Goal: Information Seeking & Learning: Learn about a topic

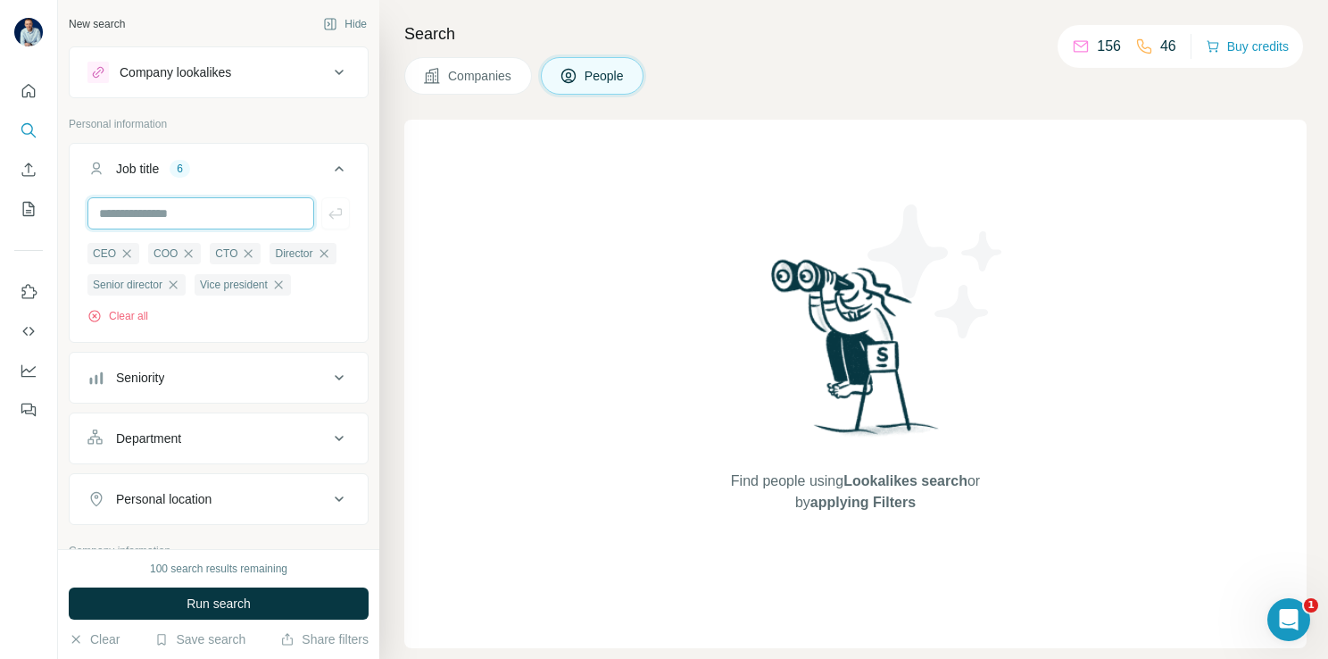
click at [215, 225] on input "text" at bounding box center [200, 213] width 227 height 32
type input "*****"
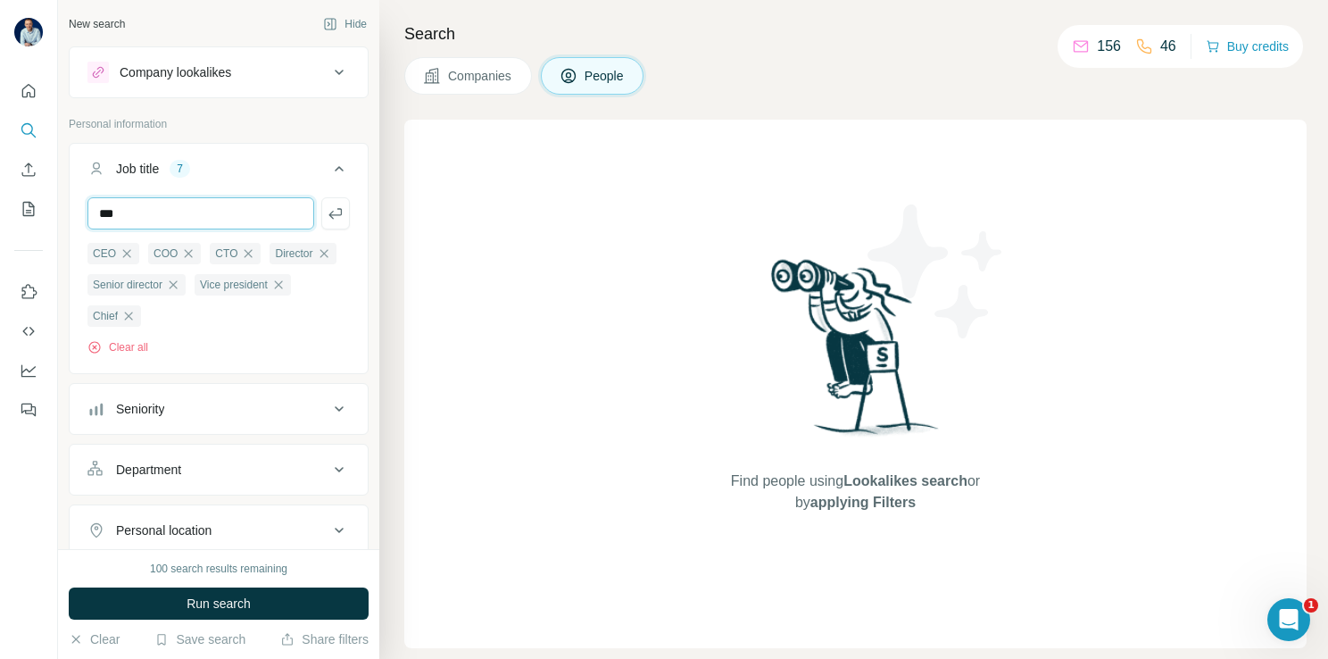
type input "***"
type input "*******"
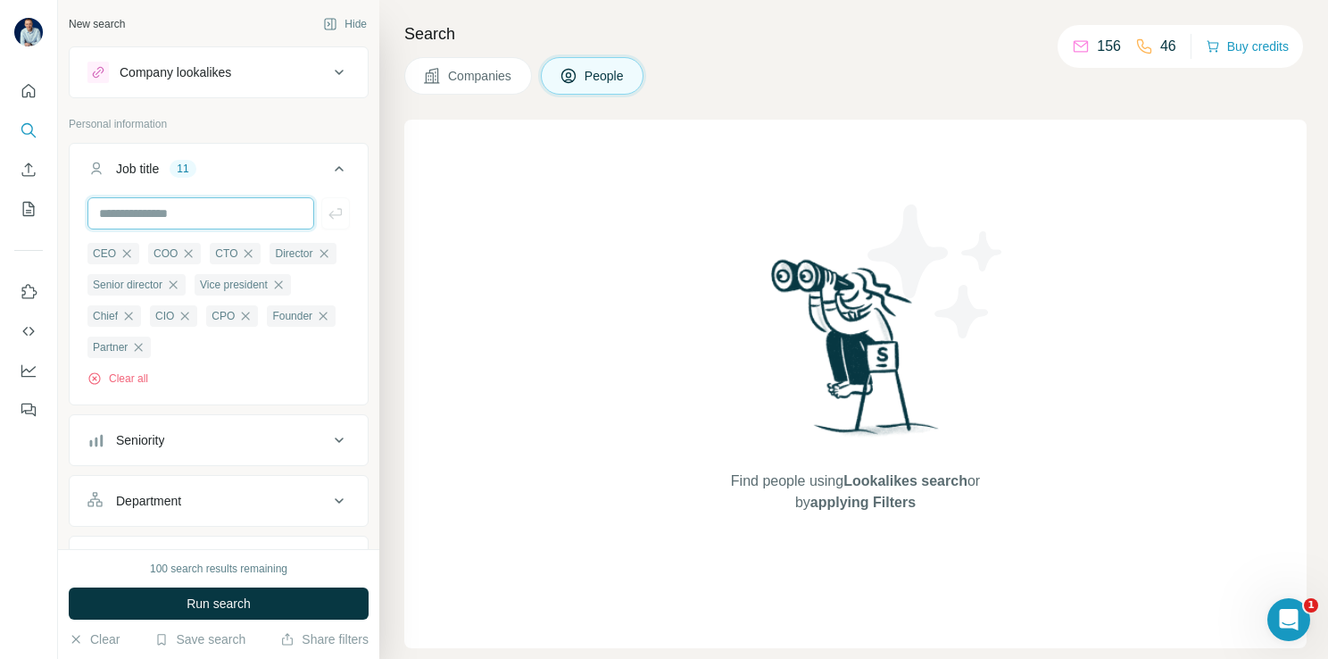
click at [172, 220] on input "text" at bounding box center [200, 213] width 227 height 32
paste input "**********"
type input "**********"
click at [210, 211] on input "text" at bounding box center [200, 213] width 227 height 32
paste input "****"
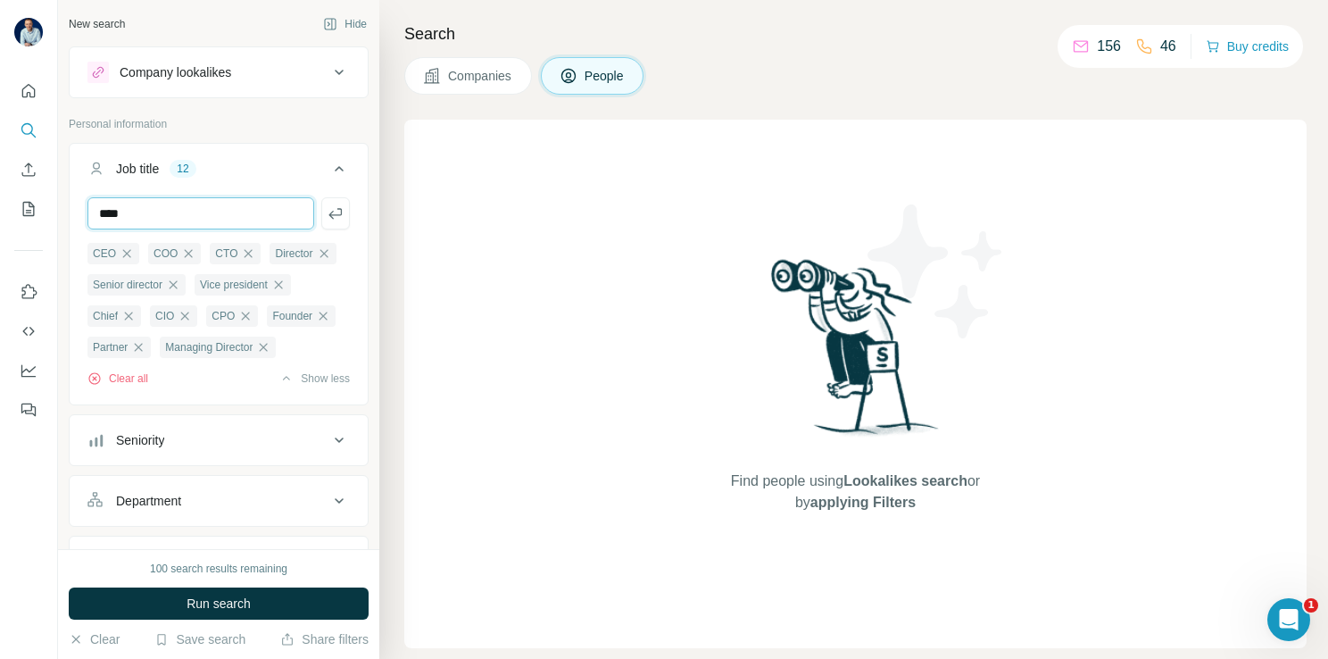
type input "****"
click at [225, 449] on div "Seniority" at bounding box center [207, 440] width 241 height 18
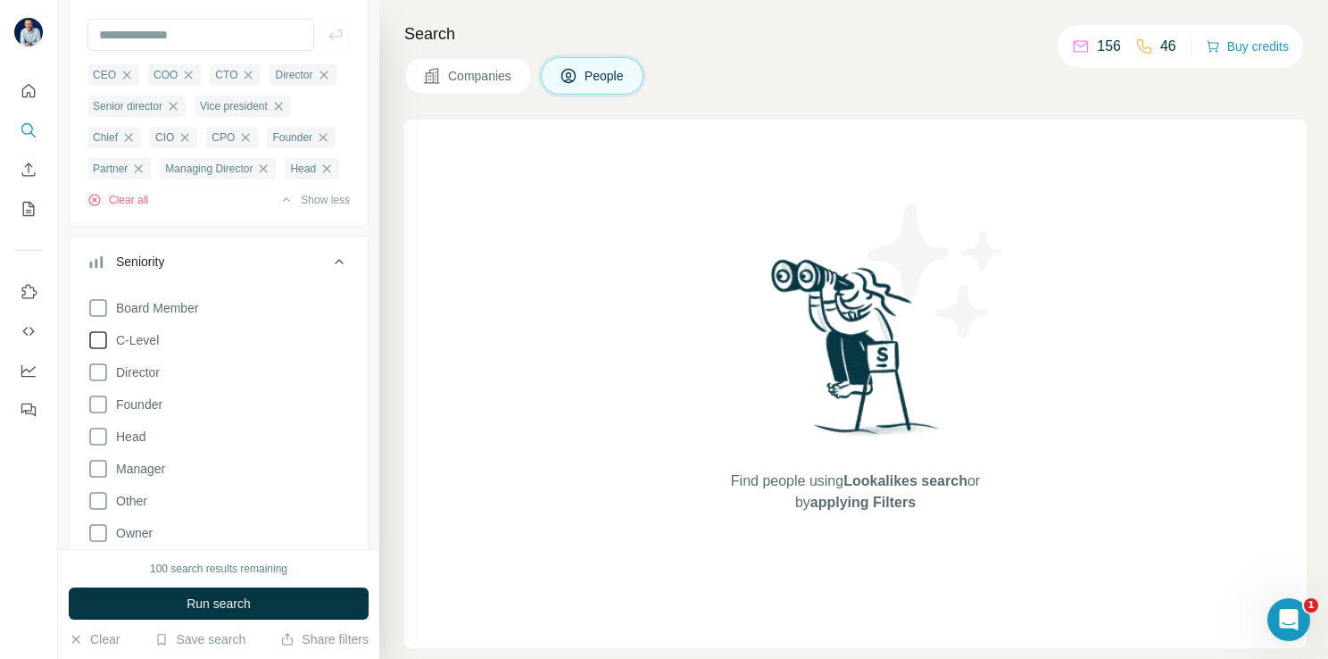
click at [150, 349] on span "C-Level" at bounding box center [134, 340] width 50 height 18
click at [134, 381] on span "Director" at bounding box center [134, 372] width 51 height 18
click at [139, 413] on span "Founder" at bounding box center [136, 404] width 54 height 18
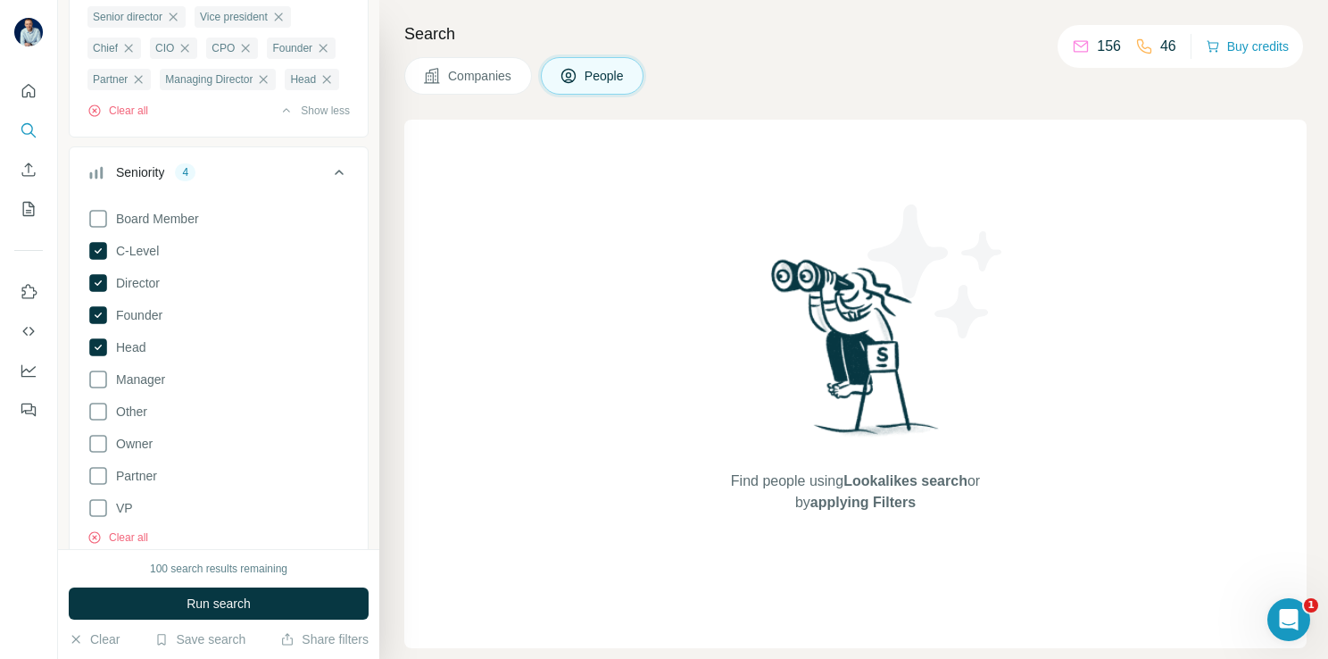
scroll to position [357, 0]
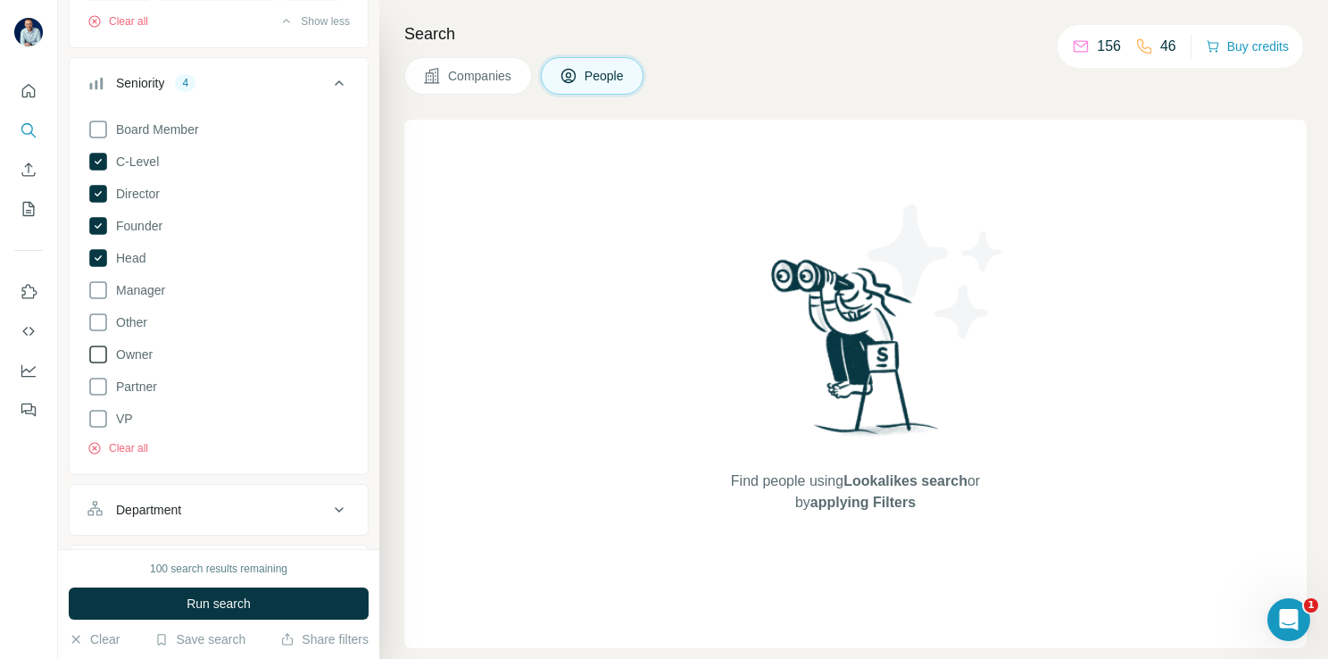
click at [130, 363] on span "Owner" at bounding box center [131, 354] width 44 height 18
click at [137, 395] on span "Partner" at bounding box center [133, 387] width 48 height 18
click at [120, 428] on span "VP" at bounding box center [121, 419] width 24 height 18
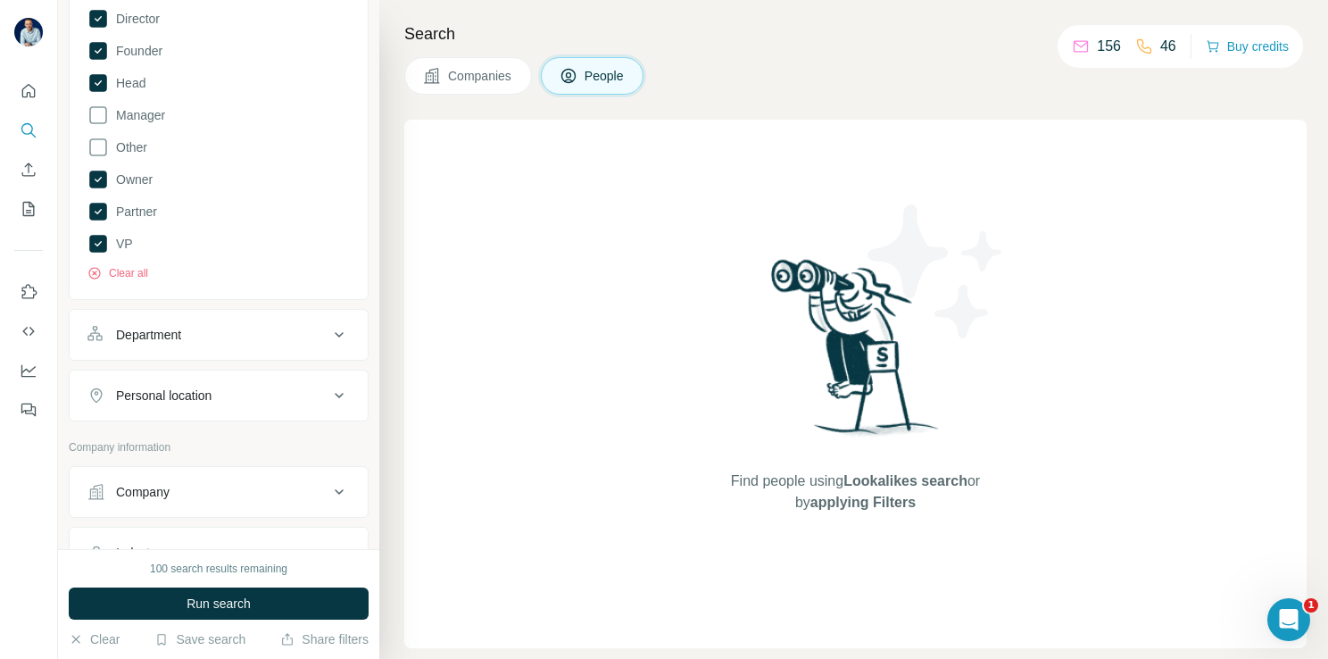
scroll to position [536, 0]
click at [260, 340] on div "Department" at bounding box center [207, 331] width 241 height 18
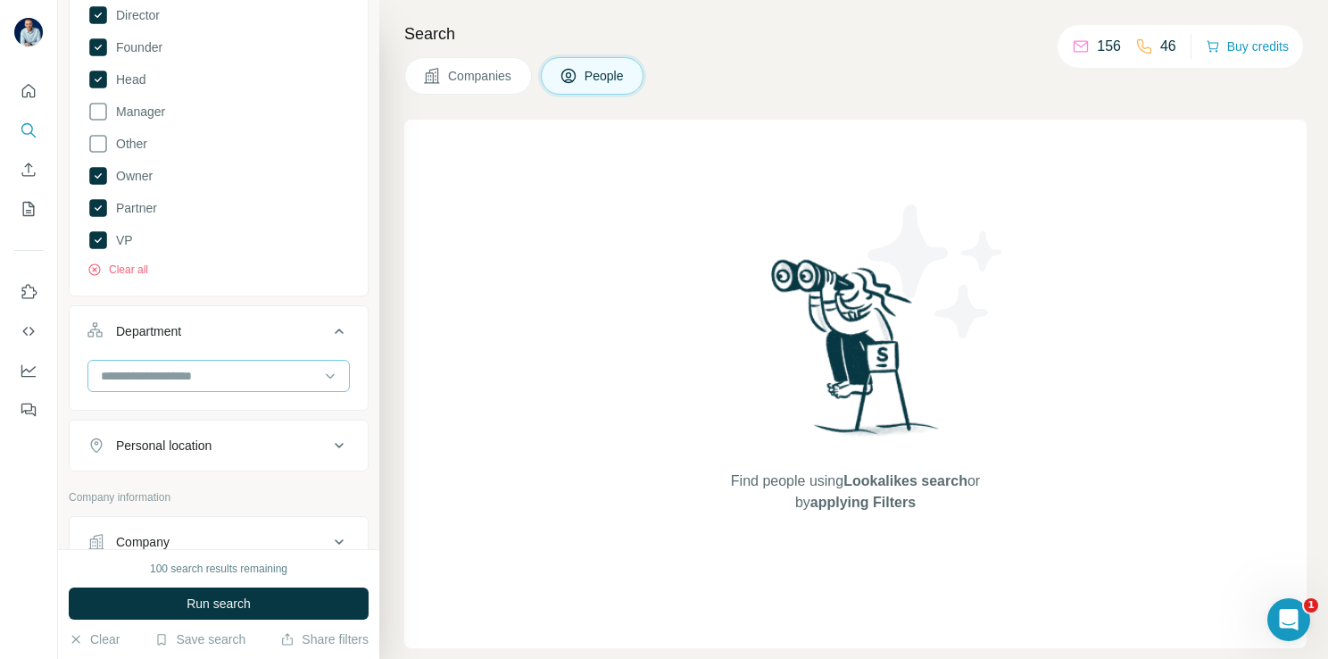
click at [275, 391] on div at bounding box center [209, 376] width 220 height 30
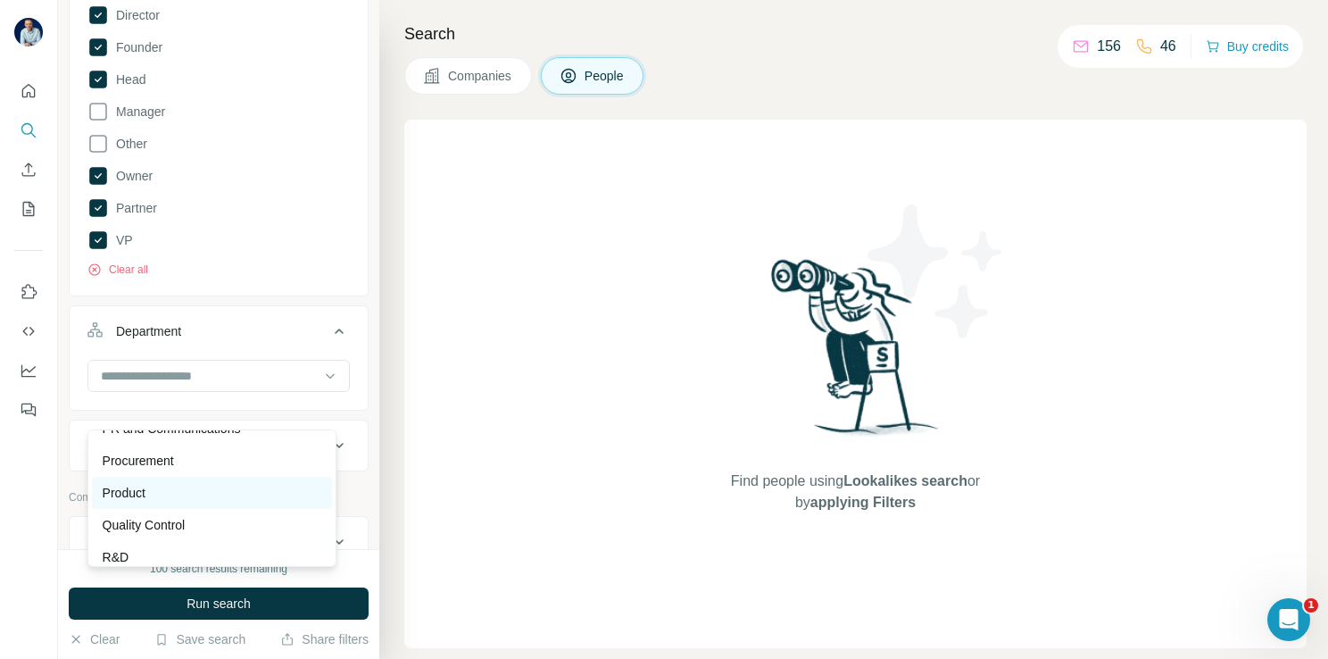
click at [189, 496] on div "Product" at bounding box center [212, 493] width 219 height 18
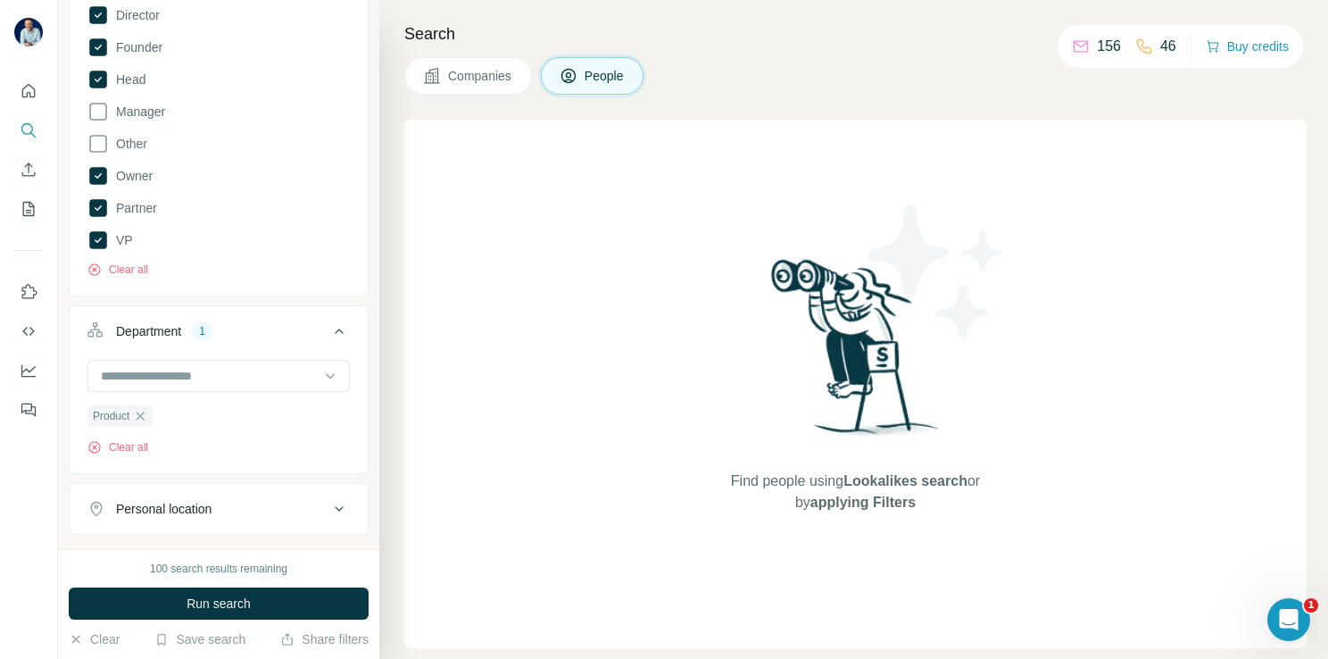
click at [205, 395] on div at bounding box center [218, 378] width 262 height 36
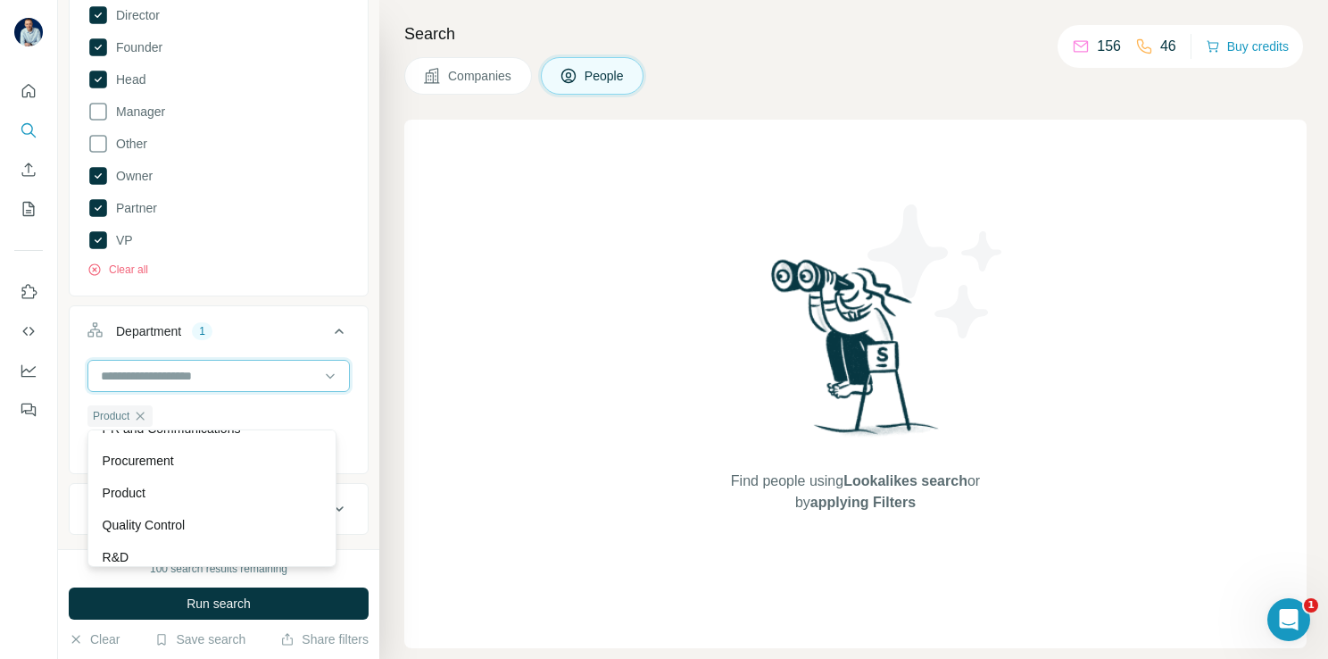
click at [212, 386] on input at bounding box center [209, 376] width 220 height 20
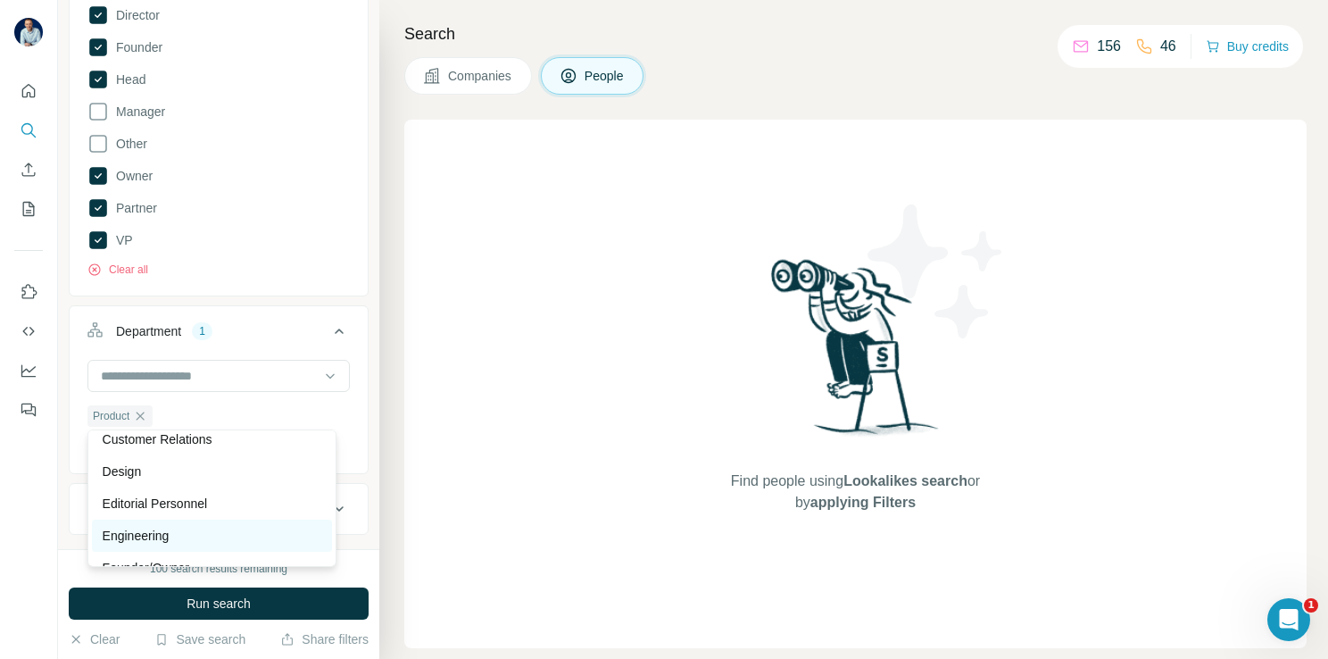
click at [179, 525] on div "Engineering" at bounding box center [212, 535] width 240 height 32
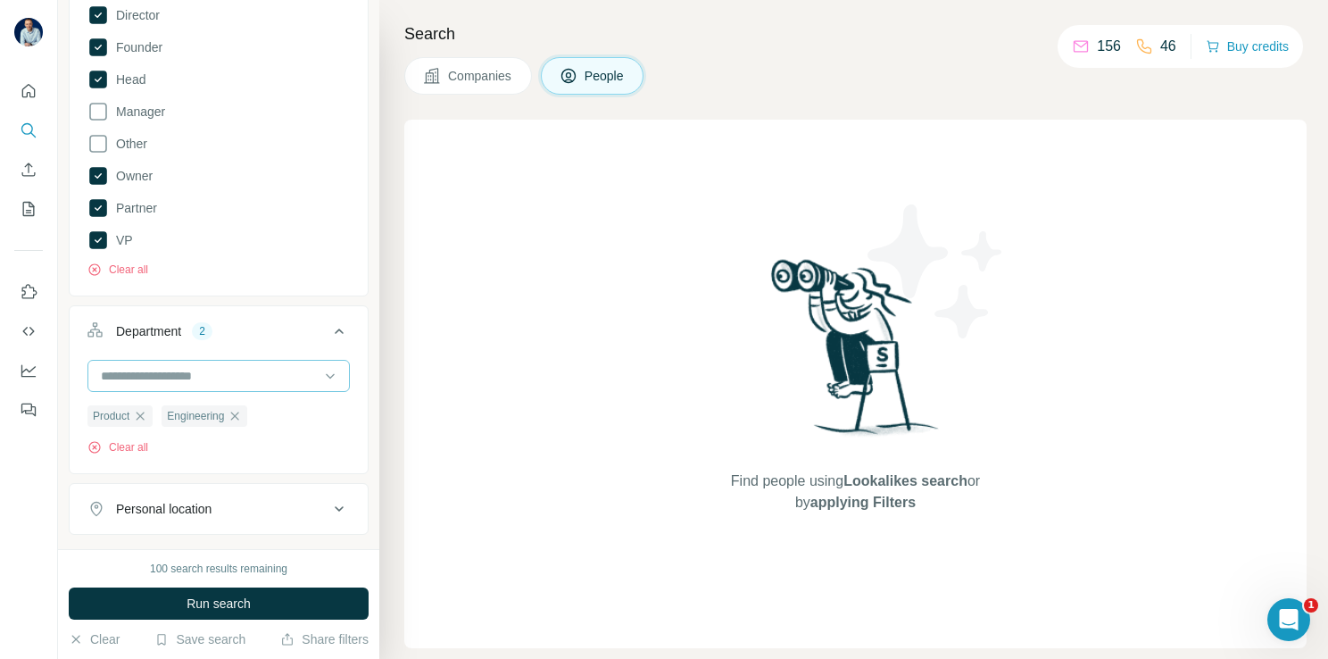
click at [243, 386] on input at bounding box center [209, 376] width 220 height 20
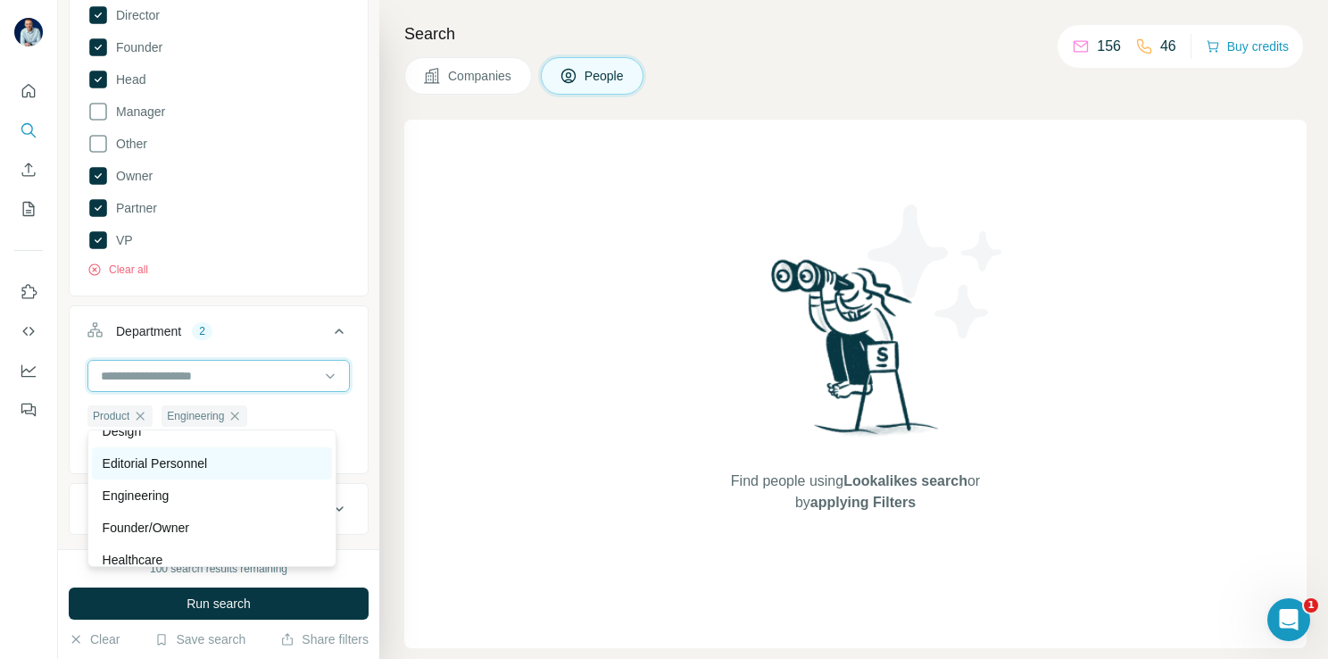
scroll to position [179, 0]
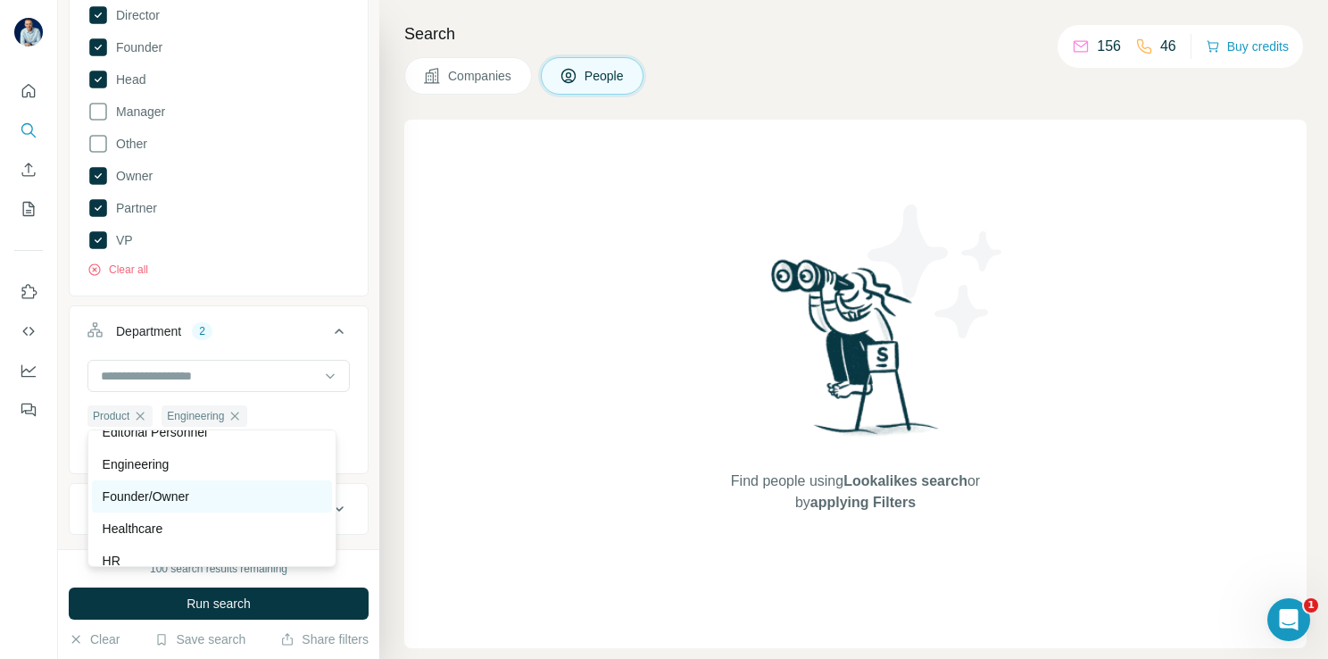
click at [197, 491] on div "Founder/Owner" at bounding box center [212, 496] width 219 height 18
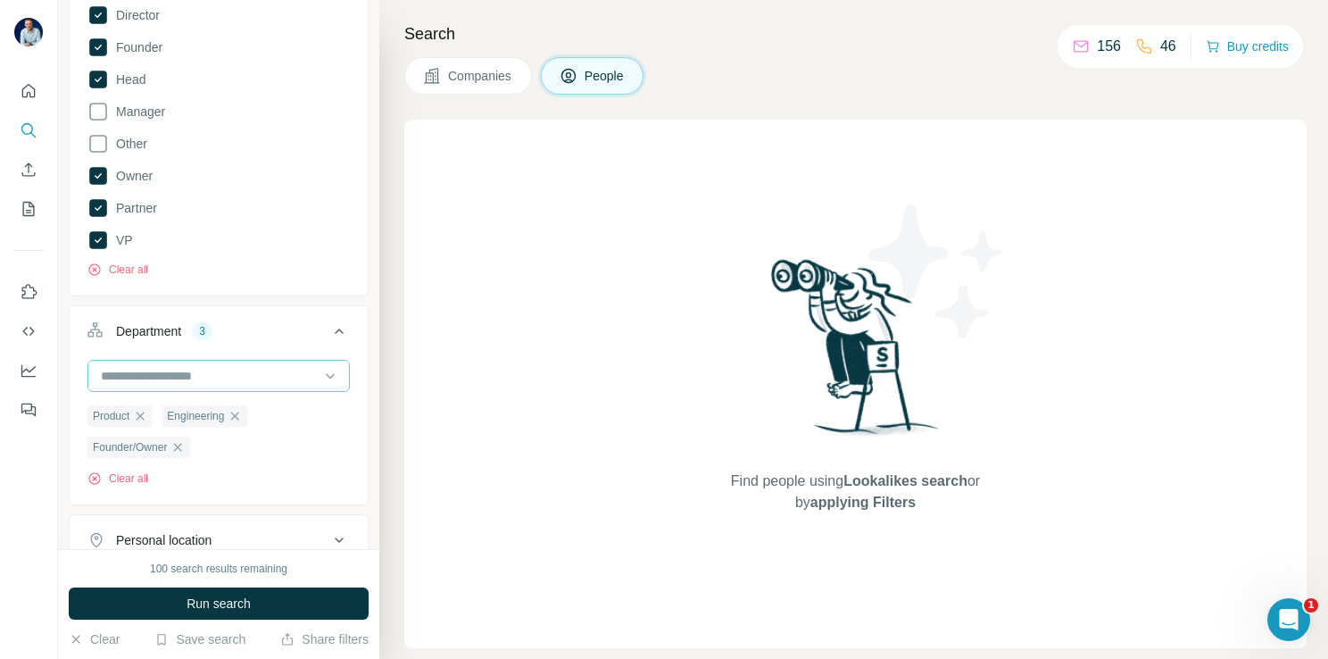
click at [273, 386] on input at bounding box center [209, 376] width 220 height 20
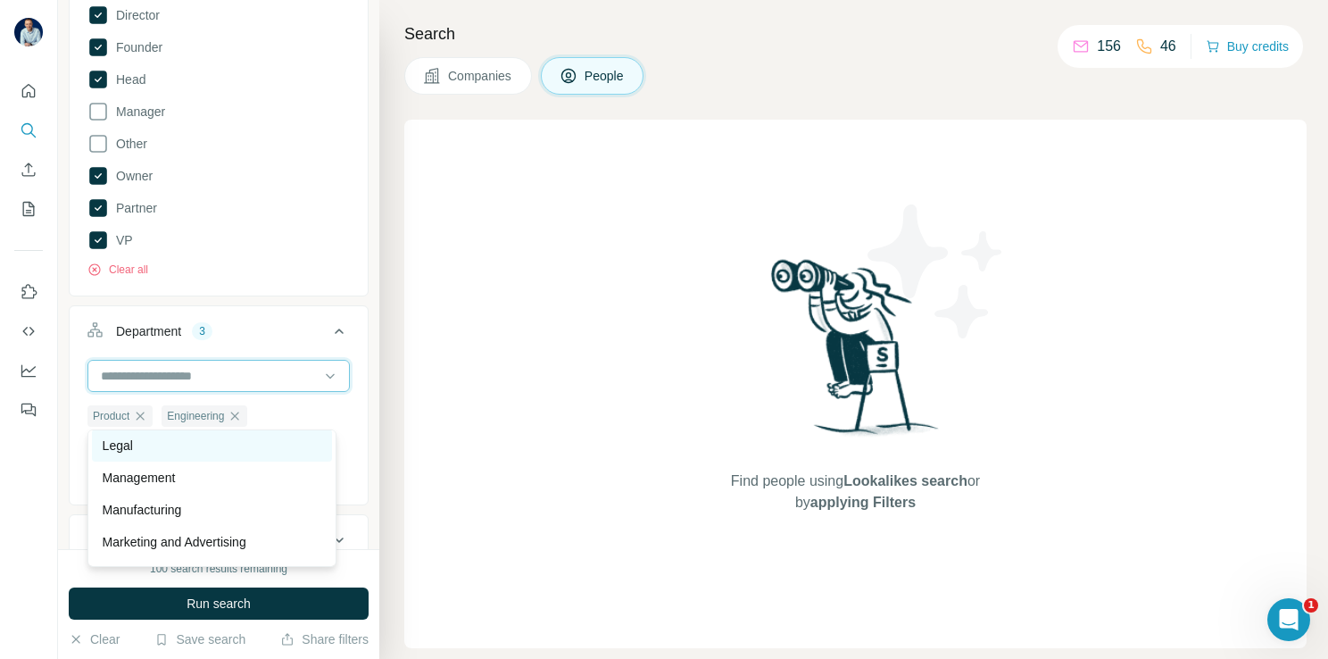
scroll to position [357, 0]
click at [203, 449] on div "Management" at bounding box center [212, 446] width 219 height 18
click at [289, 391] on div at bounding box center [209, 376] width 220 height 30
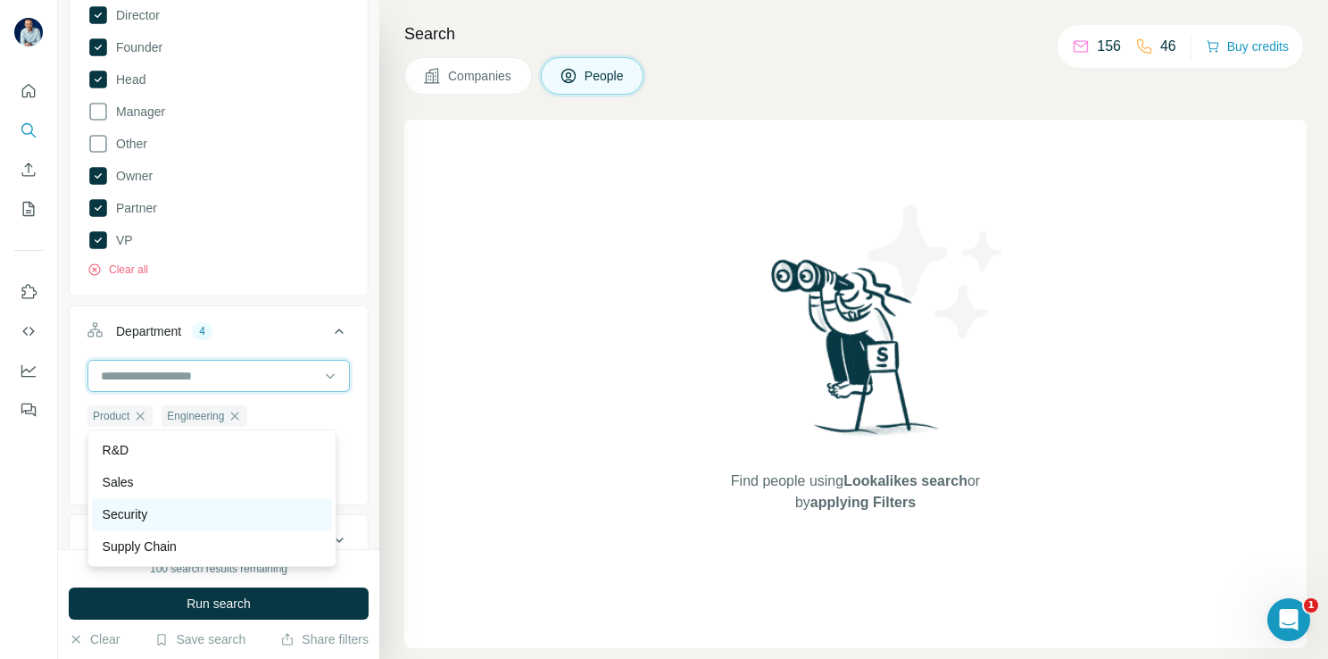
scroll to position [553, 0]
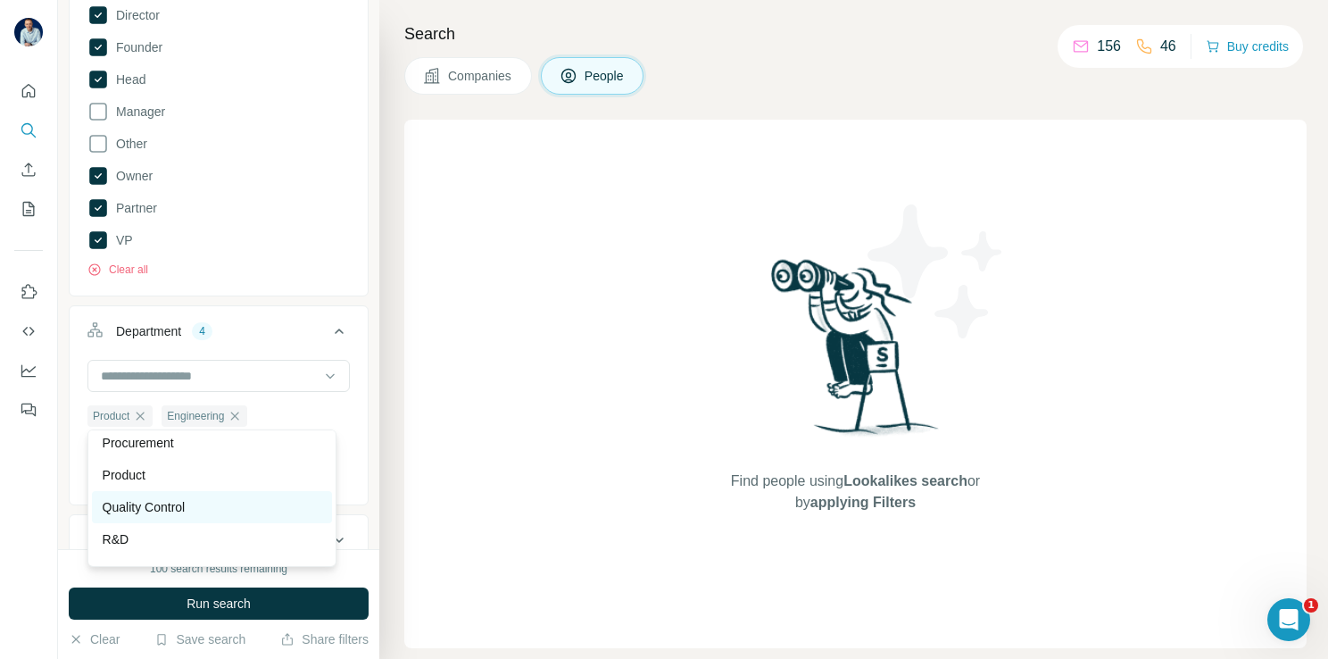
click at [206, 493] on div "Quality Control" at bounding box center [212, 507] width 240 height 32
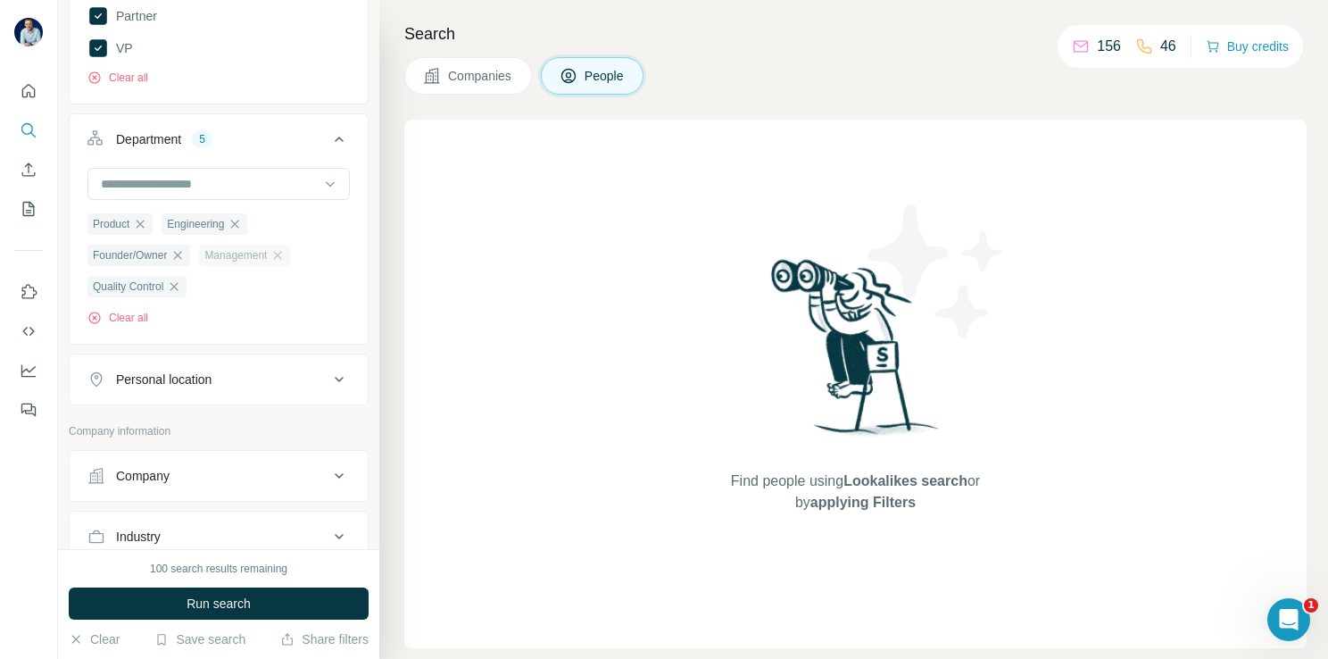
scroll to position [803, 0]
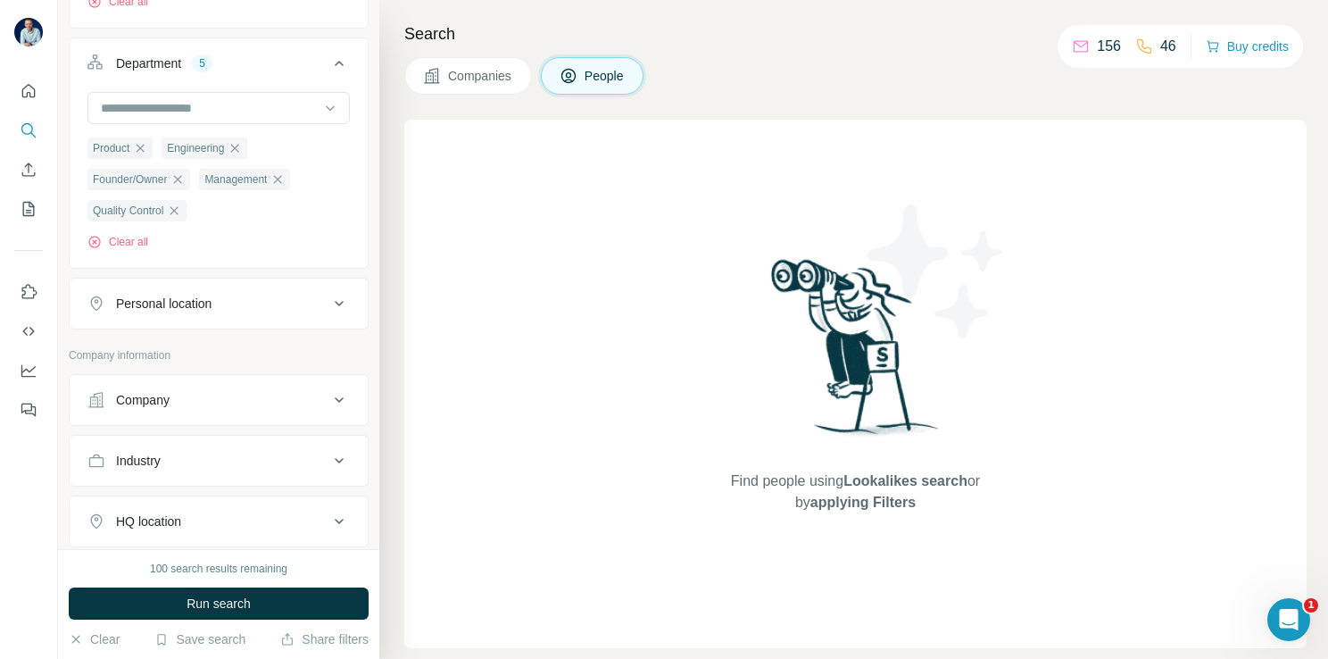
click at [223, 312] on div "Personal location" at bounding box center [207, 304] width 241 height 18
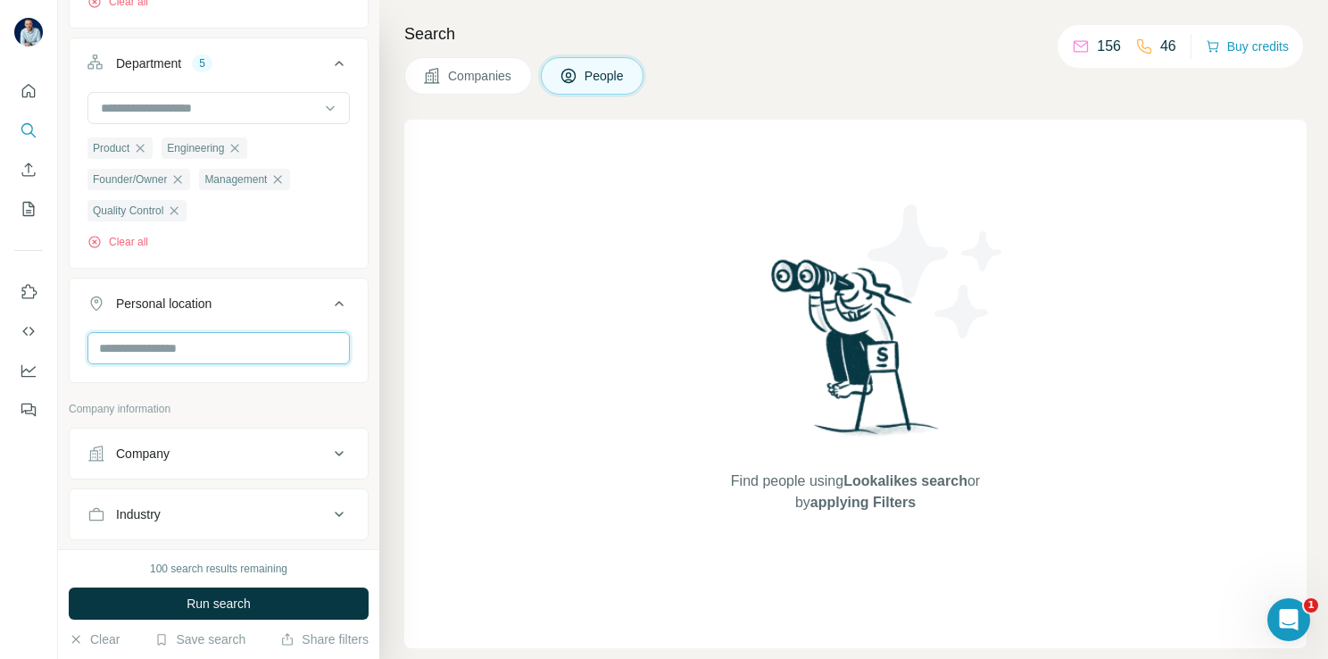
click at [198, 364] on input "text" at bounding box center [218, 348] width 262 height 32
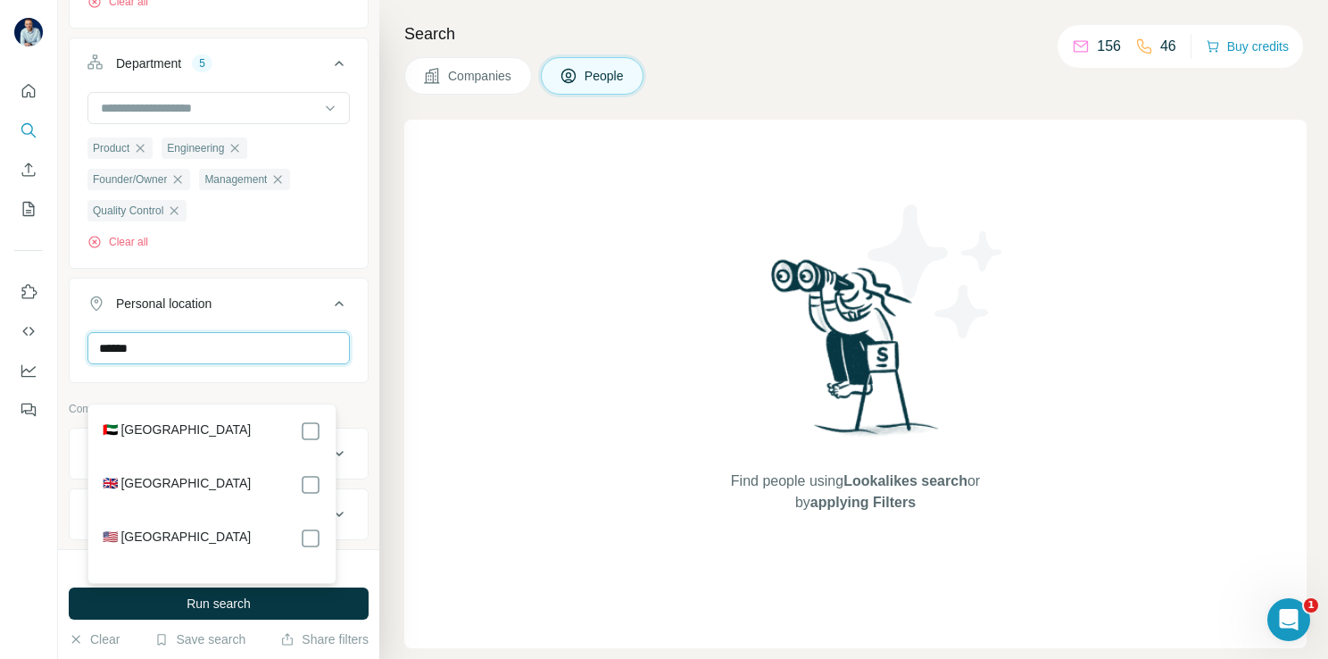
type input "******"
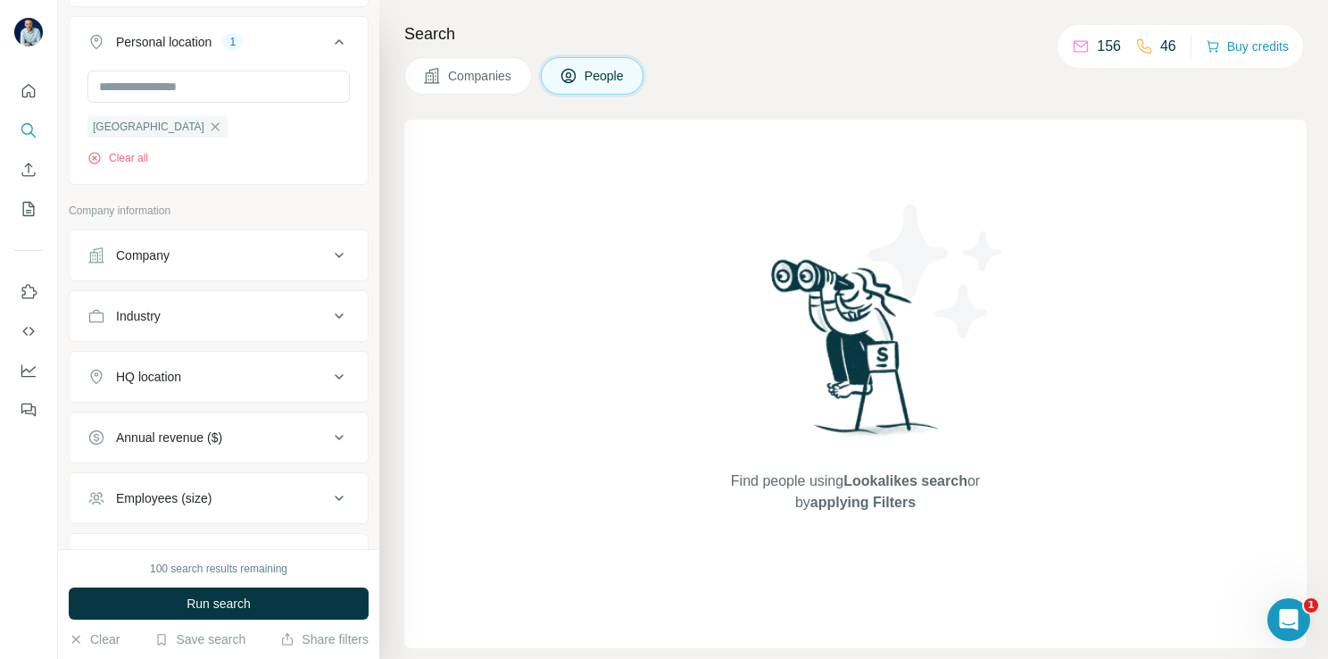
scroll to position [976, 0]
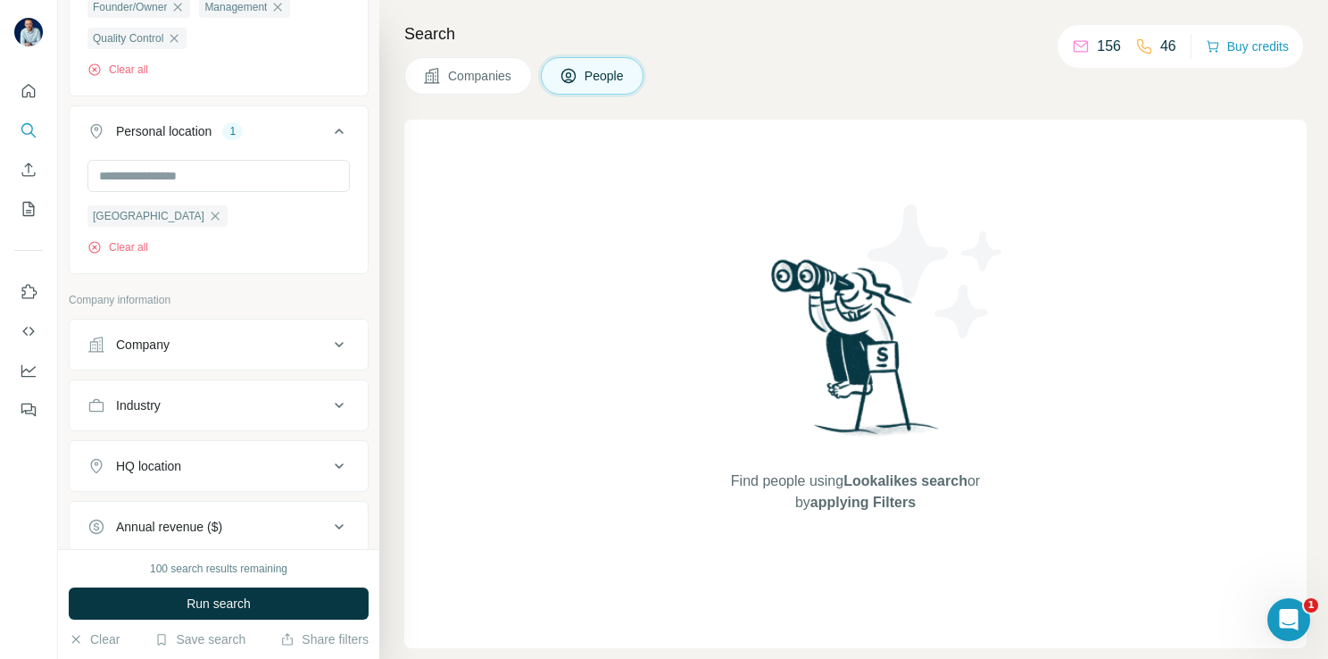
drag, startPoint x: 267, startPoint y: 426, endPoint x: 246, endPoint y: 420, distance: 21.2
click at [268, 426] on button "Industry" at bounding box center [219, 405] width 298 height 43
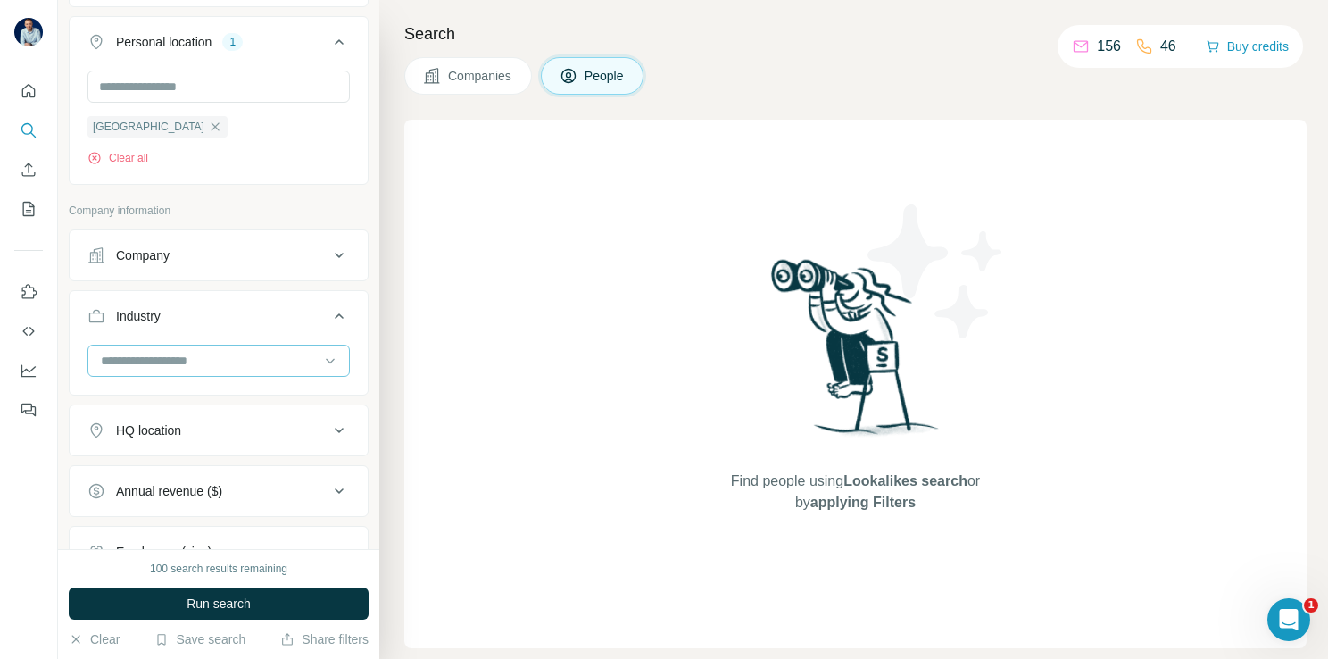
click at [216, 370] on input at bounding box center [209, 361] width 220 height 20
type input "***"
click at [197, 430] on div "EdTech" at bounding box center [212, 436] width 219 height 18
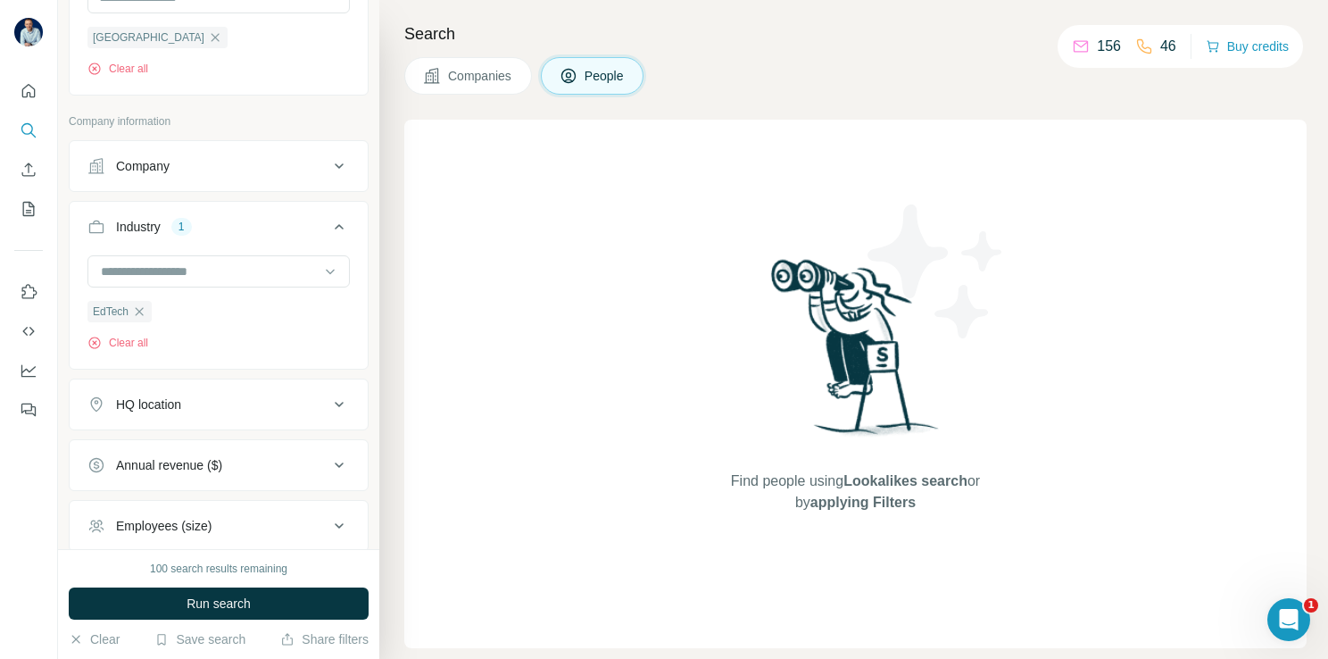
scroll to position [1243, 0]
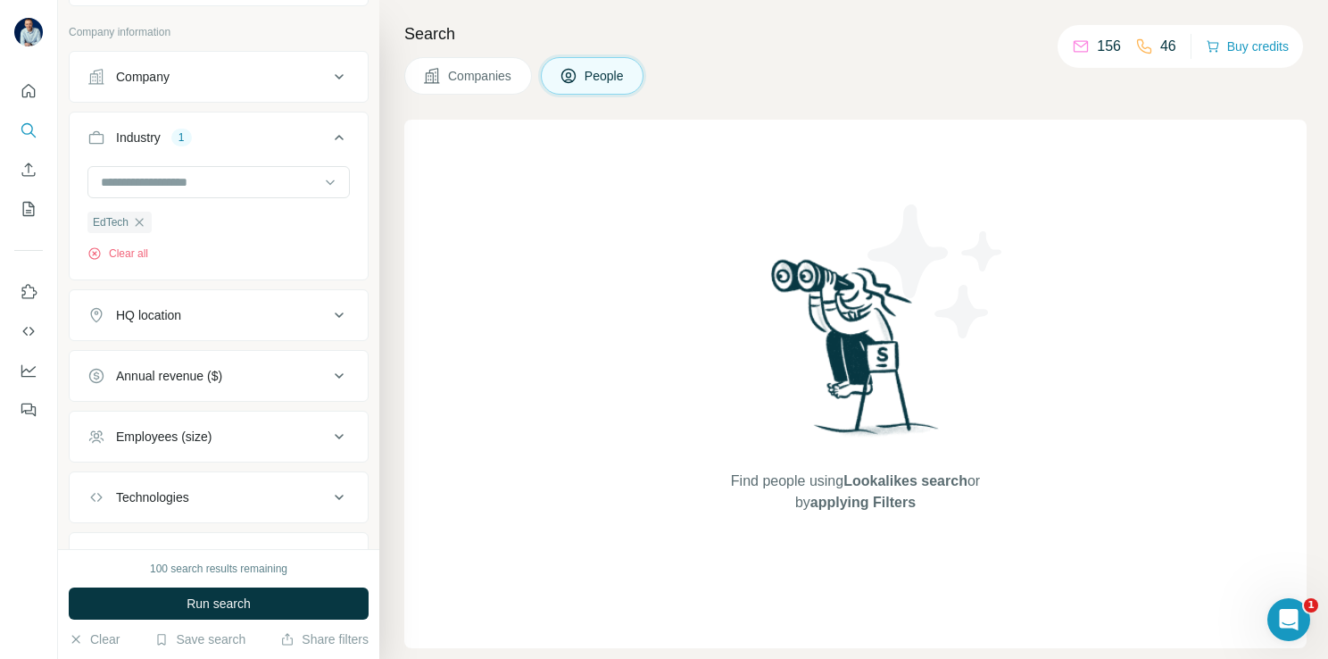
click at [263, 337] on button "HQ location" at bounding box center [219, 315] width 298 height 43
click at [250, 379] on div at bounding box center [218, 362] width 262 height 36
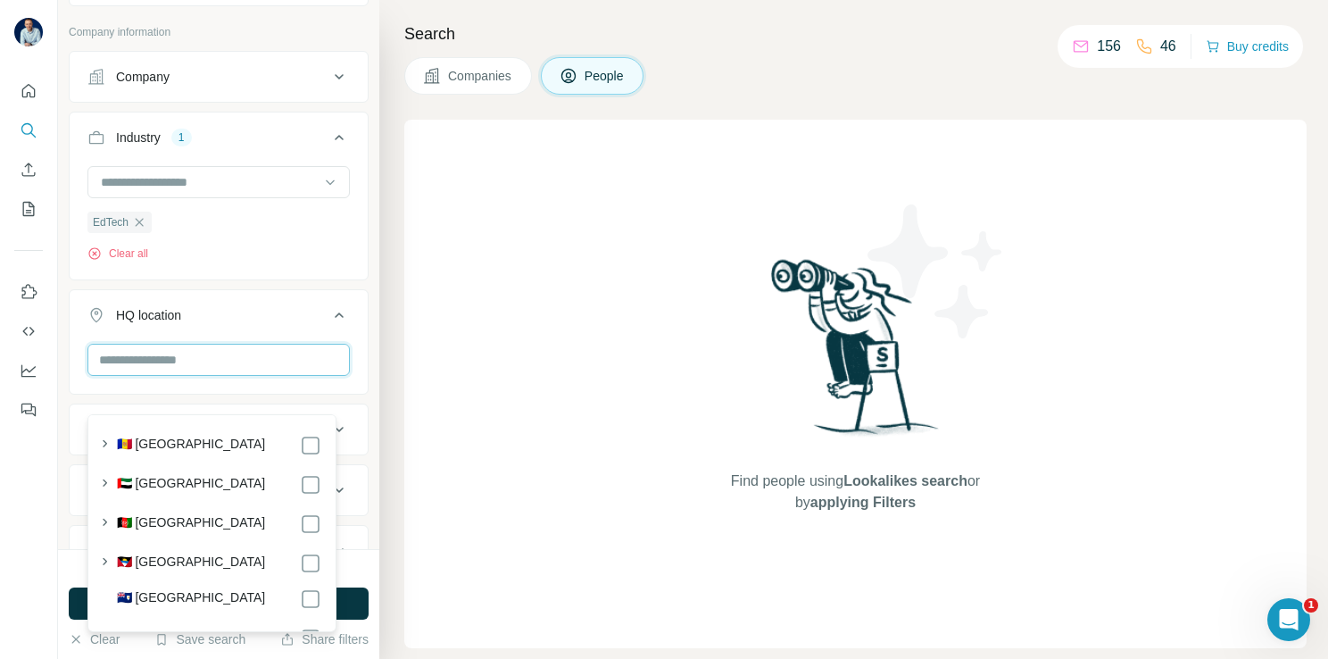
click at [243, 376] on input "text" at bounding box center [218, 360] width 262 height 32
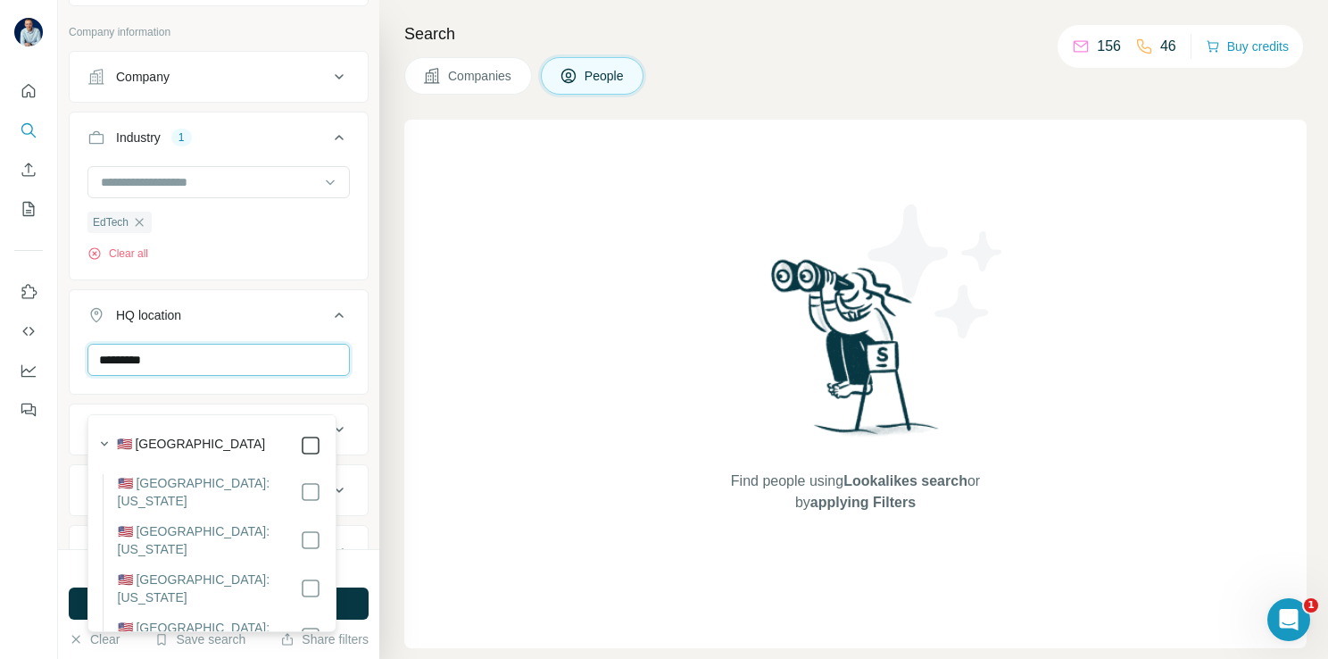
type input "*********"
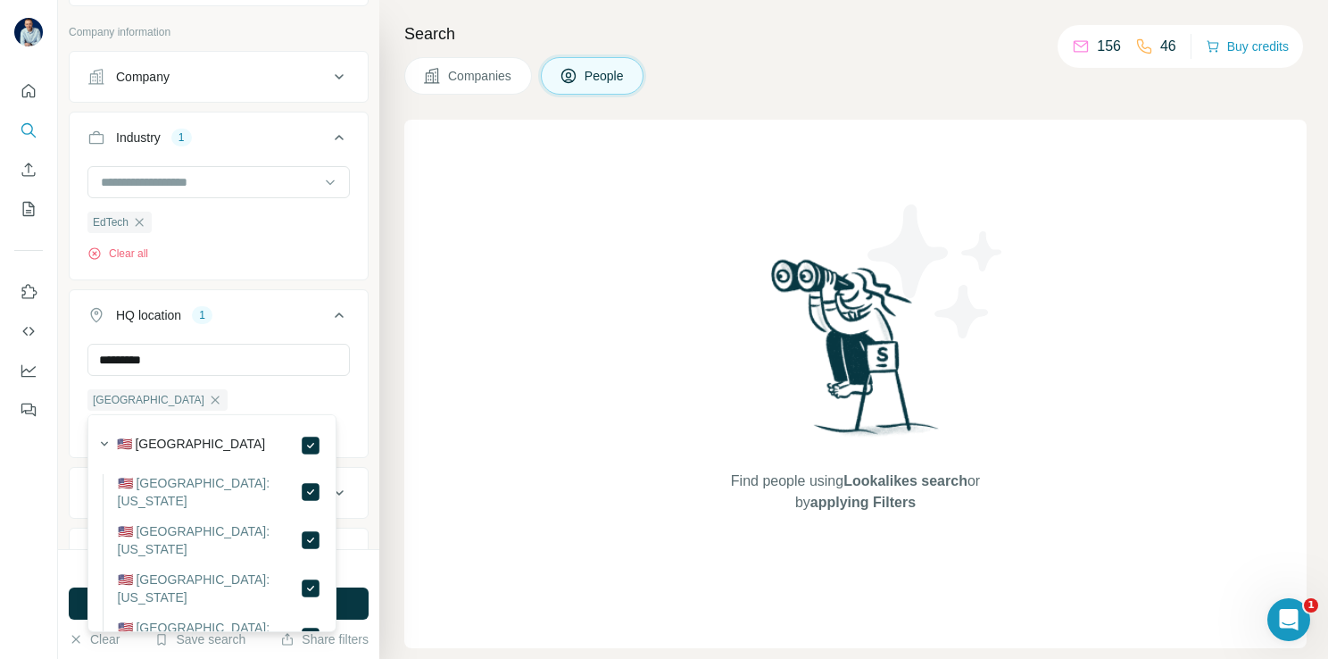
click at [353, 431] on div "********* [GEOGRAPHIC_DATA] Clear all" at bounding box center [219, 399] width 298 height 110
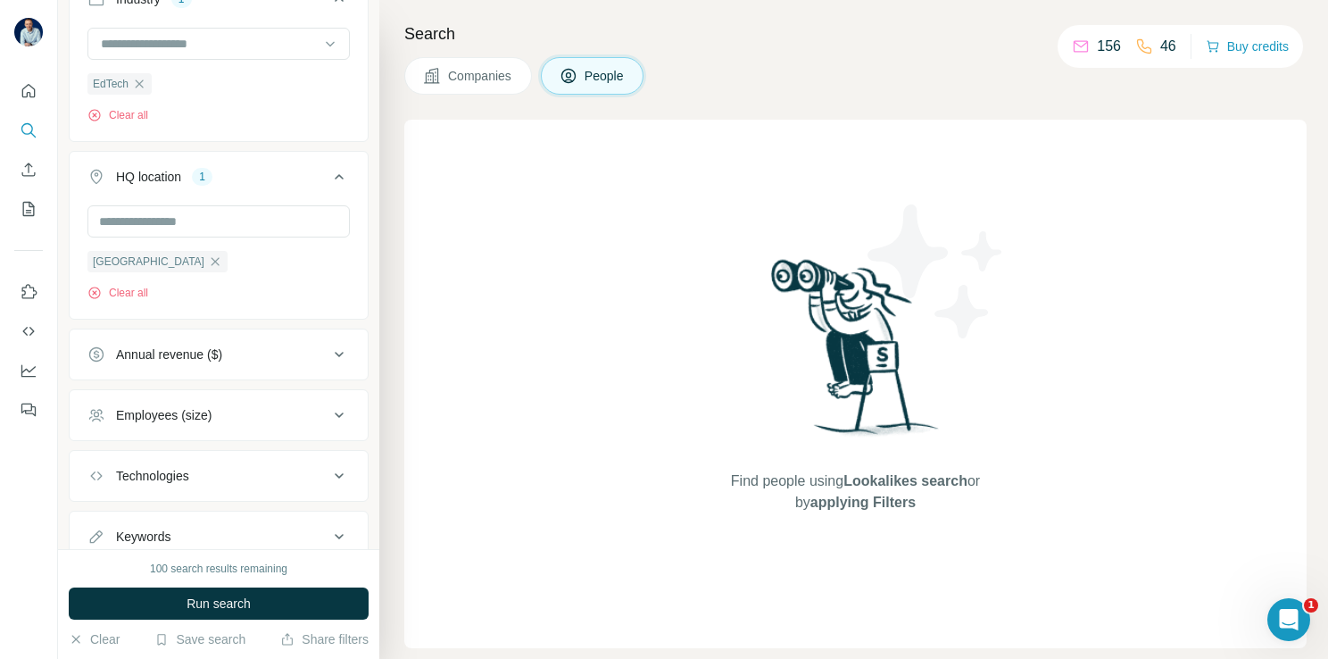
scroll to position [1422, 0]
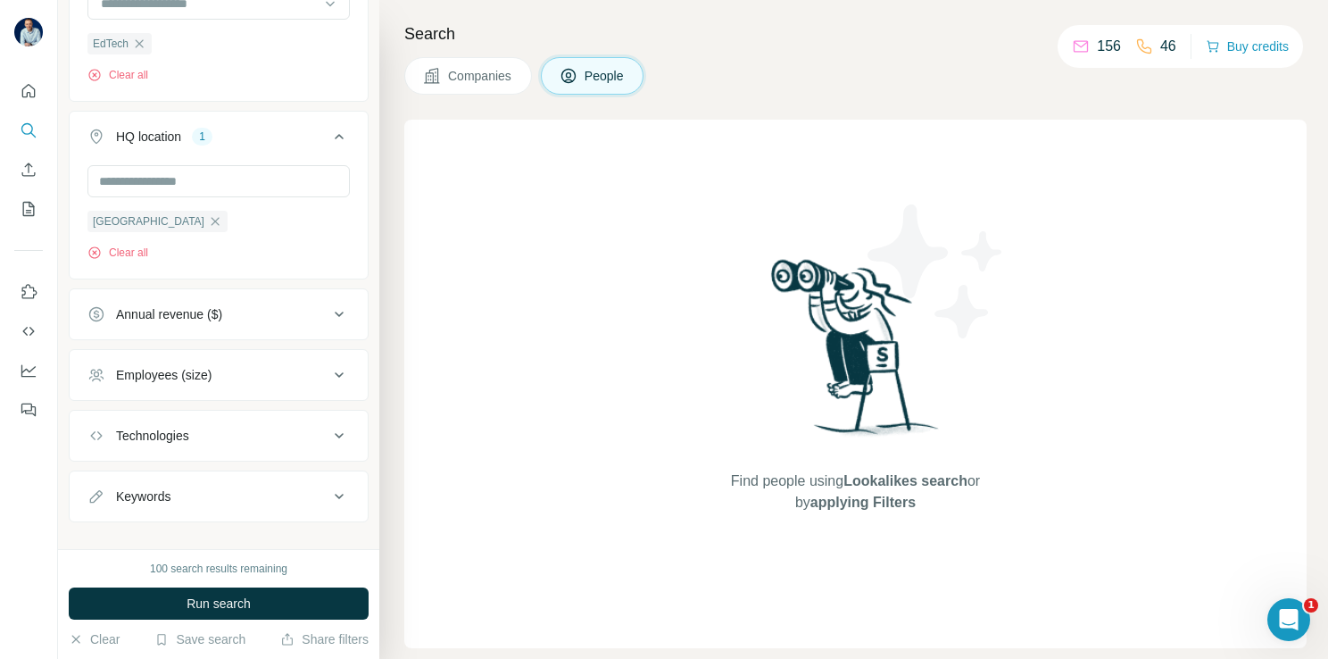
click at [331, 336] on button "Annual revenue ($)" at bounding box center [219, 314] width 298 height 43
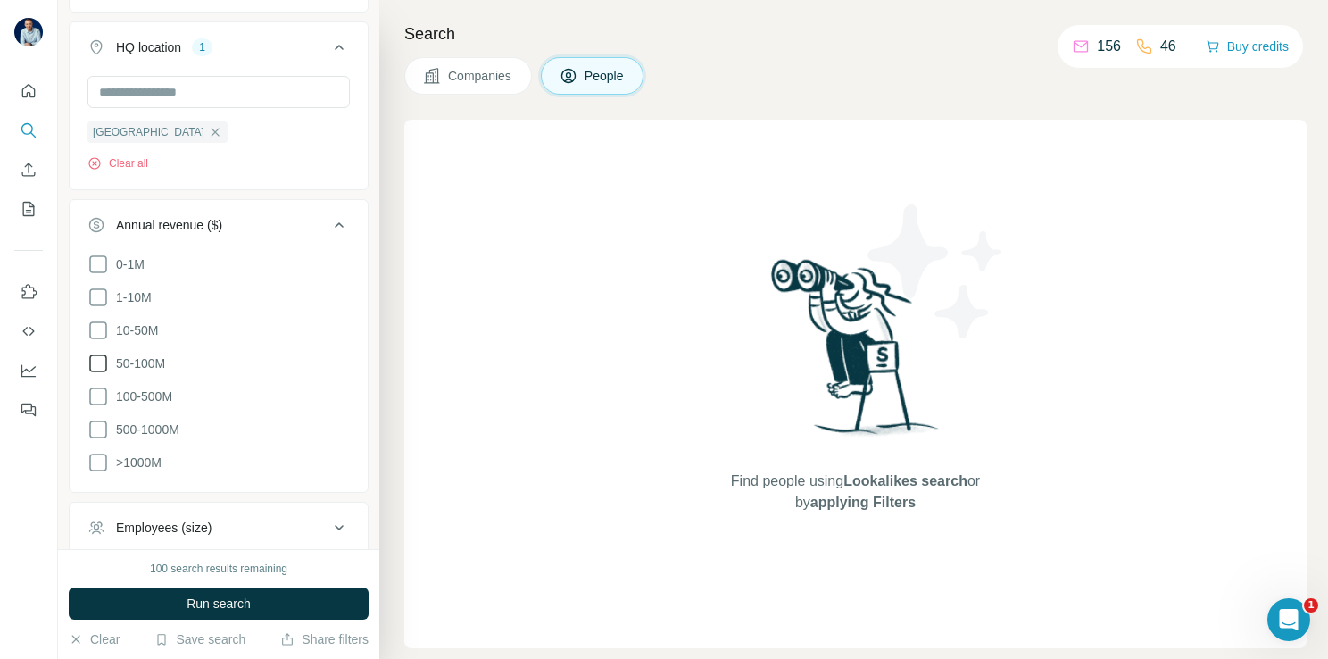
click at [138, 372] on span "50-100M" at bounding box center [137, 363] width 56 height 18
click at [328, 236] on icon at bounding box center [338, 224] width 21 height 21
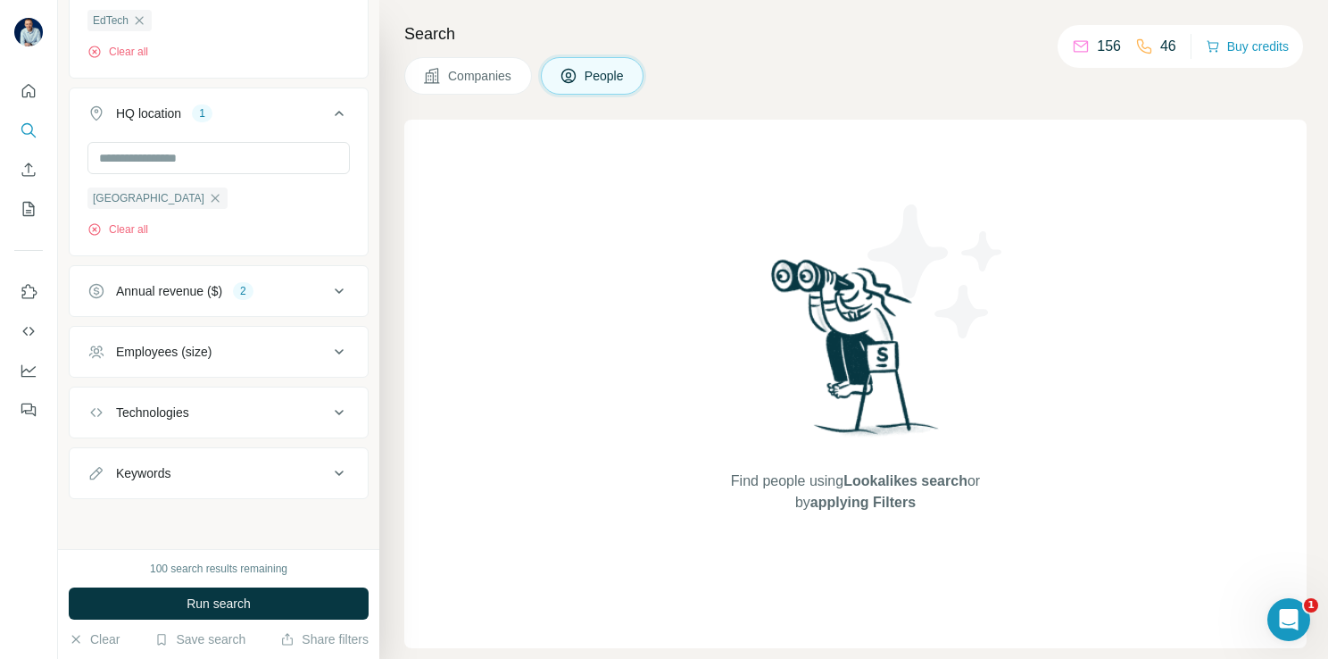
click at [278, 361] on div "Employees (size)" at bounding box center [207, 352] width 241 height 18
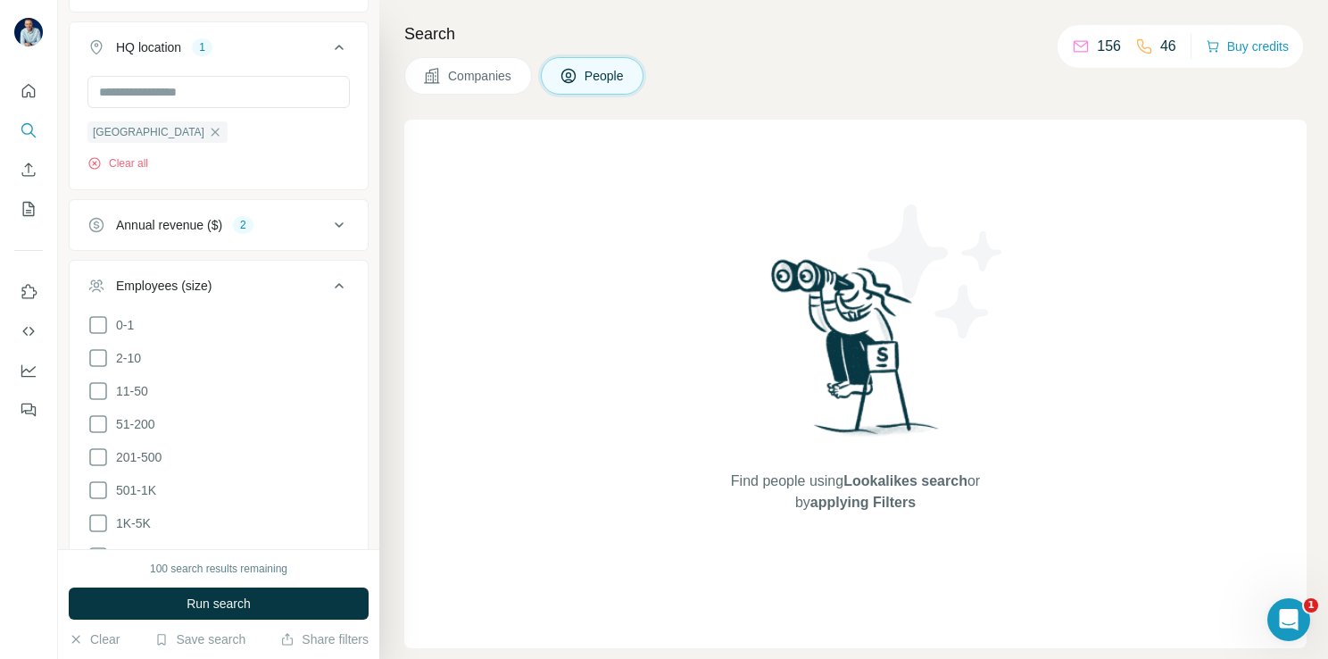
scroll to position [1567, 0]
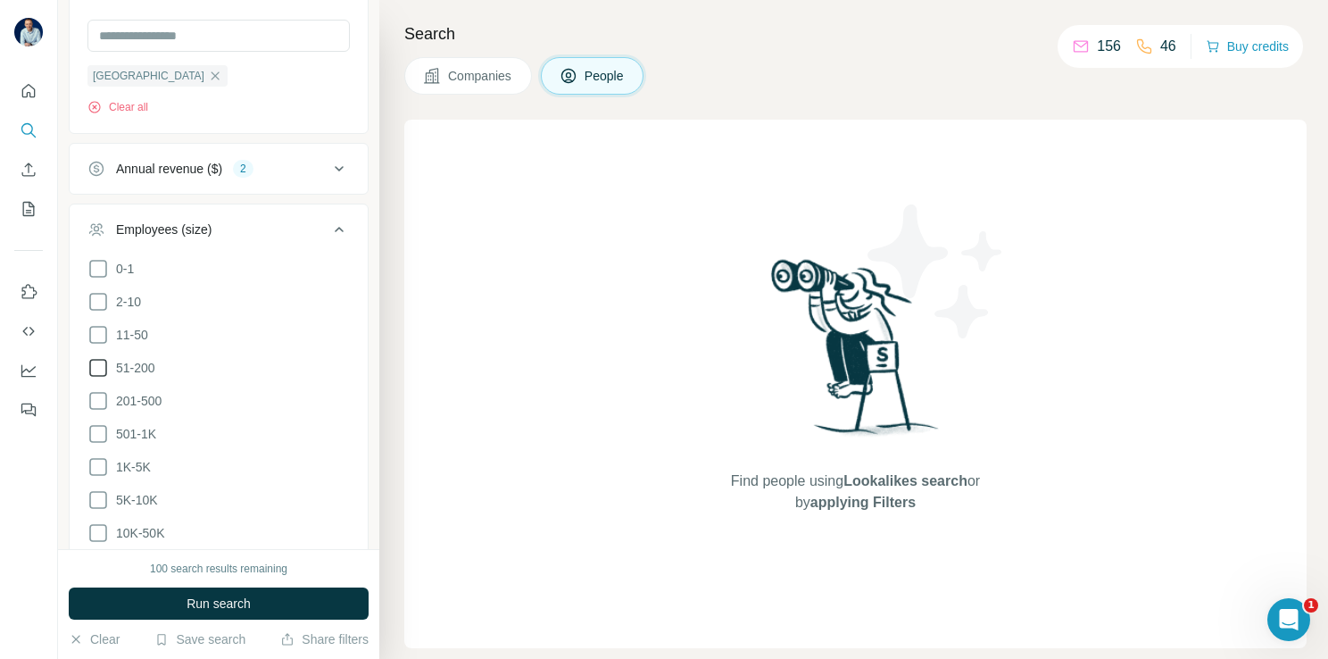
click at [147, 377] on span "51-200" at bounding box center [132, 368] width 46 height 18
click at [154, 410] on span "201-500" at bounding box center [135, 401] width 53 height 18
click at [358, 316] on div "New search Hide Company lookalikes Personal information Job title 13 CEO COO CT…" at bounding box center [218, 274] width 321 height 549
click at [328, 240] on icon at bounding box center [338, 229] width 21 height 21
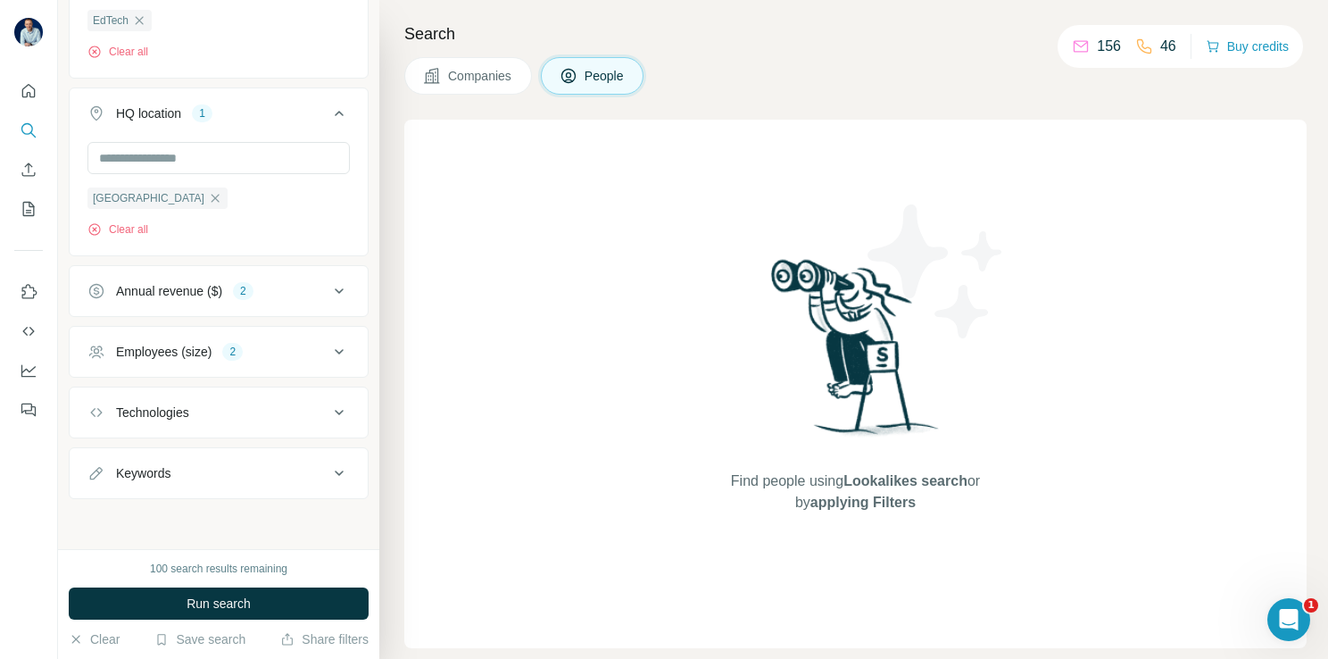
click at [286, 584] on div "100 search results remaining Run search Clear Save search Share filters" at bounding box center [218, 604] width 321 height 110
click at [279, 597] on button "Run search" at bounding box center [219, 603] width 300 height 32
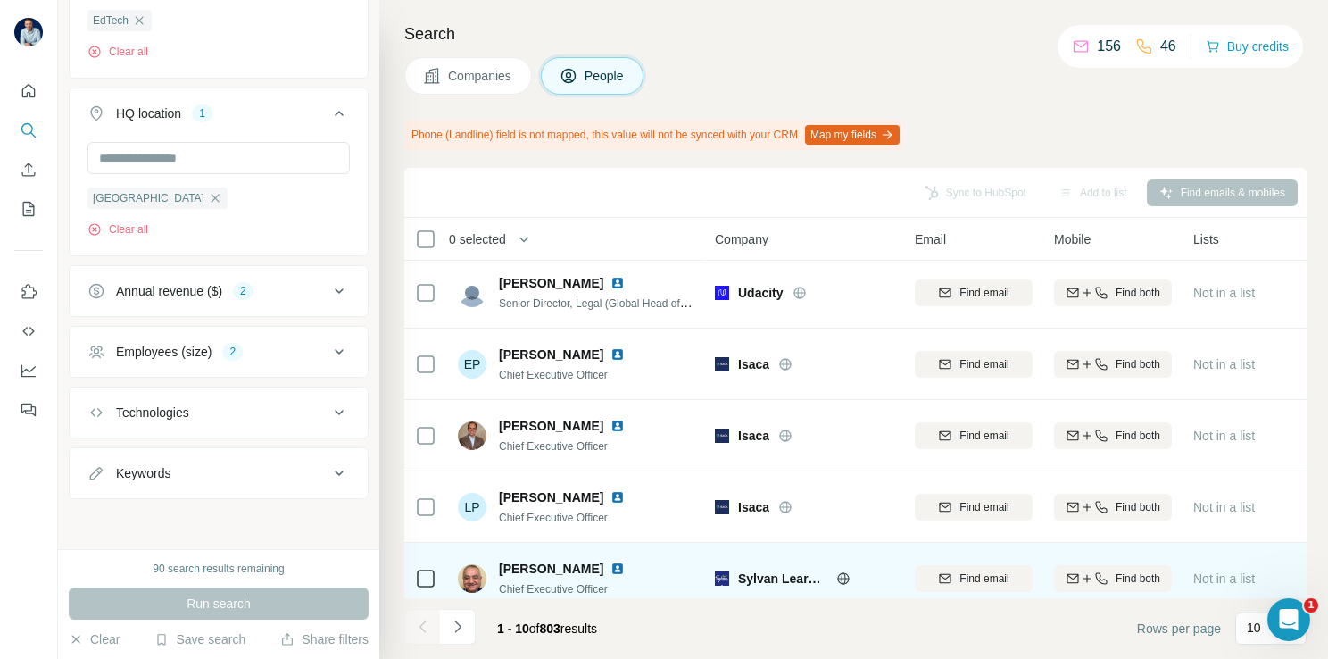
scroll to position [0, 0]
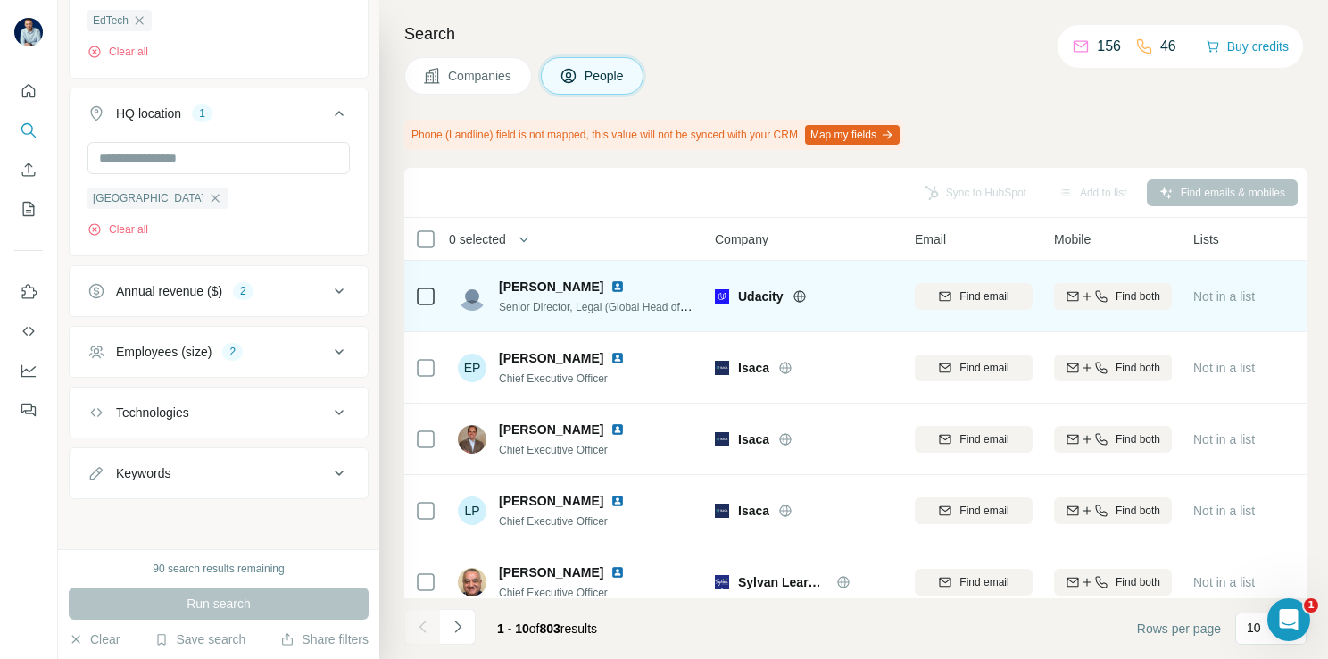
click at [611, 290] on img at bounding box center [618, 286] width 14 height 14
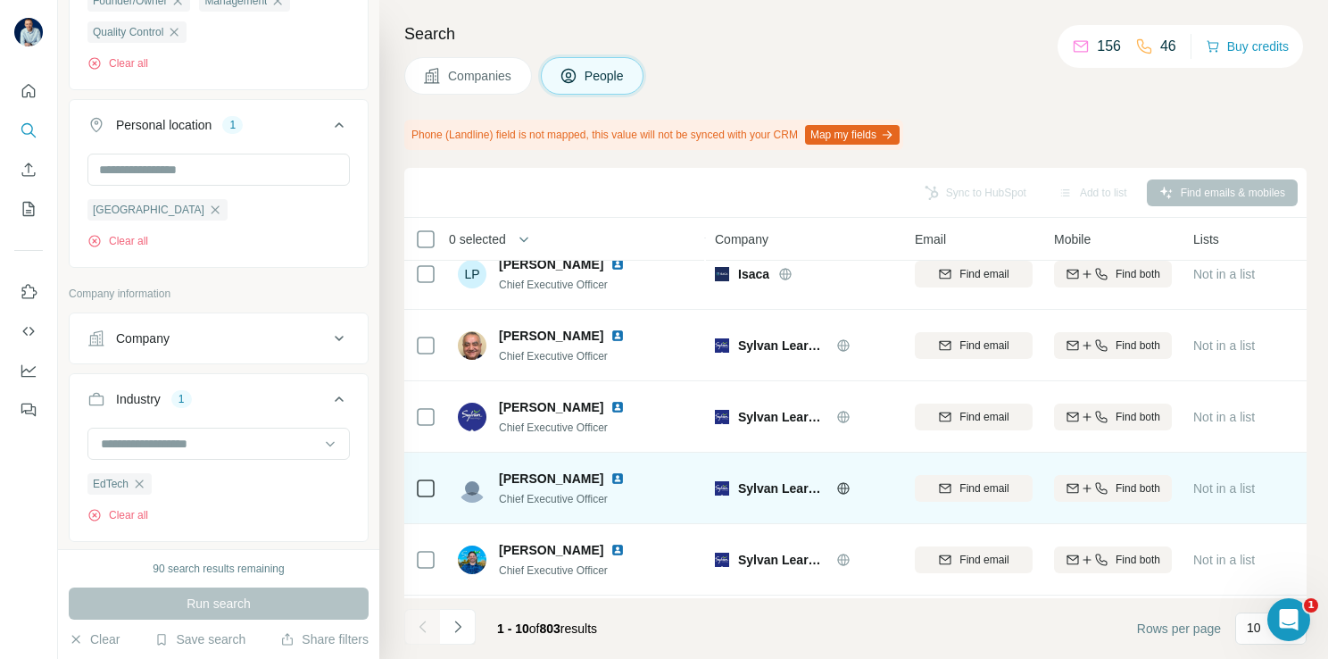
scroll to position [268, 0]
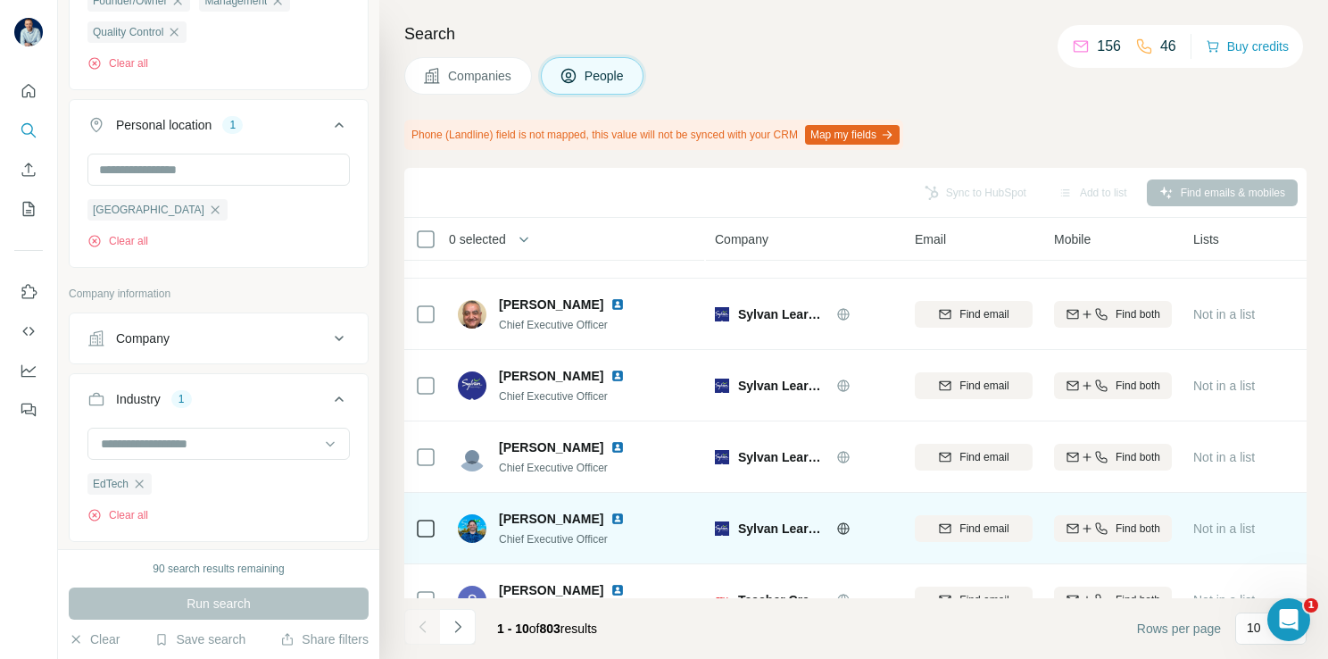
click at [611, 517] on img at bounding box center [618, 518] width 14 height 14
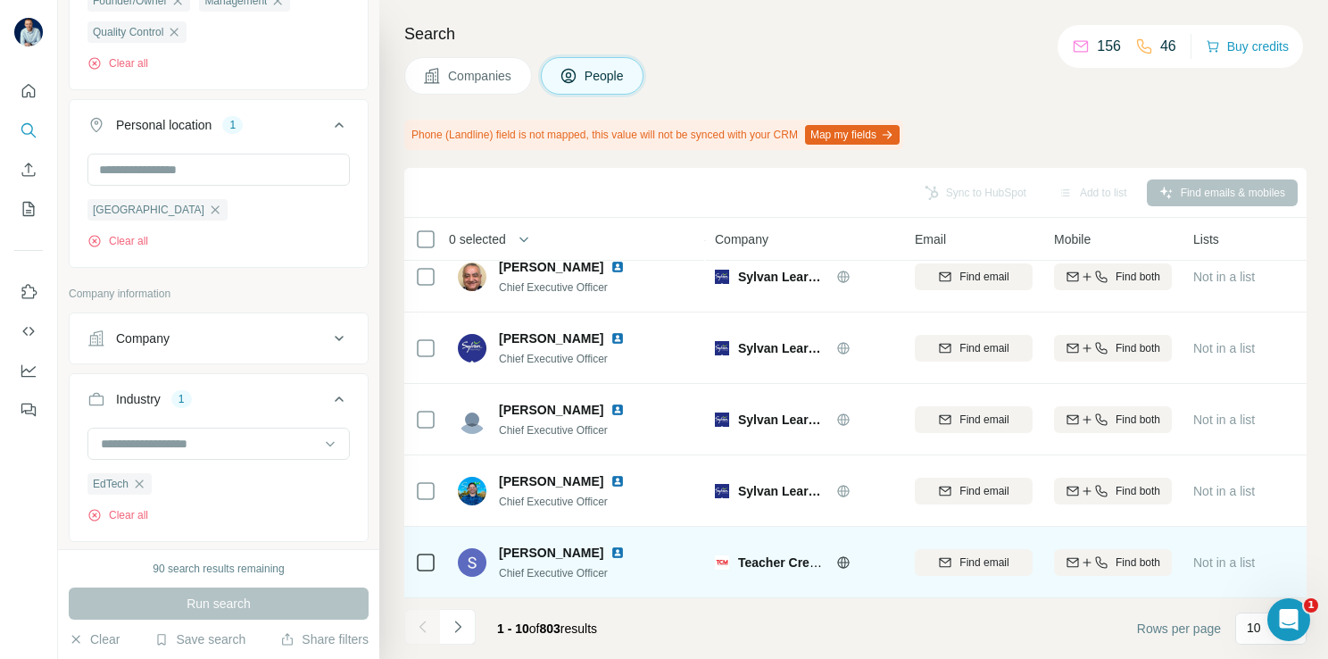
scroll to position [385, 0]
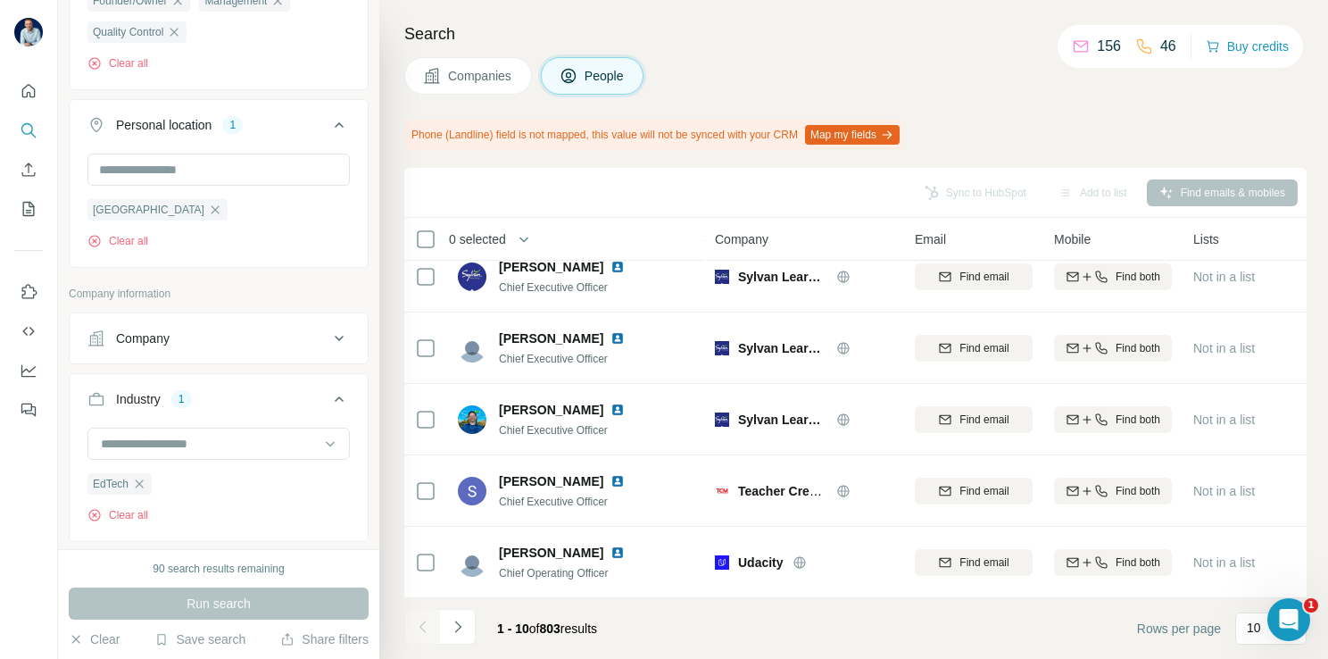
click at [472, 79] on span "Companies" at bounding box center [480, 76] width 65 height 18
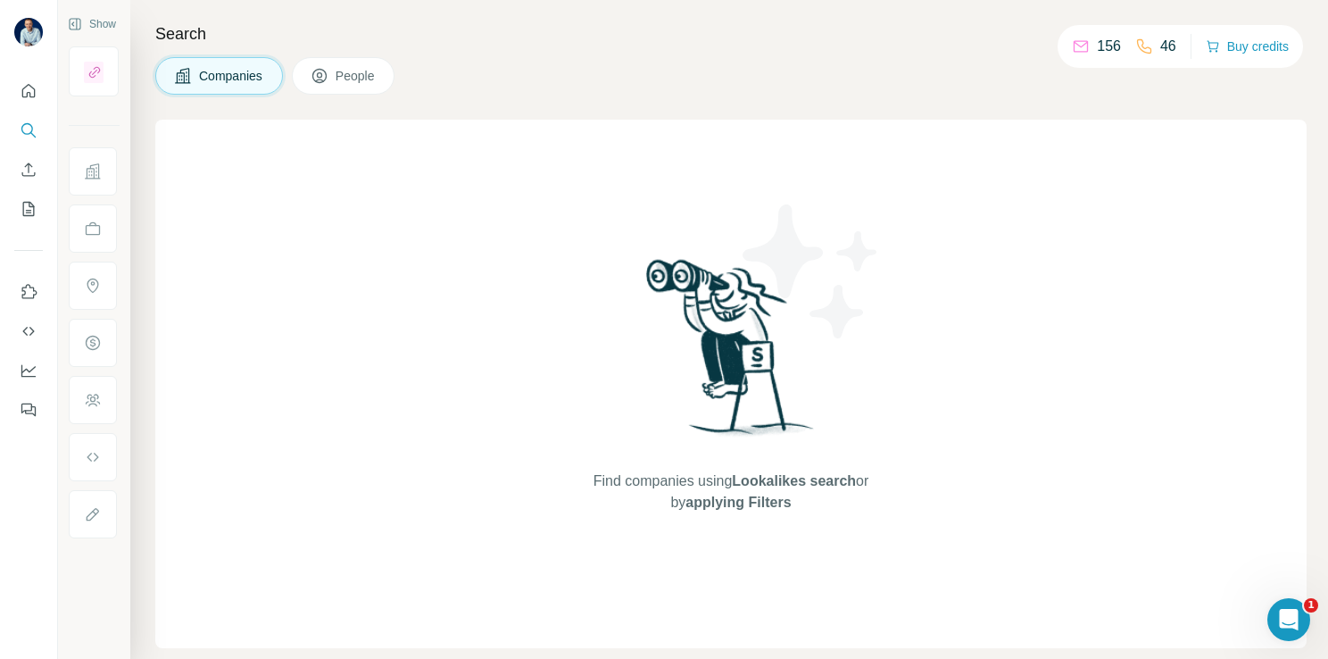
scroll to position [0, 0]
click at [86, 168] on icon at bounding box center [92, 170] width 15 height 15
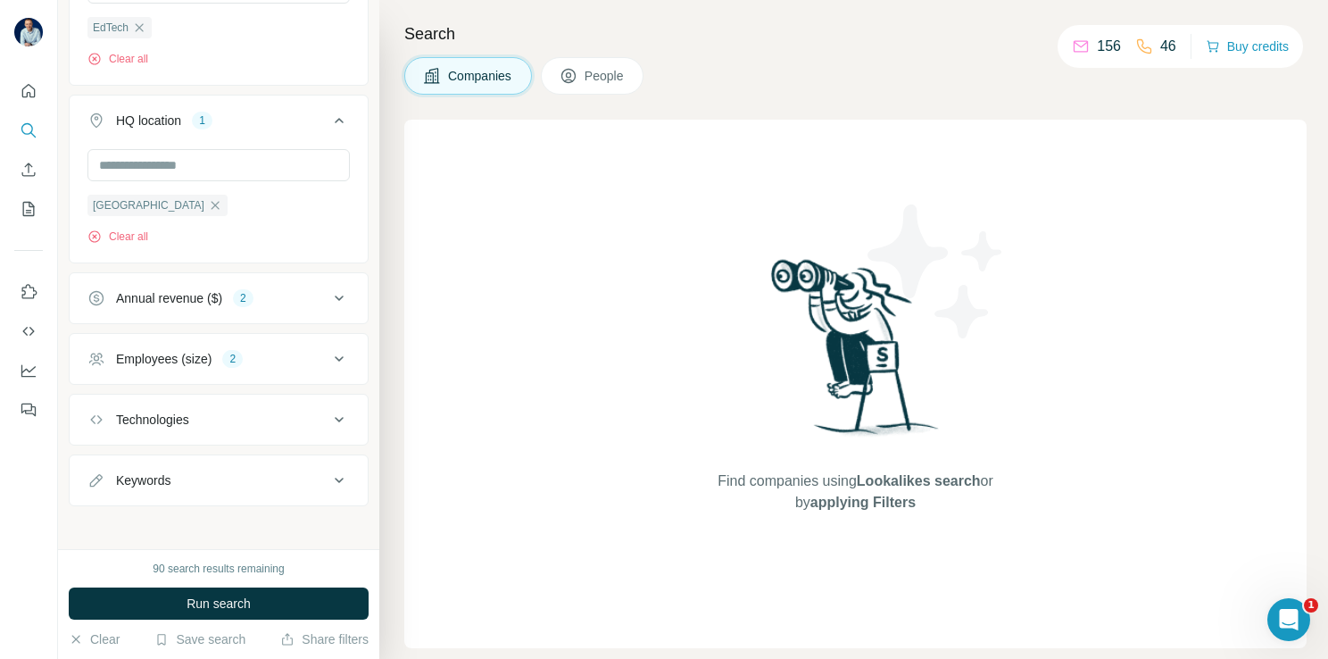
scroll to position [291, 0]
click at [291, 461] on button "Keywords" at bounding box center [219, 475] width 298 height 43
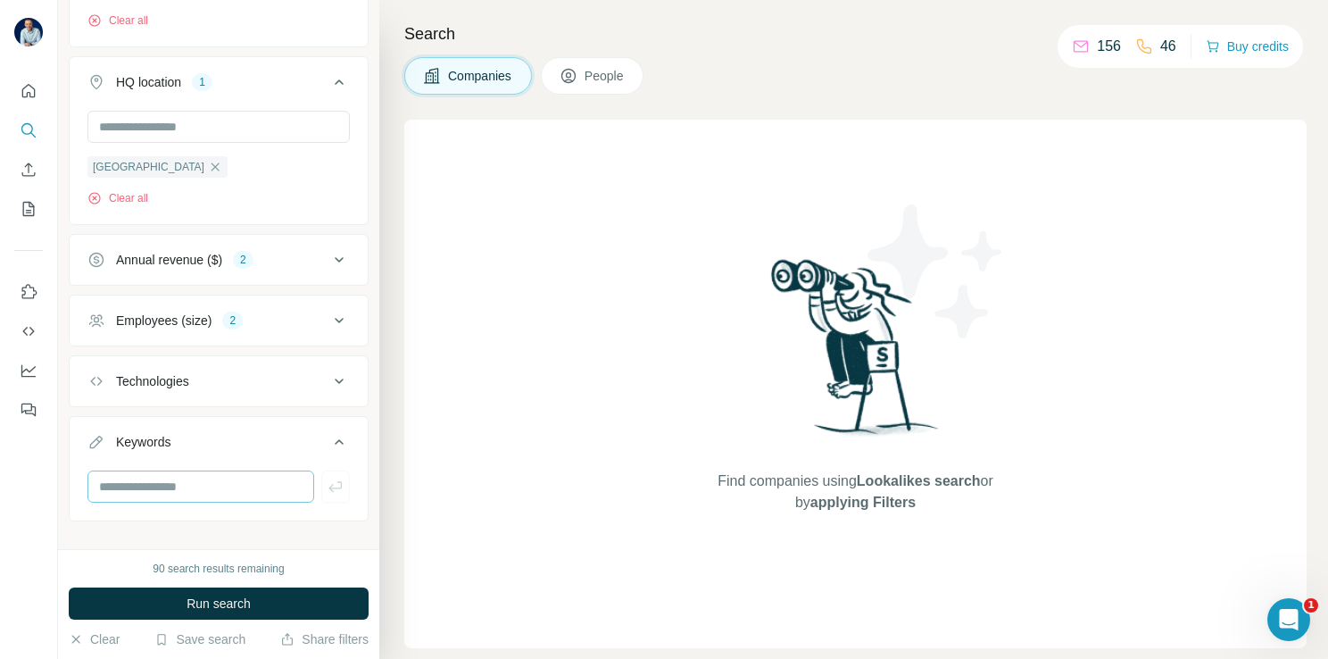
scroll to position [345, 0]
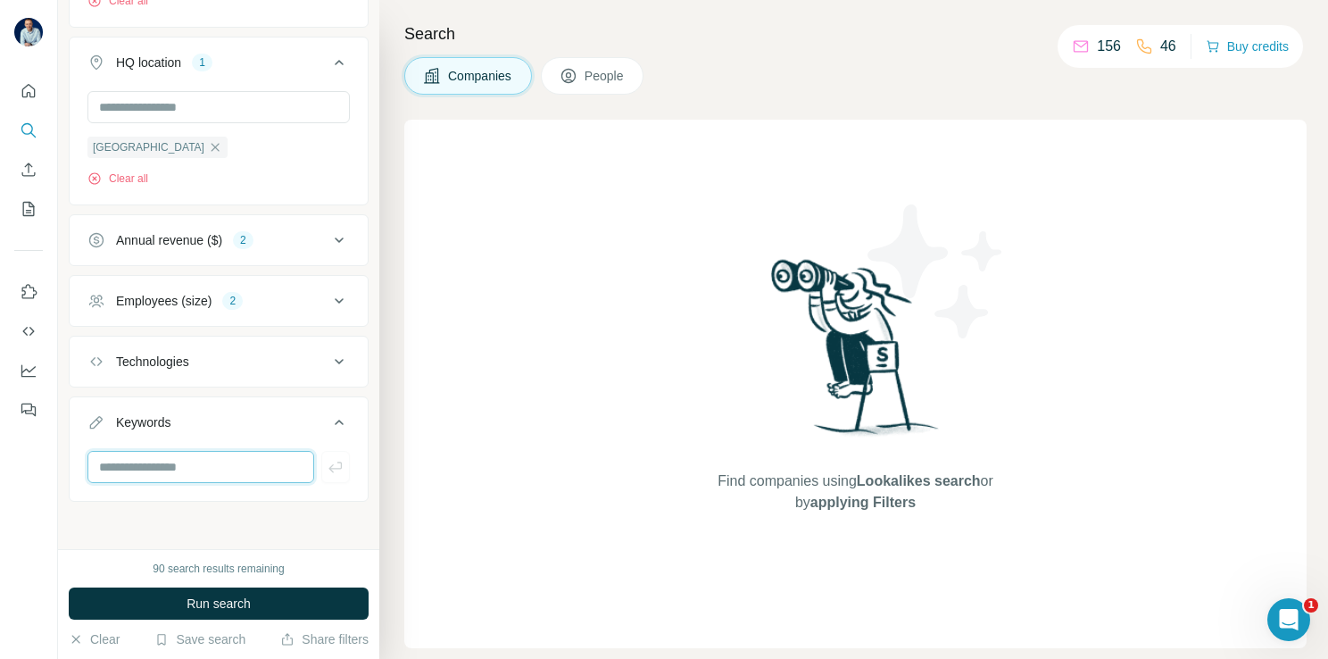
click at [233, 456] on input "text" at bounding box center [200, 467] width 227 height 32
type input "*"
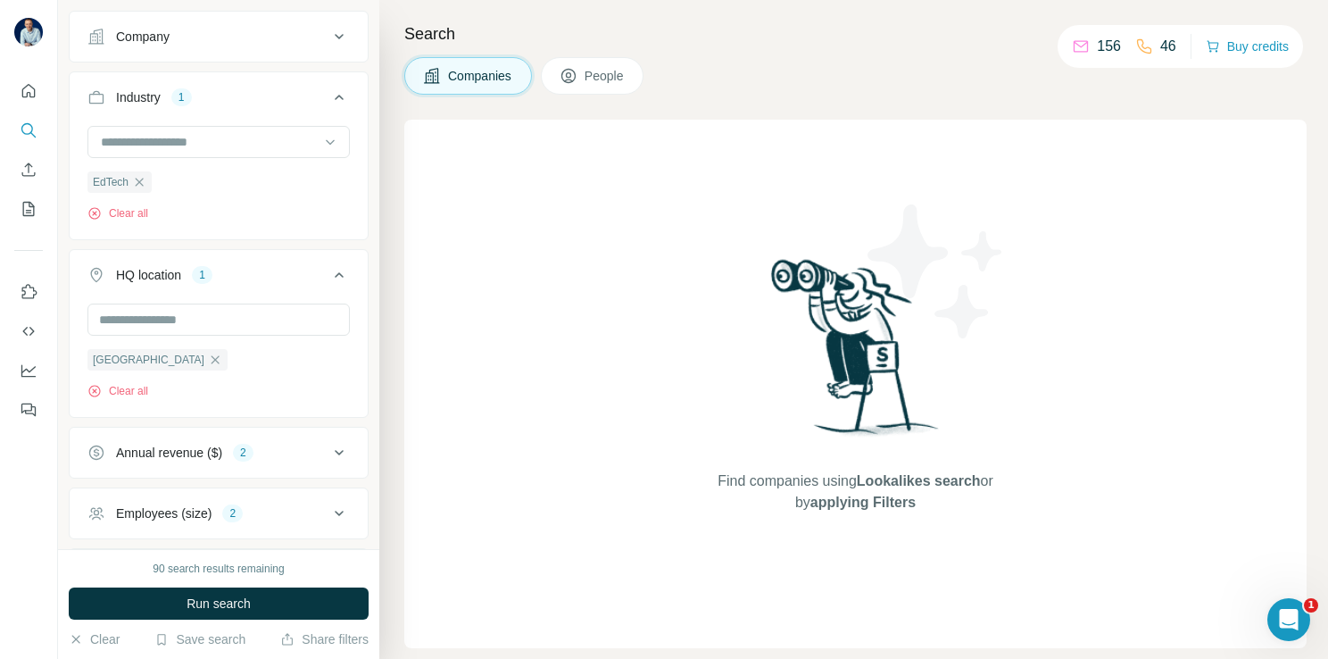
scroll to position [77, 0]
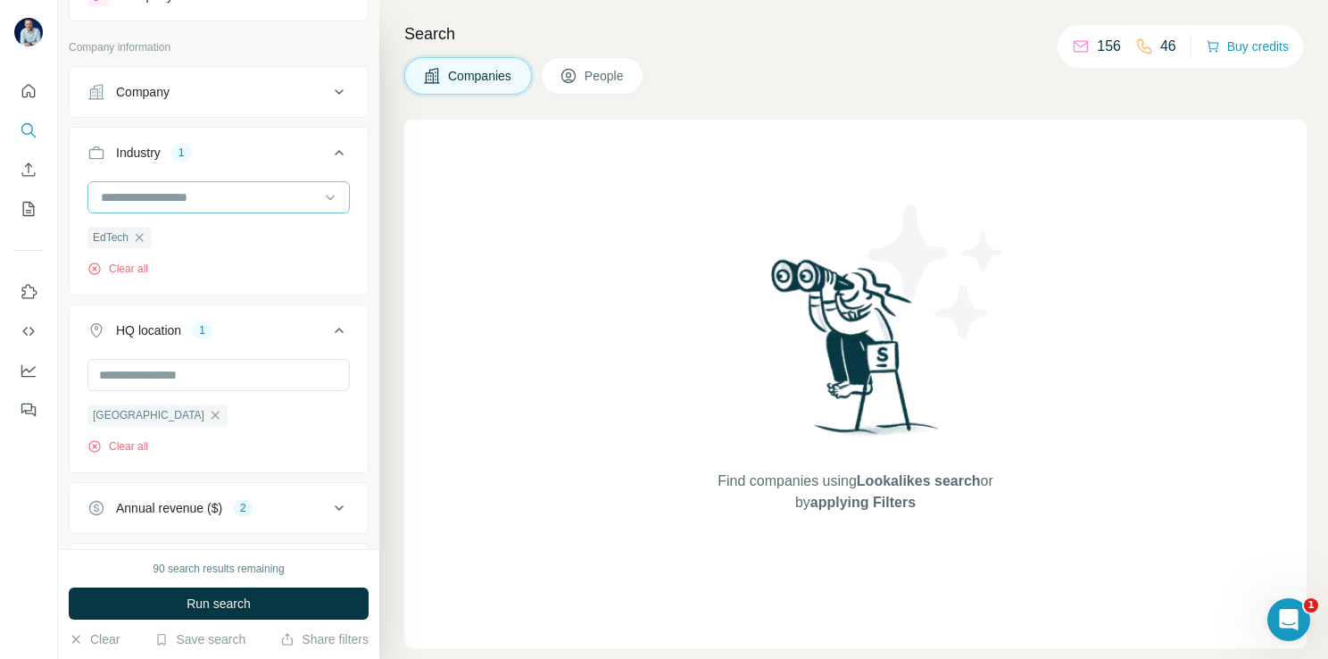
click at [139, 234] on icon "button" at bounding box center [140, 237] width 8 height 8
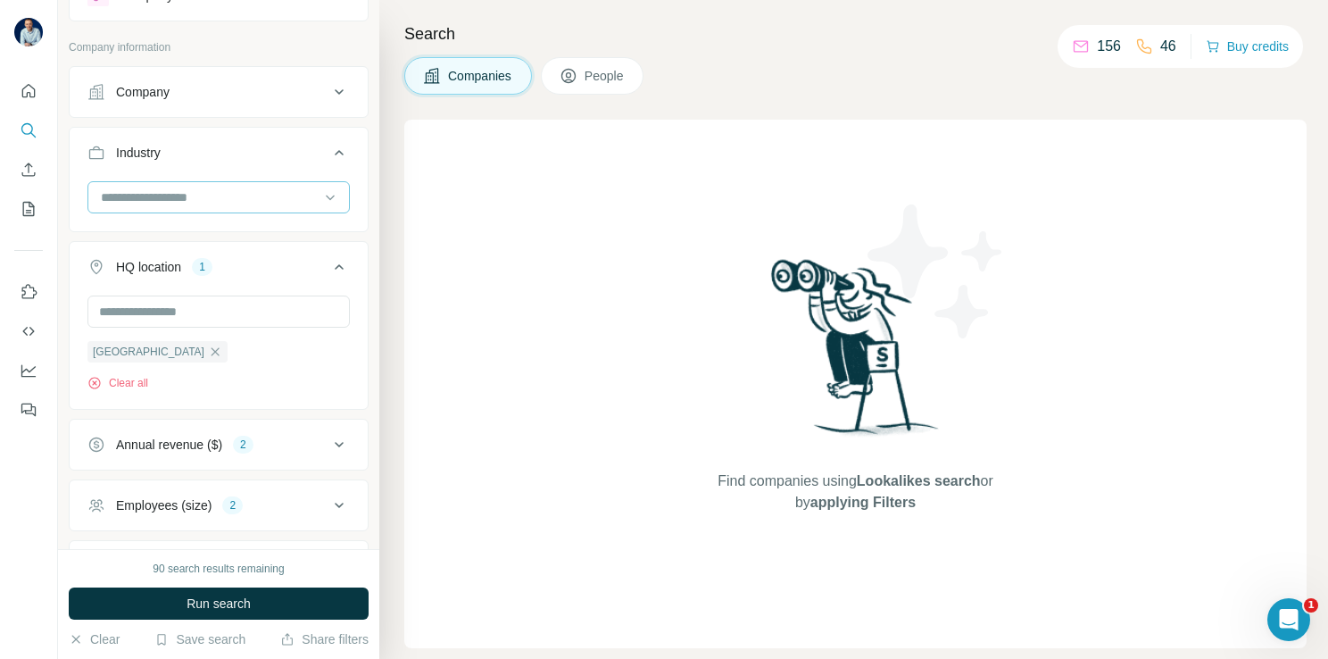
click at [145, 199] on input at bounding box center [209, 197] width 220 height 20
type input "*****"
click at [146, 244] on p "FinTech" at bounding box center [125, 237] width 44 height 18
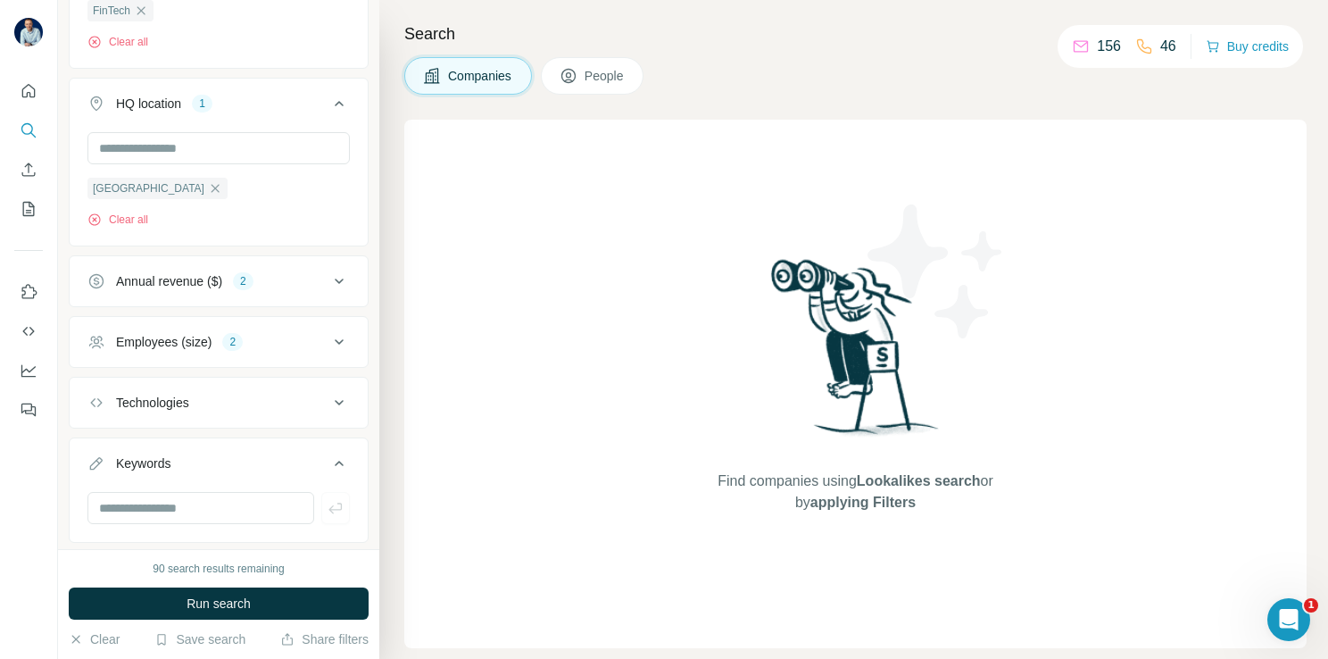
scroll to position [345, 0]
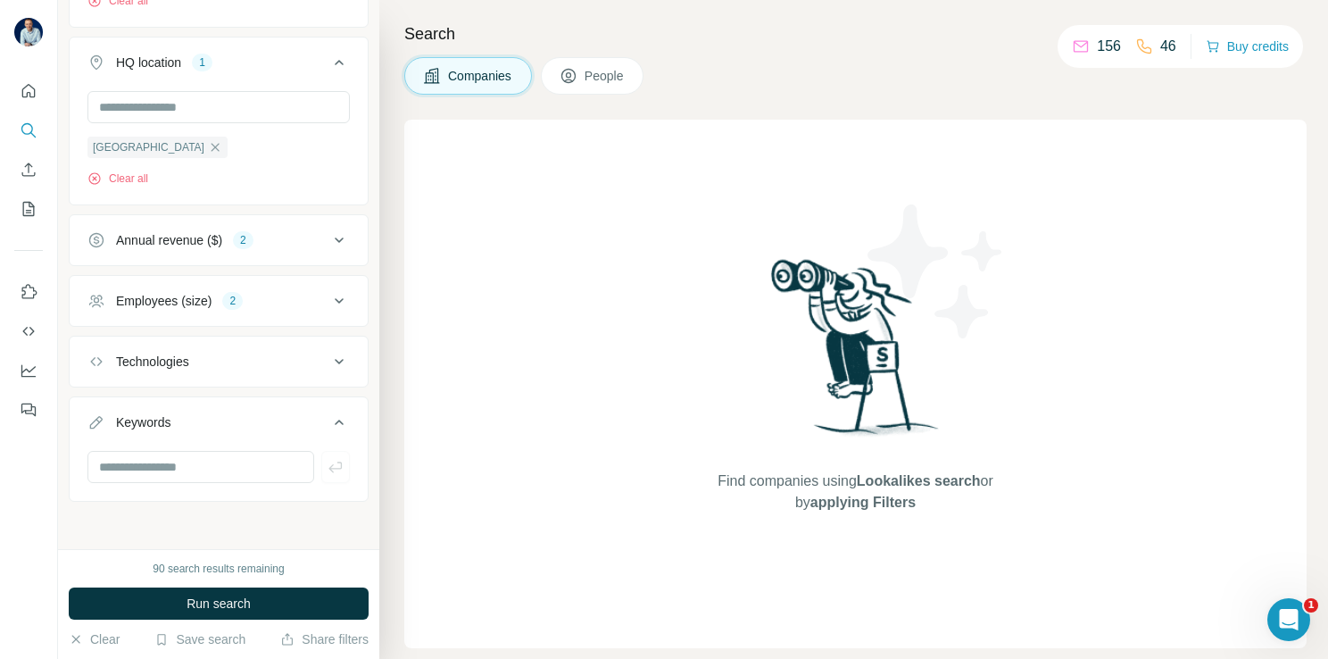
click at [236, 371] on button "Technologies" at bounding box center [219, 361] width 298 height 43
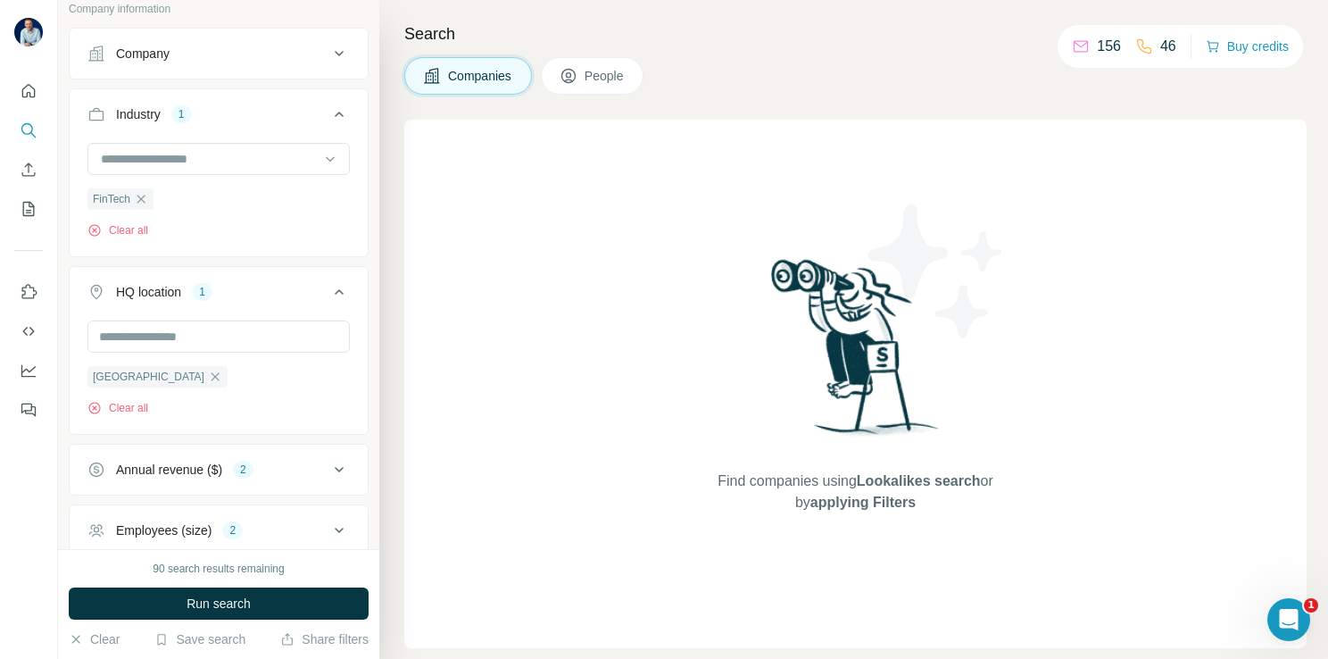
scroll to position [0, 0]
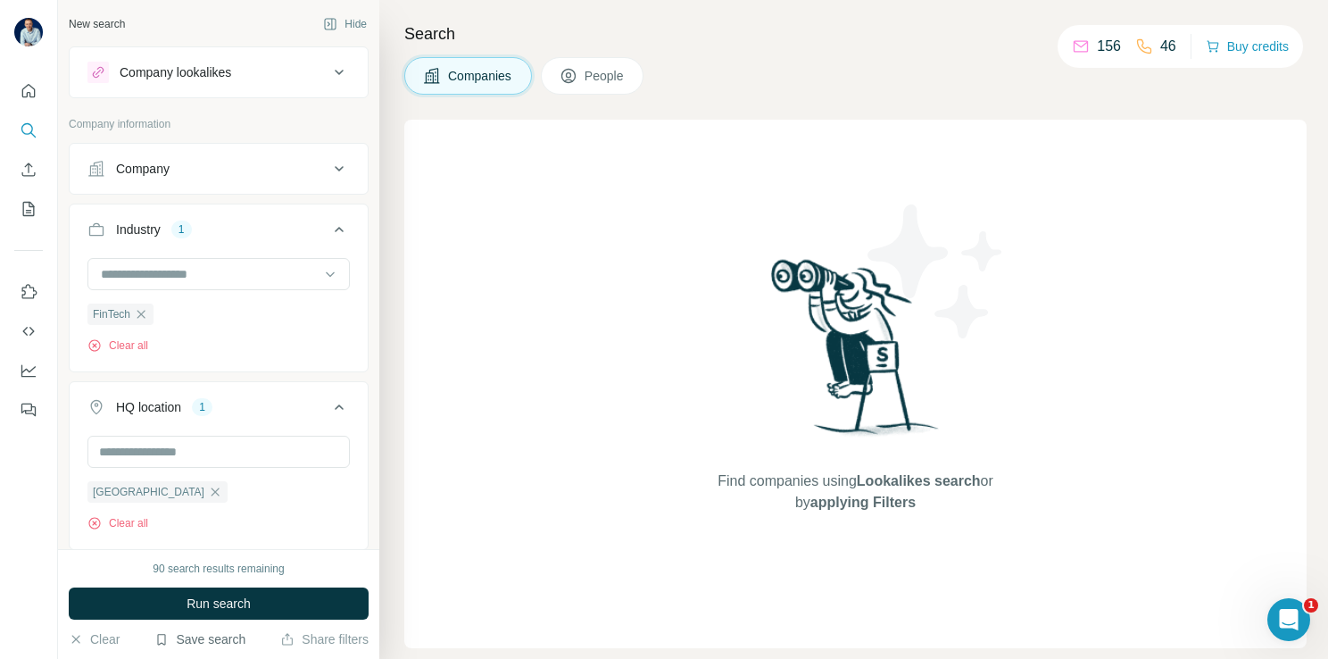
click at [201, 644] on button "Save search" at bounding box center [199, 639] width 91 height 18
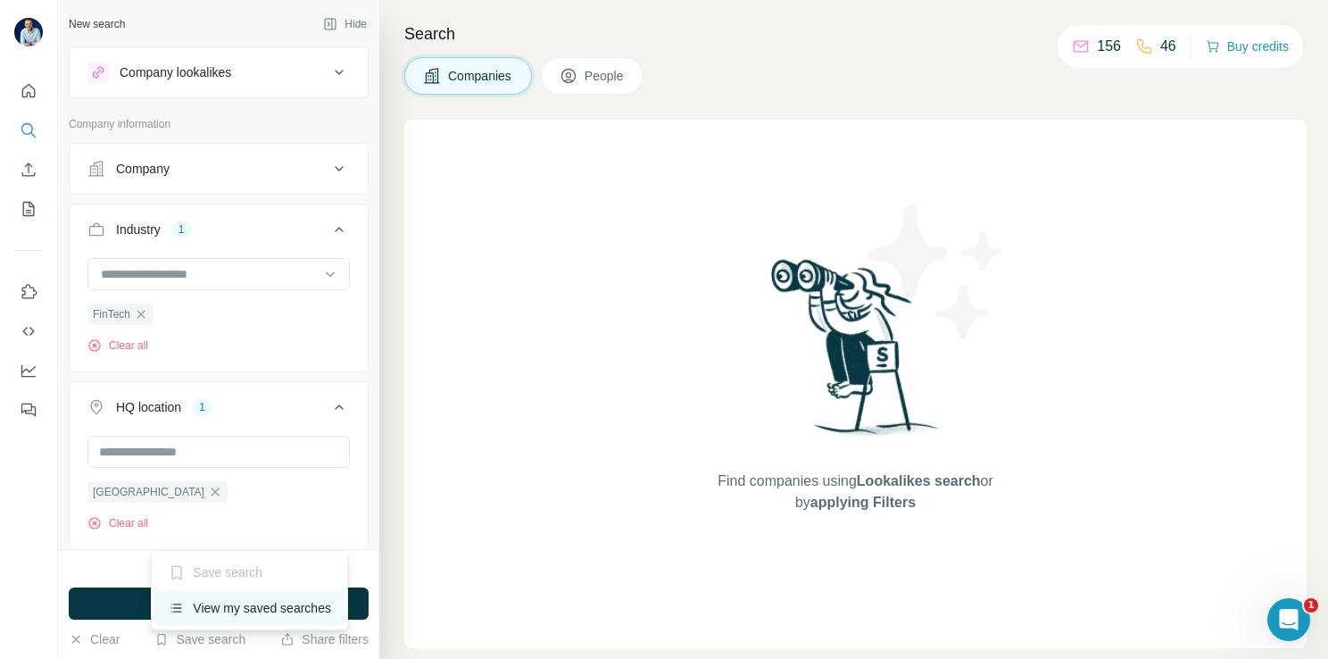
click at [214, 604] on div "View my saved searches" at bounding box center [249, 608] width 188 height 36
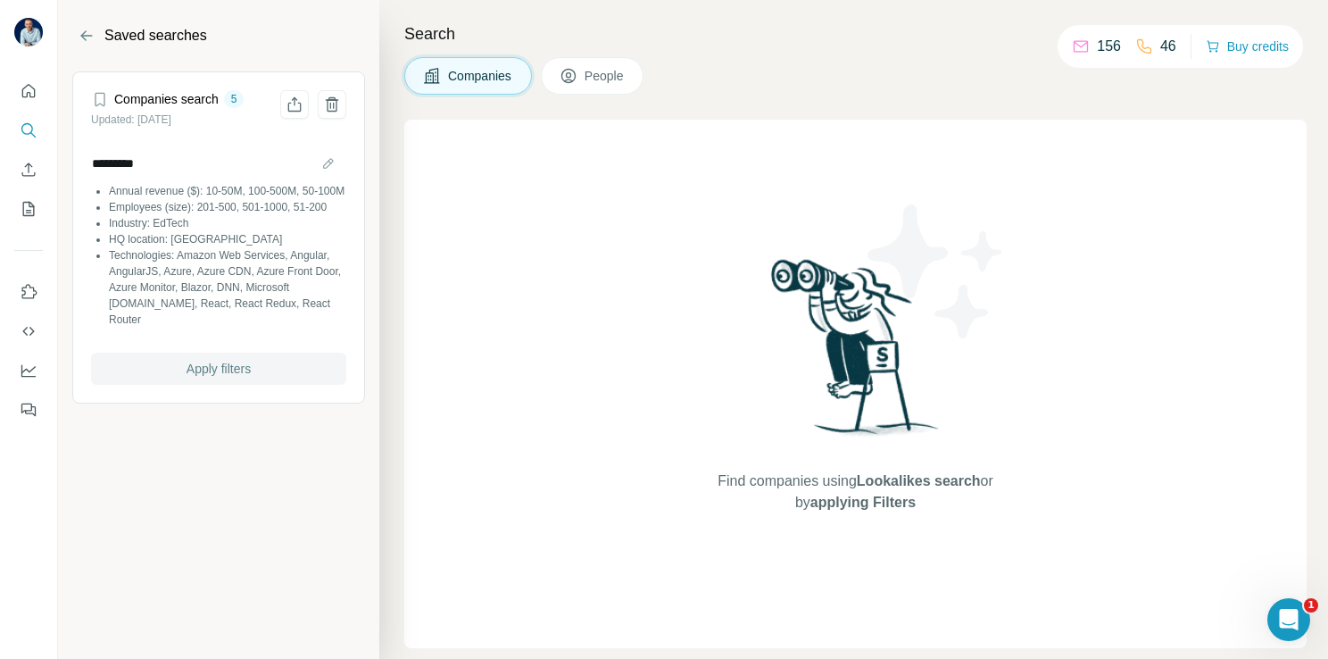
click at [238, 377] on span "Apply filters" at bounding box center [219, 369] width 64 height 18
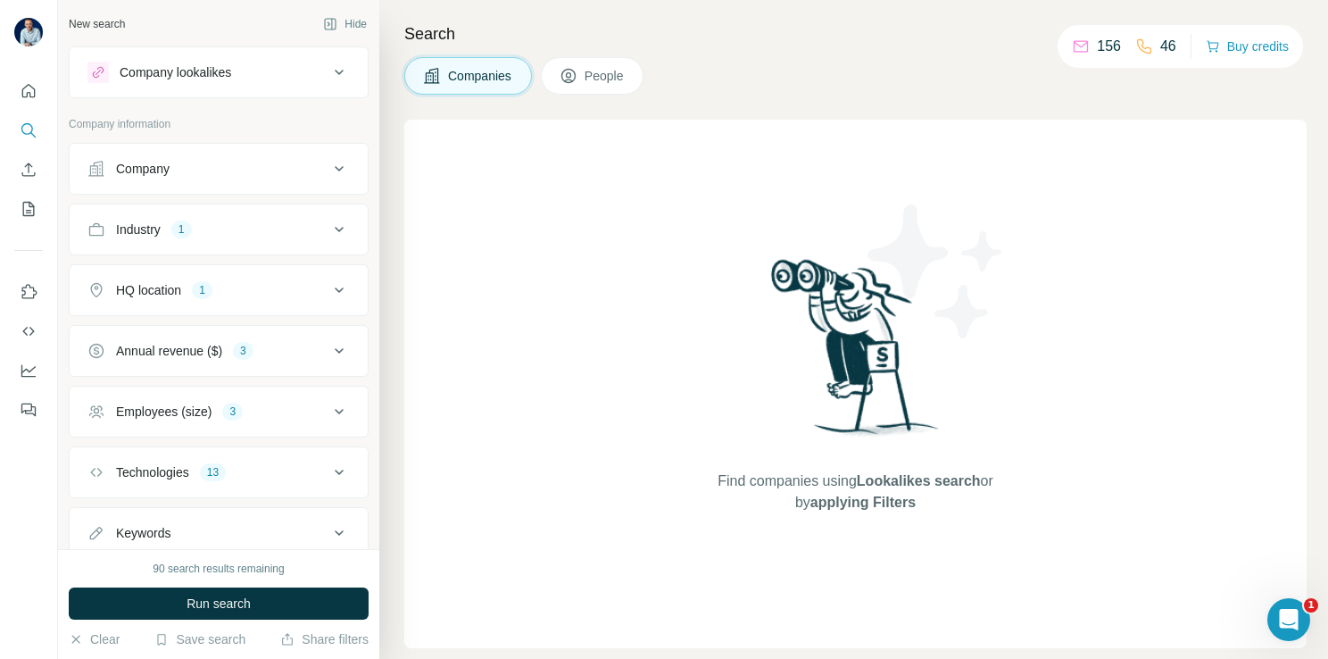
click at [223, 238] on button "Industry 1" at bounding box center [219, 229] width 298 height 43
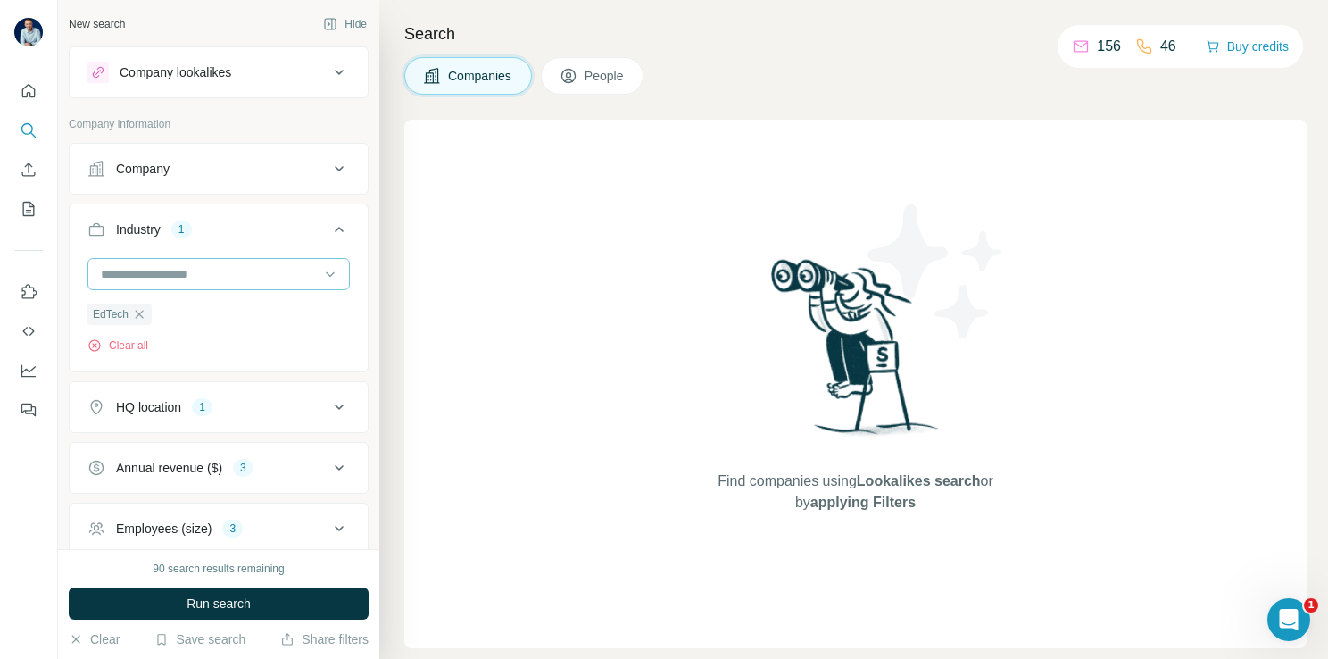
drag, startPoint x: 139, startPoint y: 314, endPoint x: 134, endPoint y: 272, distance: 42.3
click at [138, 314] on icon "button" at bounding box center [139, 314] width 14 height 14
click at [135, 272] on input at bounding box center [209, 274] width 220 height 20
type input "*"
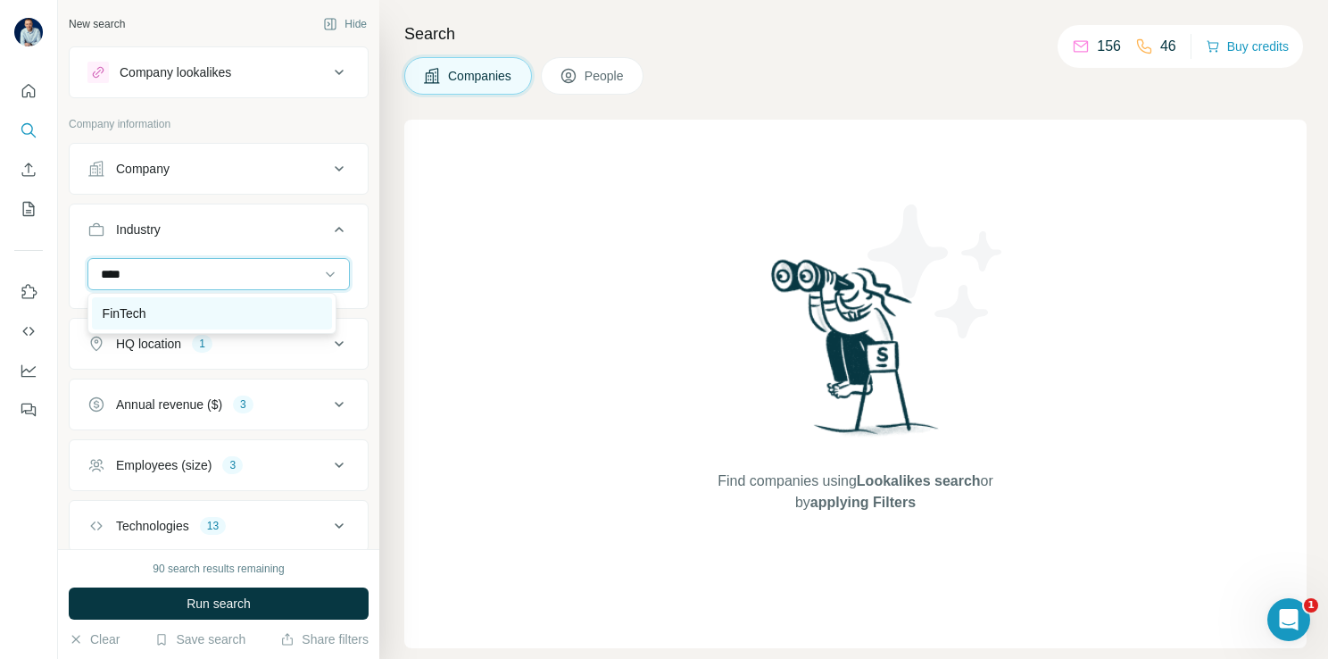
type input "****"
click at [186, 314] on div "FinTech" at bounding box center [212, 313] width 219 height 18
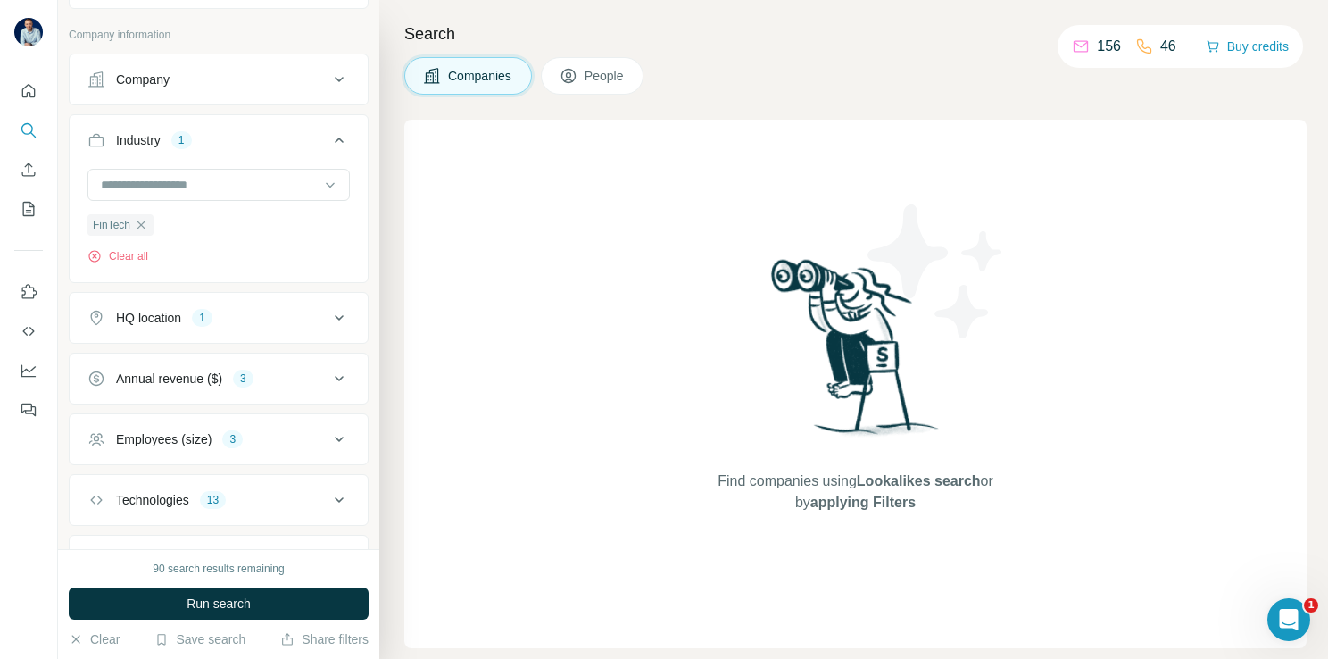
scroll to position [173, 0]
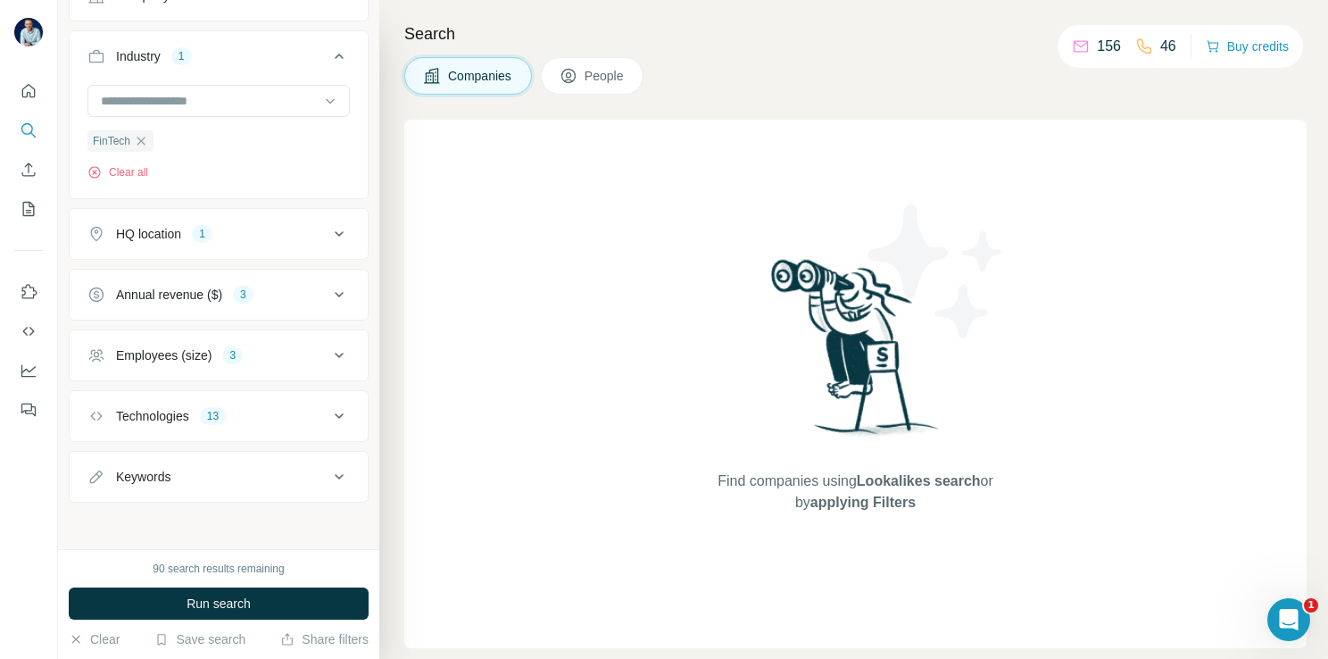
click at [309, 307] on button "Annual revenue ($) 3" at bounding box center [219, 294] width 298 height 43
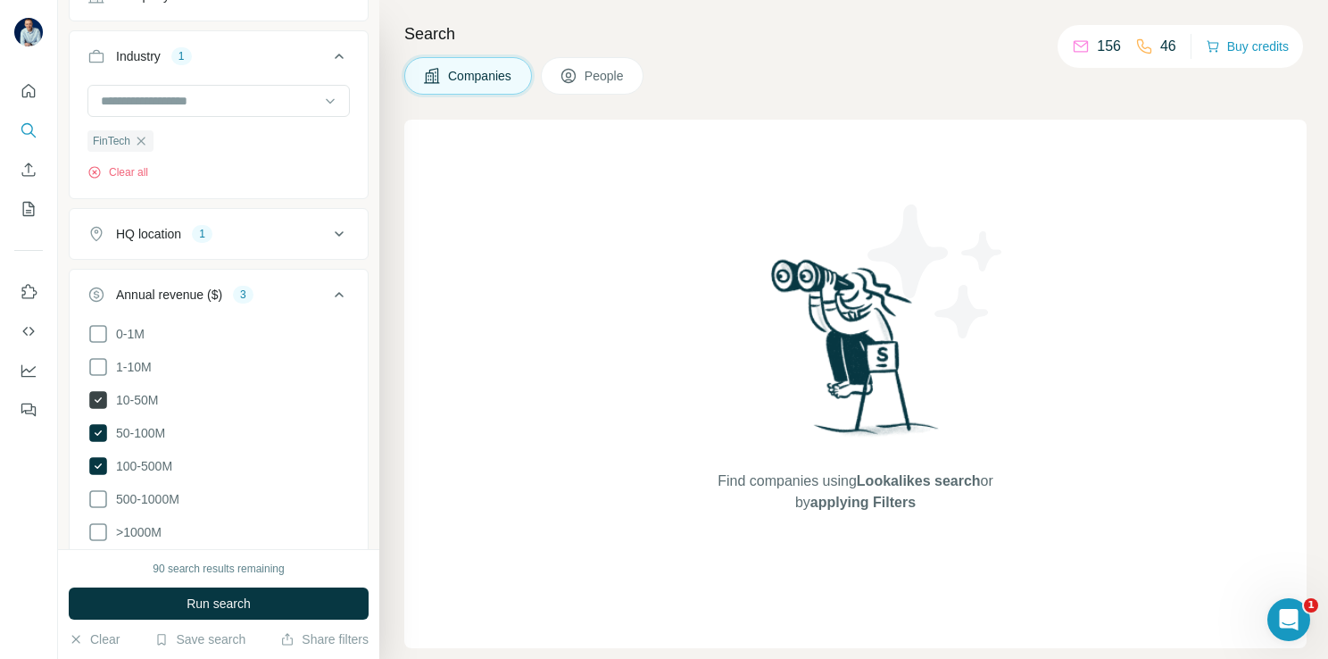
click at [101, 402] on icon at bounding box center [98, 400] width 18 height 18
click at [328, 302] on icon at bounding box center [338, 294] width 21 height 21
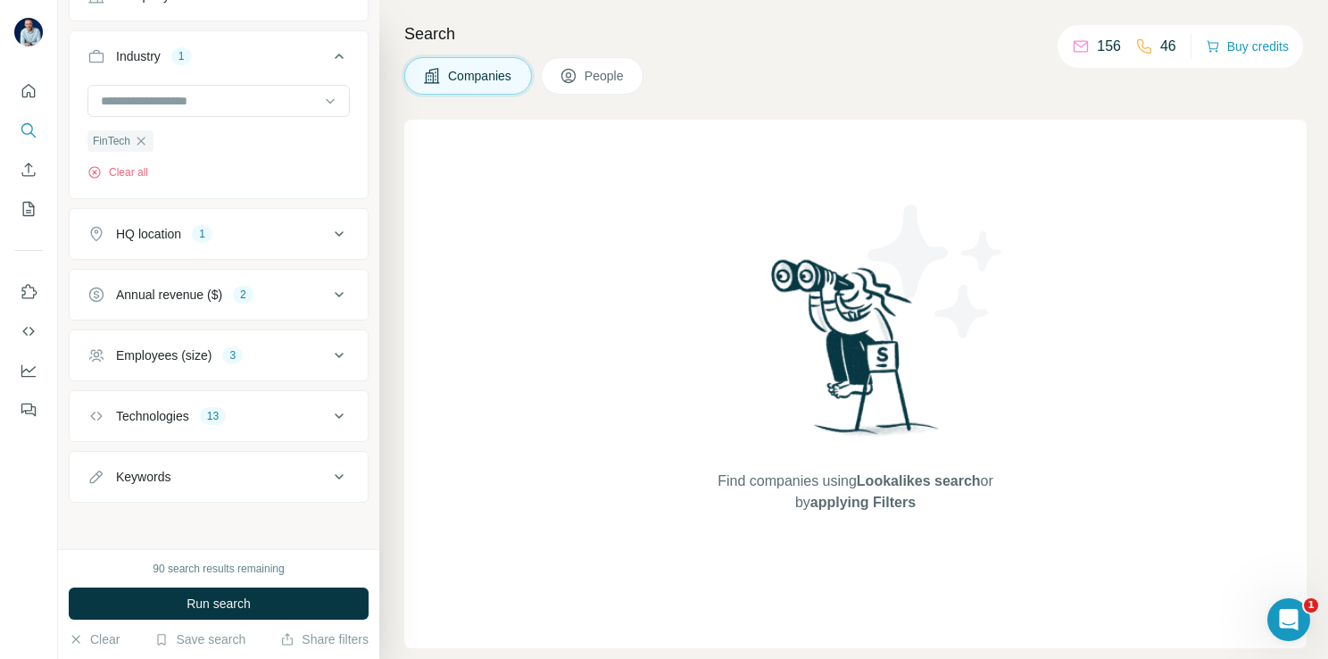
click at [279, 359] on div "Employees (size) 3" at bounding box center [207, 355] width 241 height 18
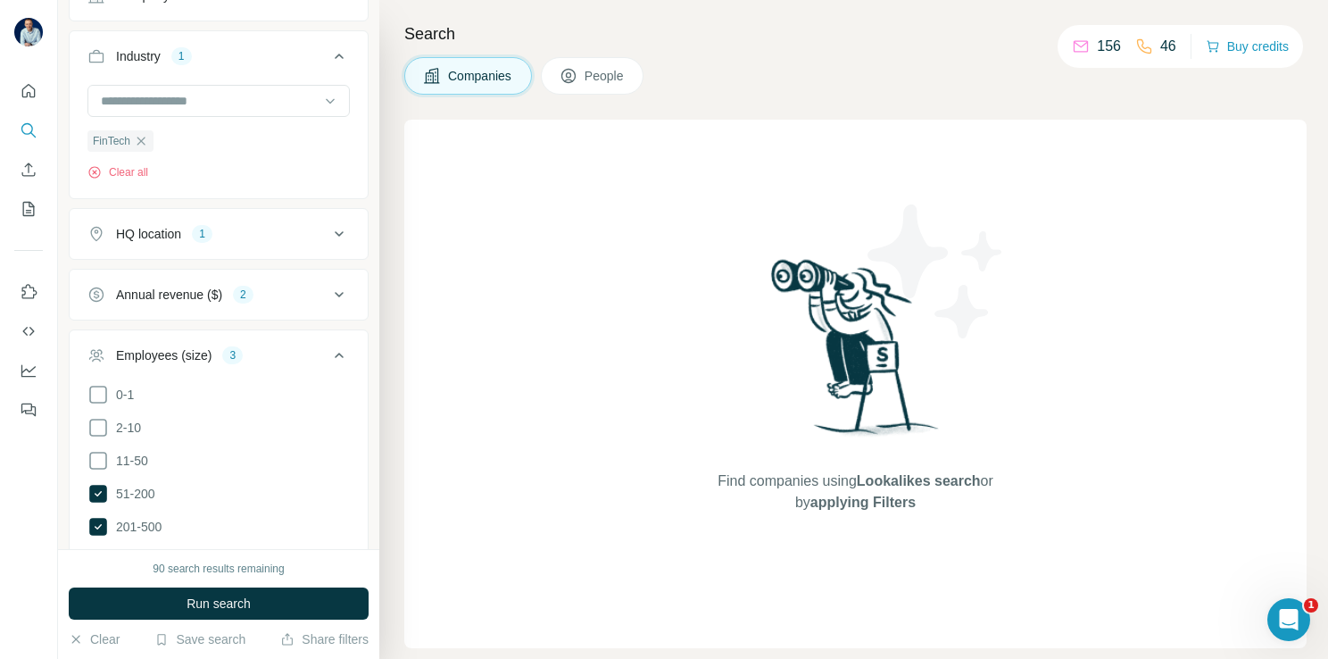
scroll to position [352, 0]
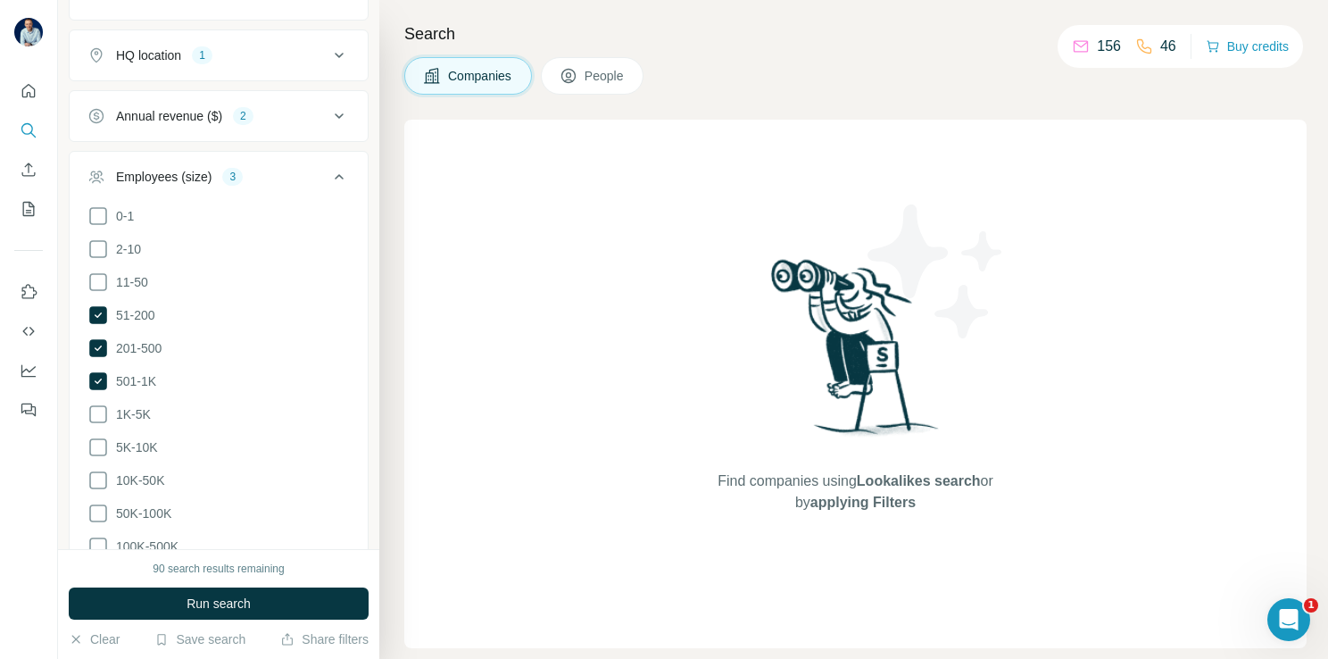
click at [326, 157] on button "Employees (size) 3" at bounding box center [219, 180] width 298 height 50
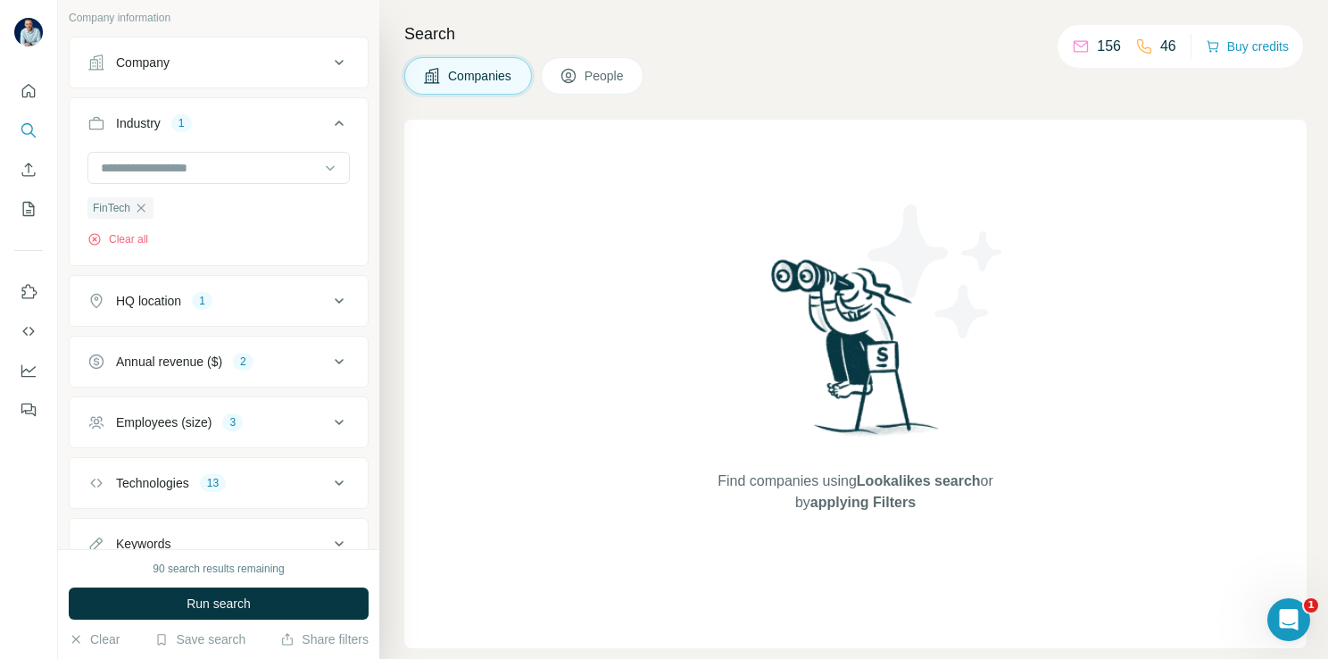
scroll to position [0, 0]
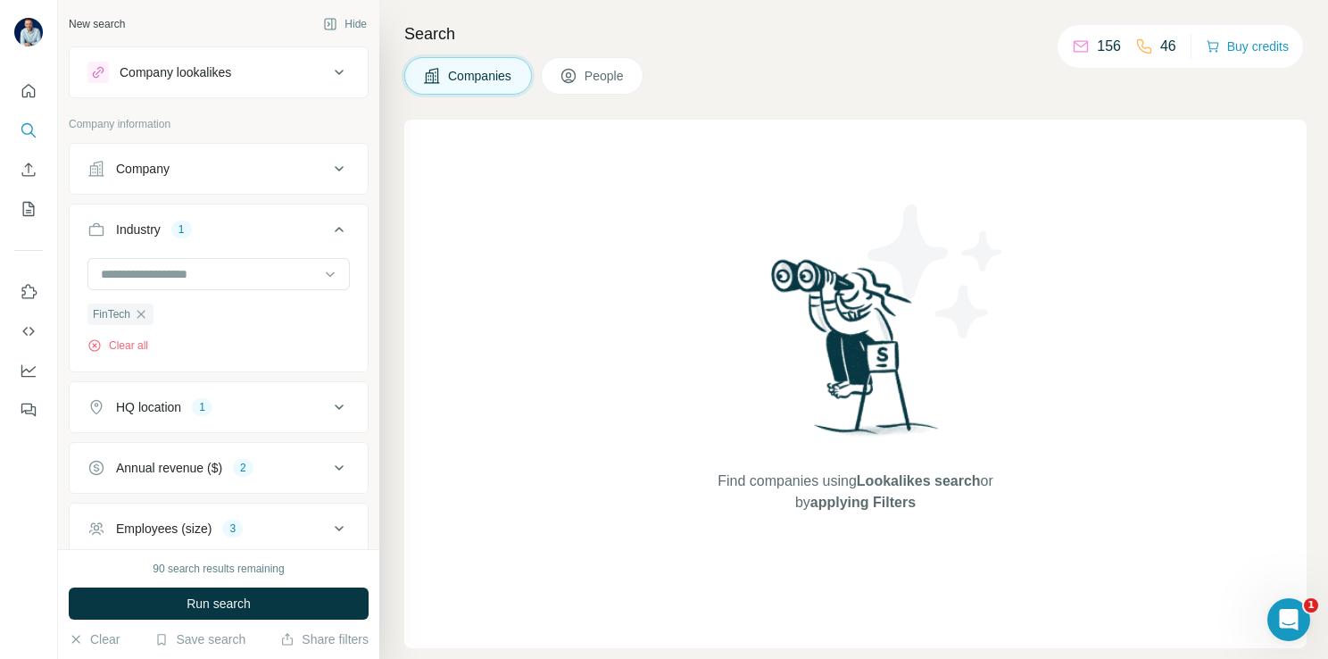
click at [283, 160] on div "Company" at bounding box center [207, 169] width 241 height 18
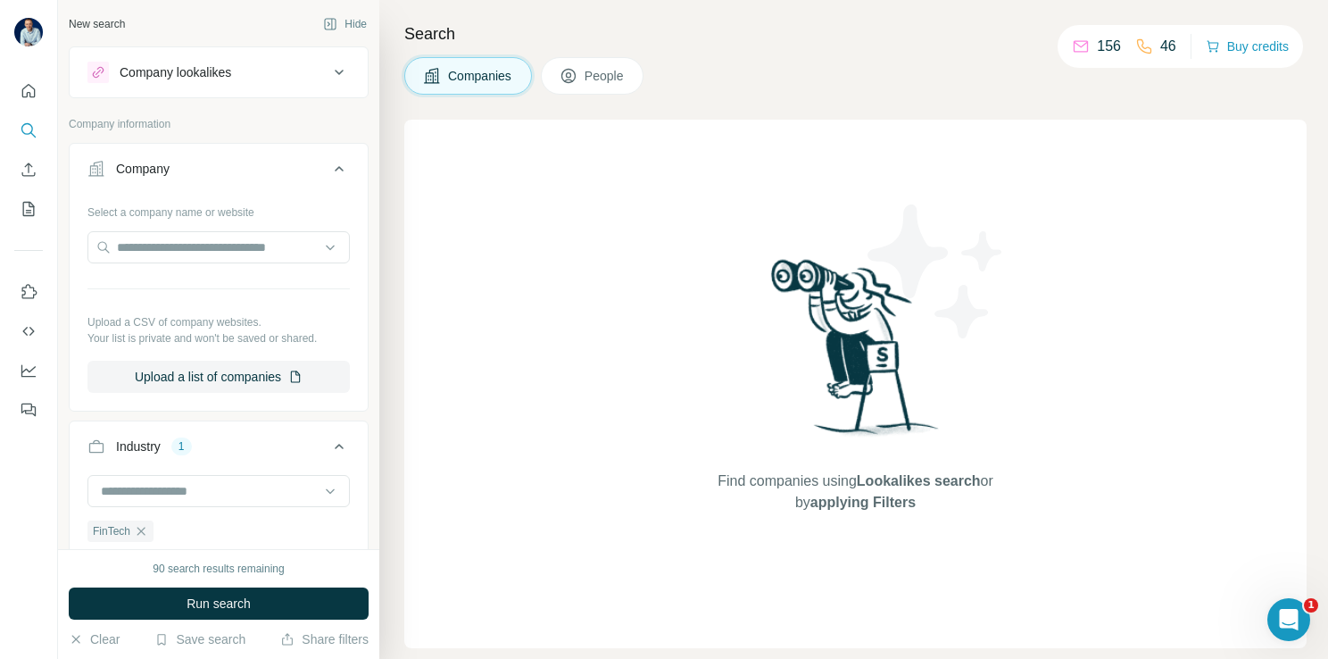
click at [284, 166] on div "Company" at bounding box center [207, 169] width 241 height 18
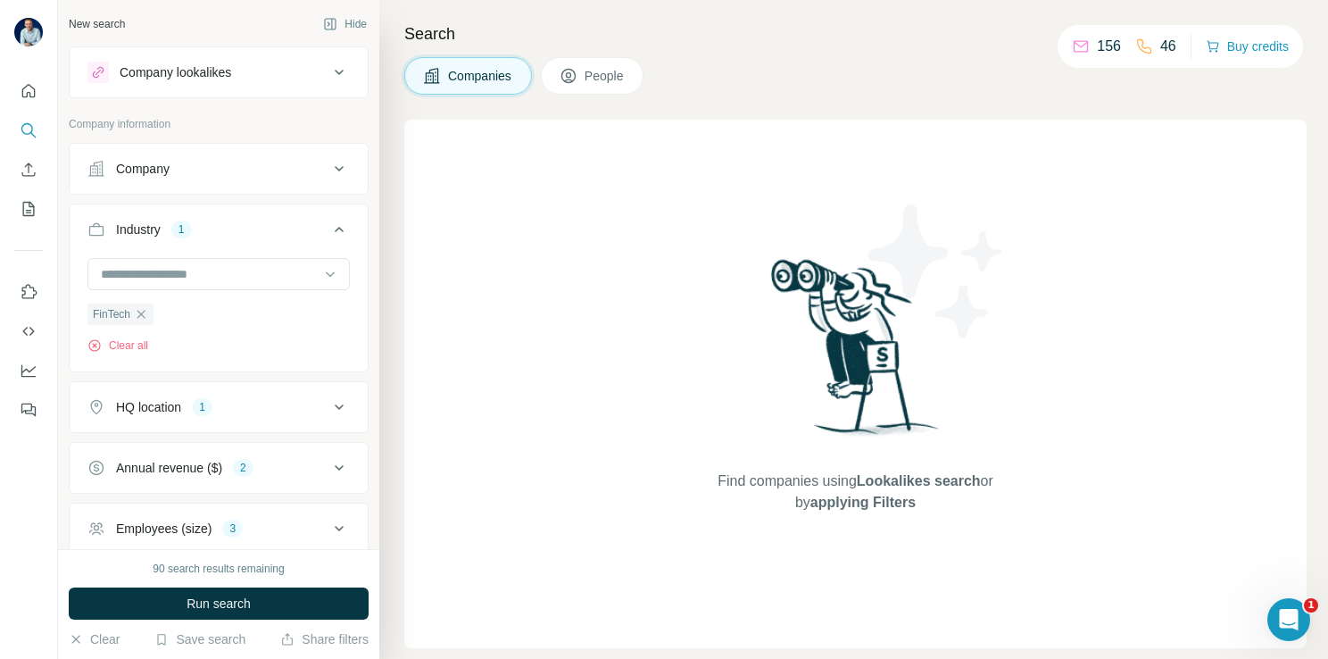
click at [262, 616] on button "Run search" at bounding box center [219, 603] width 300 height 32
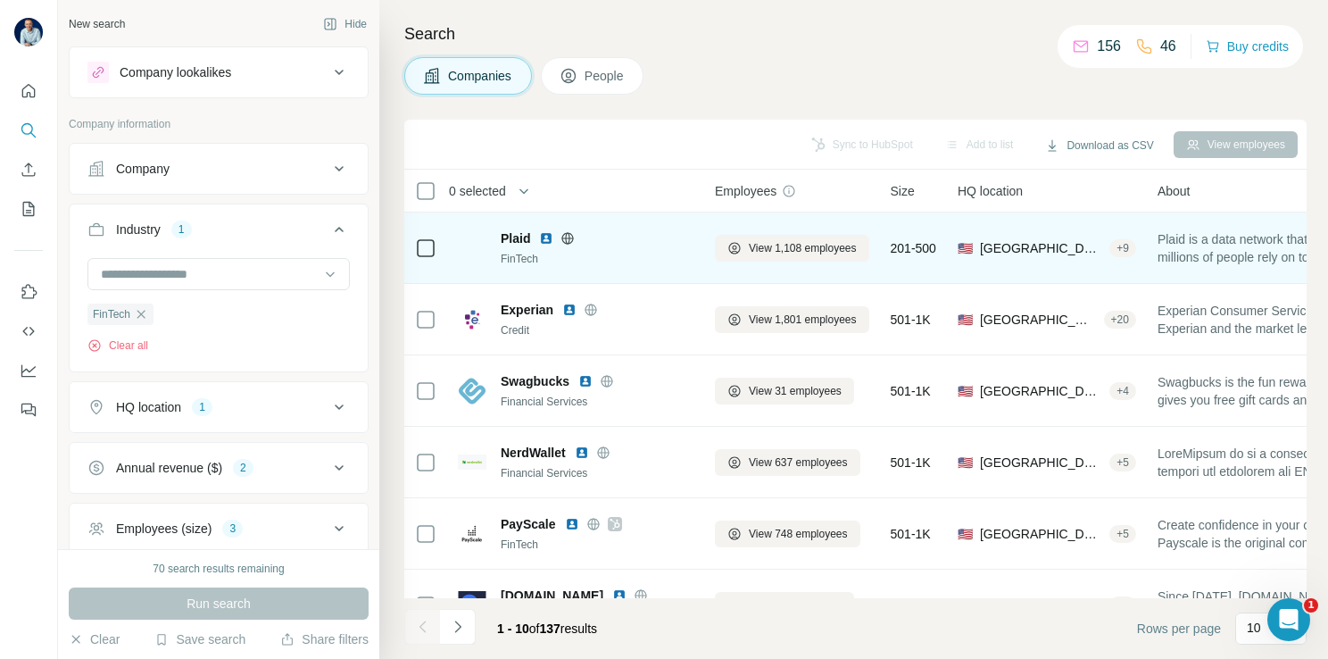
click at [548, 237] on img at bounding box center [546, 238] width 14 height 14
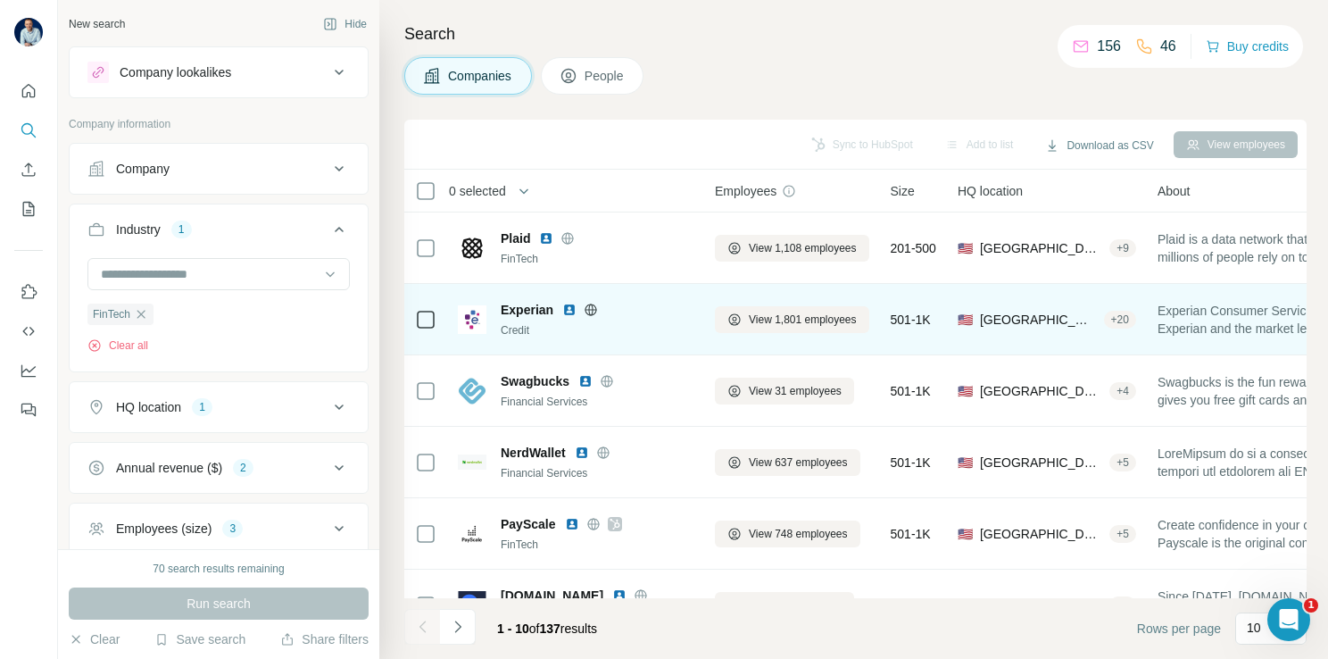
click at [566, 312] on img at bounding box center [569, 310] width 14 height 14
click at [566, 310] on img at bounding box center [569, 310] width 14 height 14
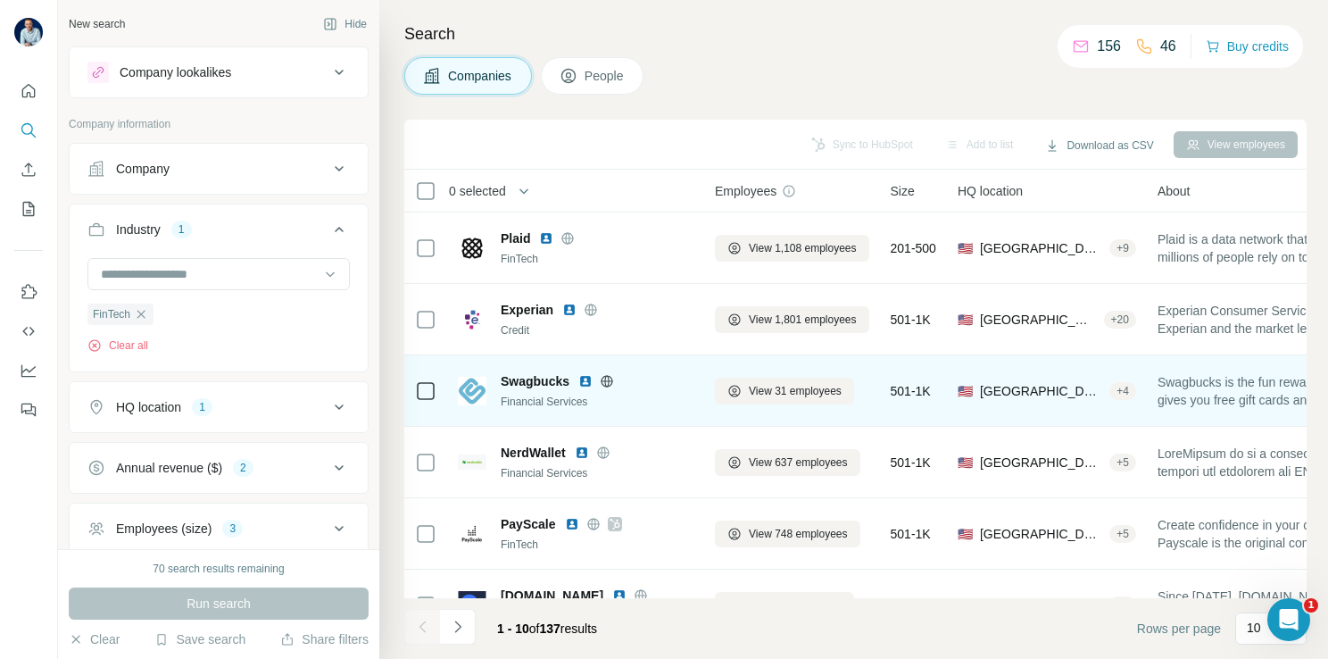
click at [586, 384] on img at bounding box center [585, 381] width 14 height 14
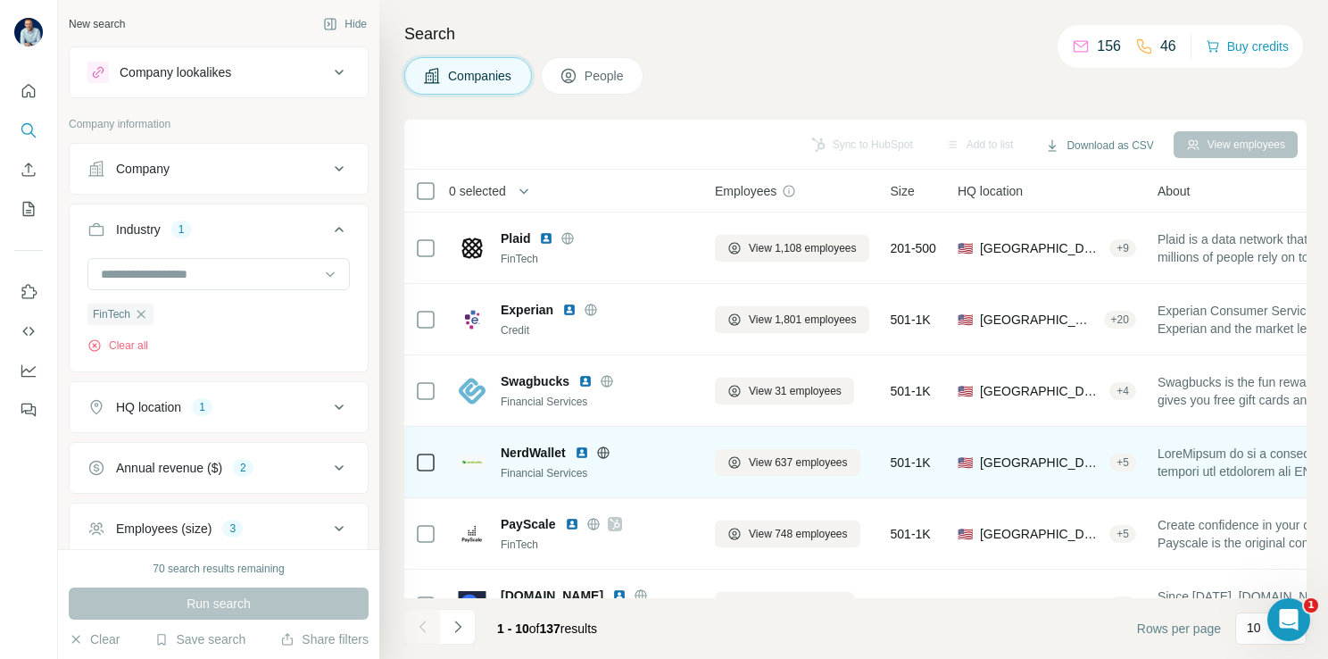
click at [585, 455] on img at bounding box center [582, 452] width 14 height 14
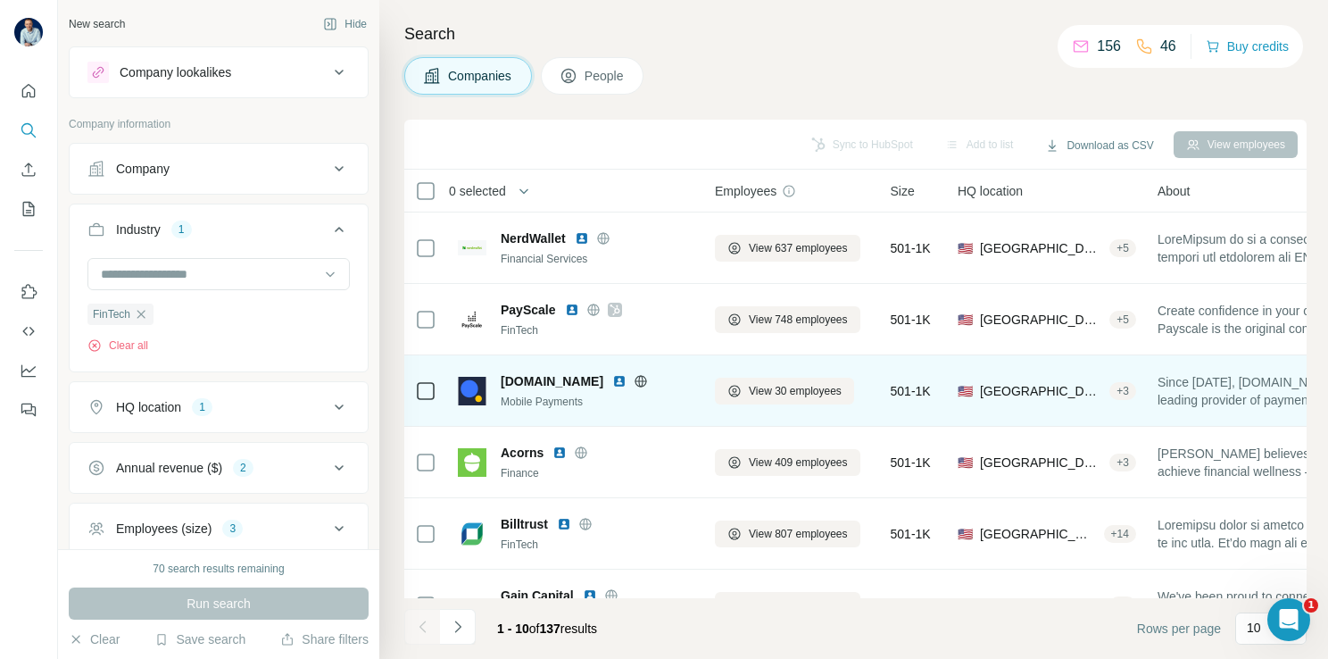
scroll to position [179, 0]
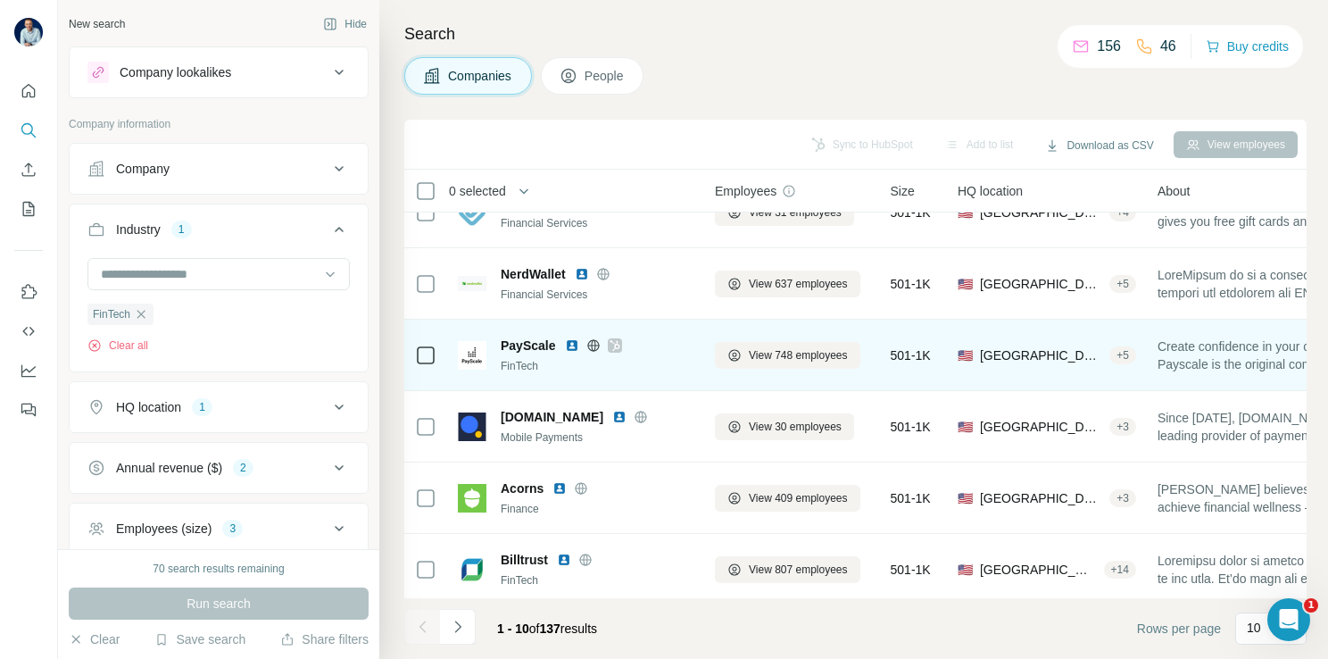
click at [573, 347] on img at bounding box center [572, 345] width 14 height 14
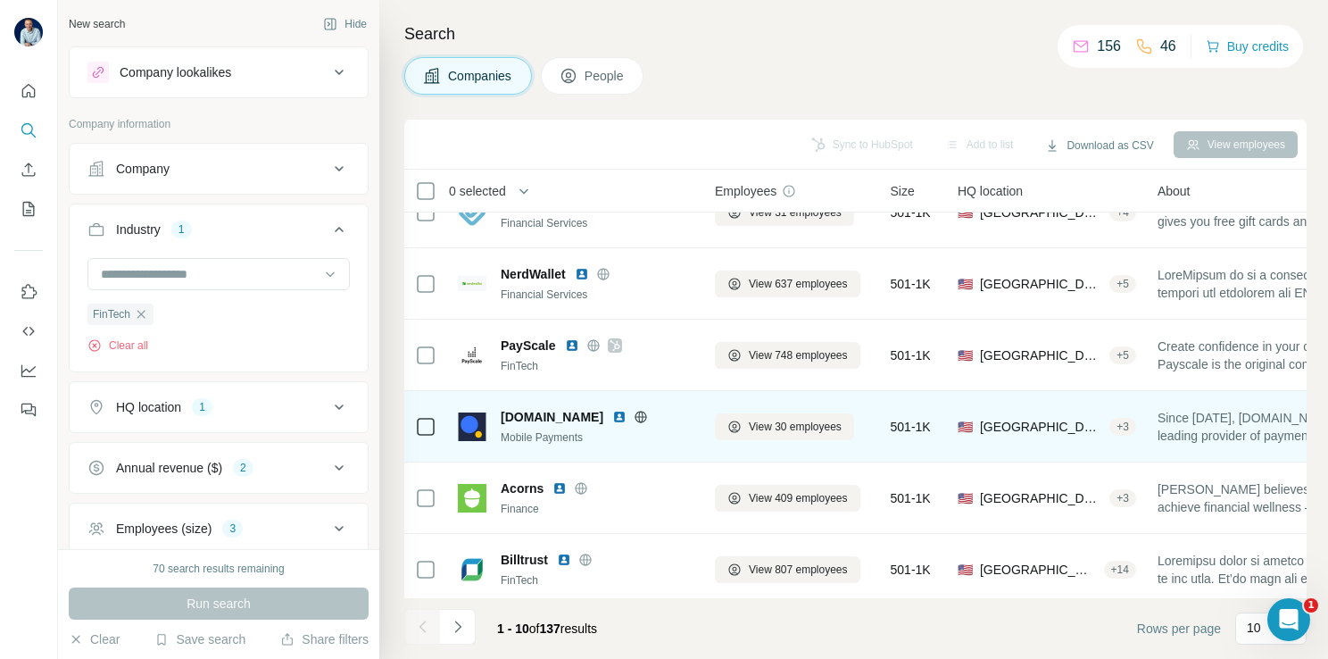
click at [612, 417] on img at bounding box center [619, 417] width 14 height 14
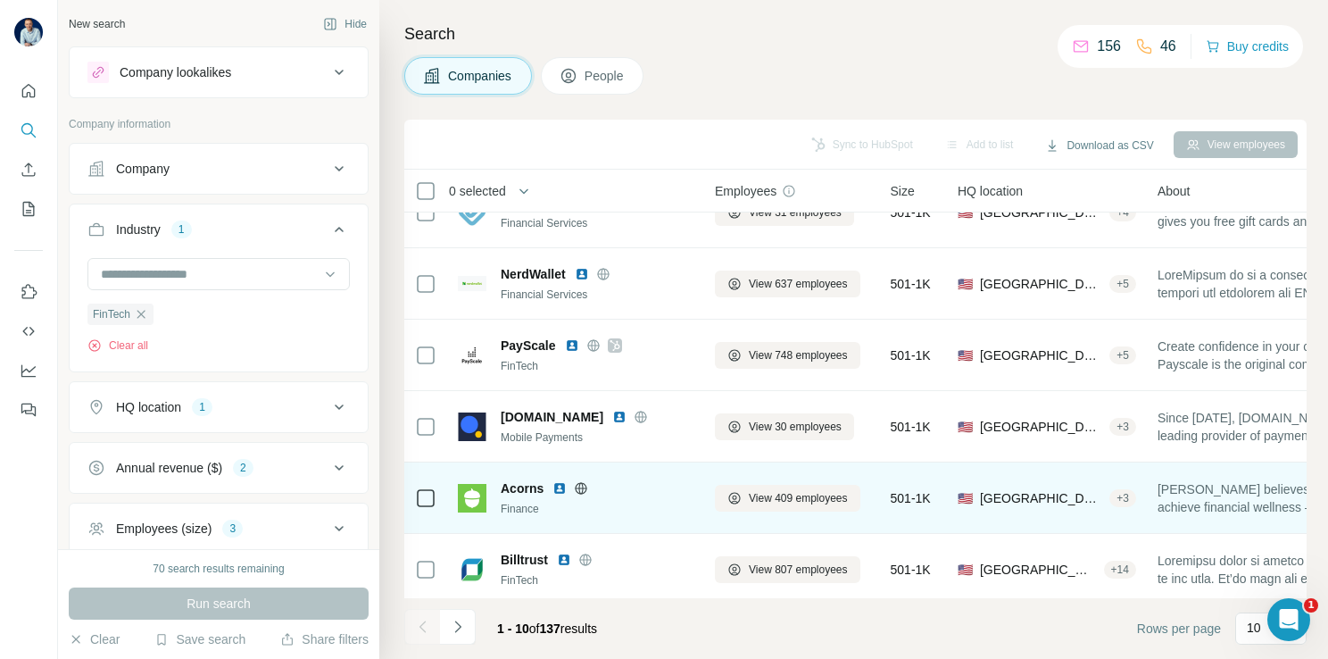
click at [556, 487] on img at bounding box center [560, 488] width 14 height 14
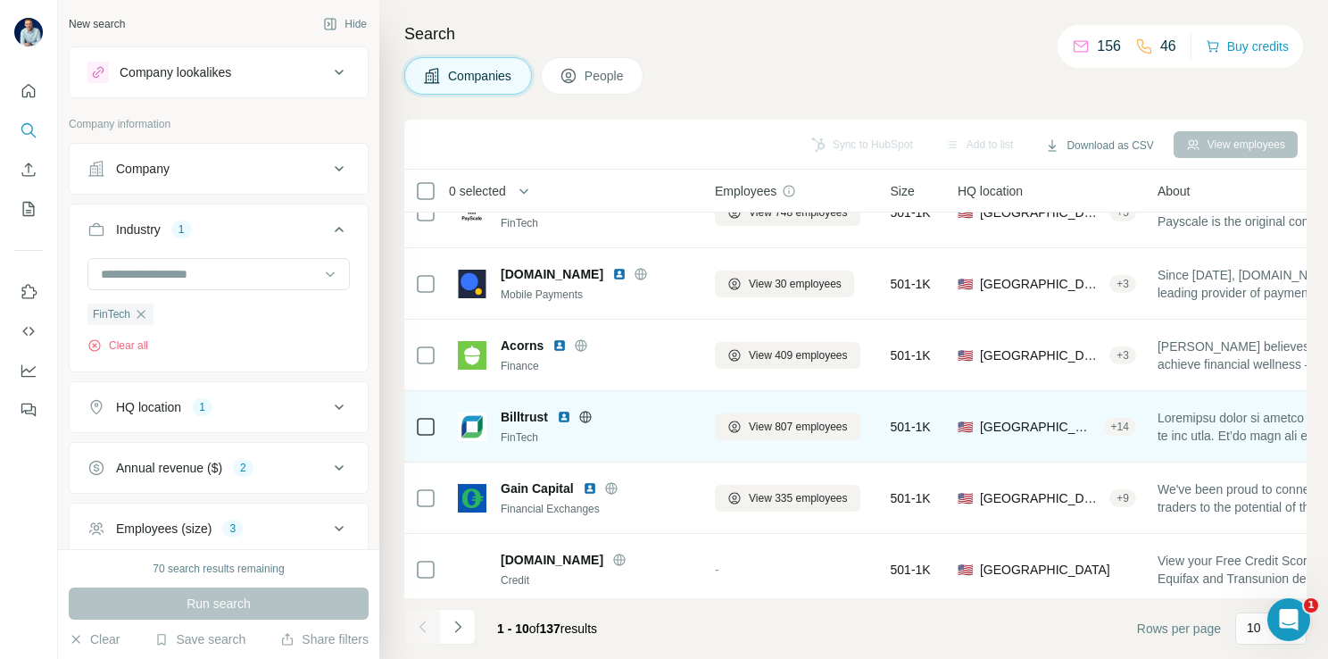
scroll to position [337, 0]
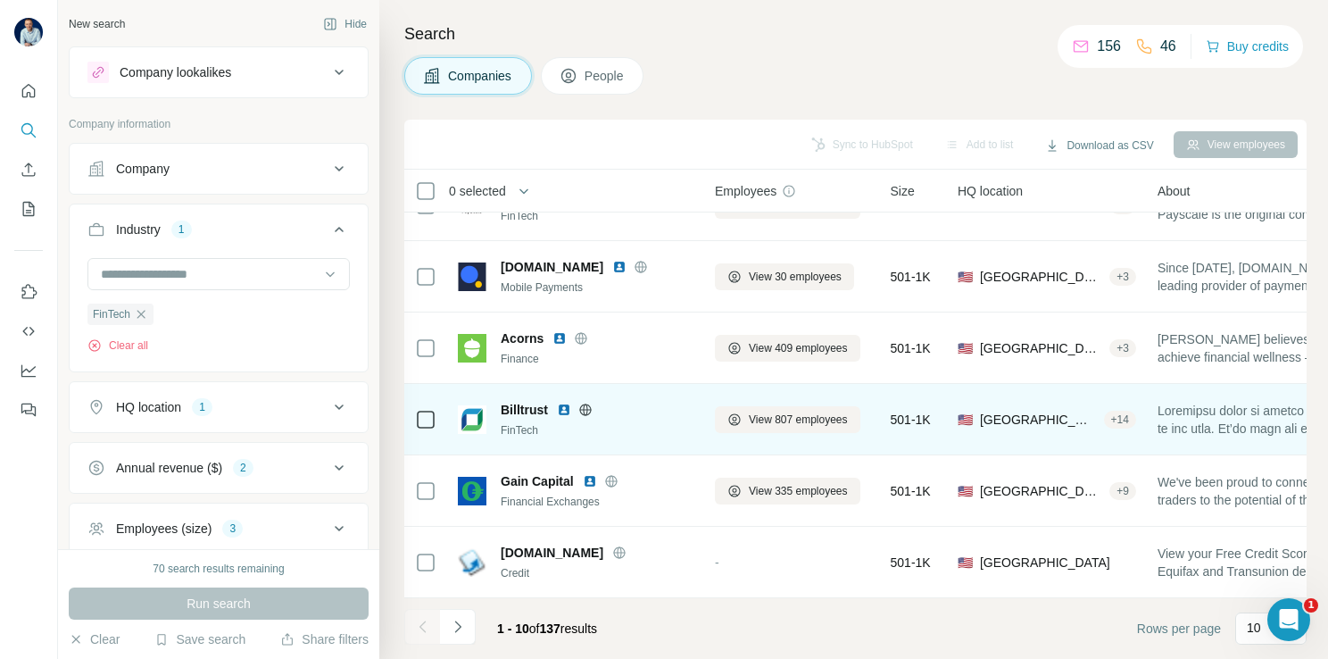
click at [564, 403] on img at bounding box center [564, 410] width 14 height 14
click at [560, 403] on img at bounding box center [564, 410] width 14 height 14
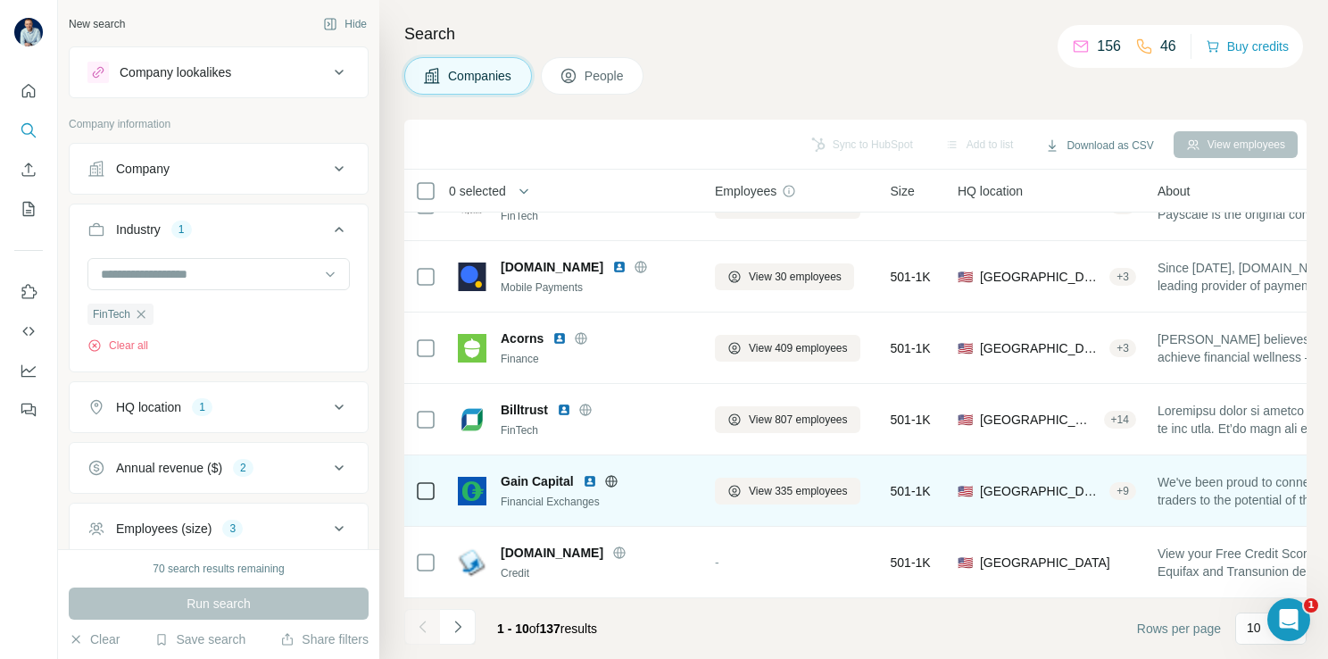
click at [591, 474] on img at bounding box center [590, 481] width 14 height 14
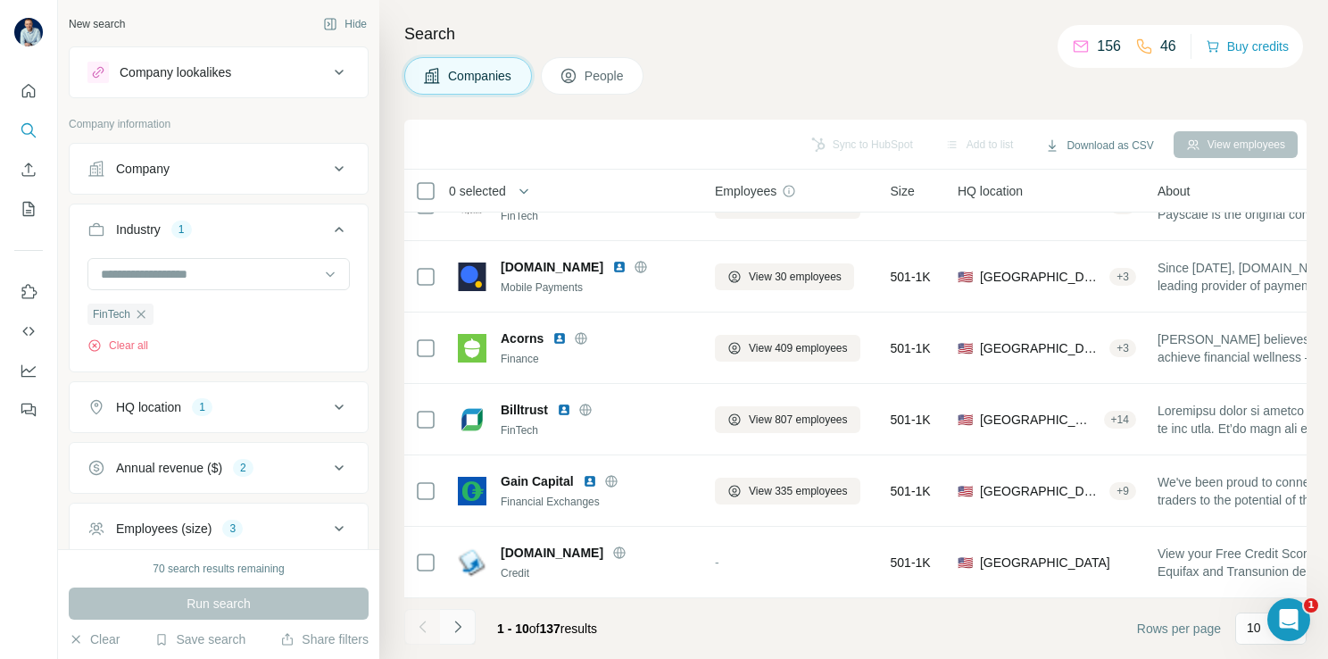
click at [460, 628] on icon "Navigate to next page" at bounding box center [458, 627] width 18 height 18
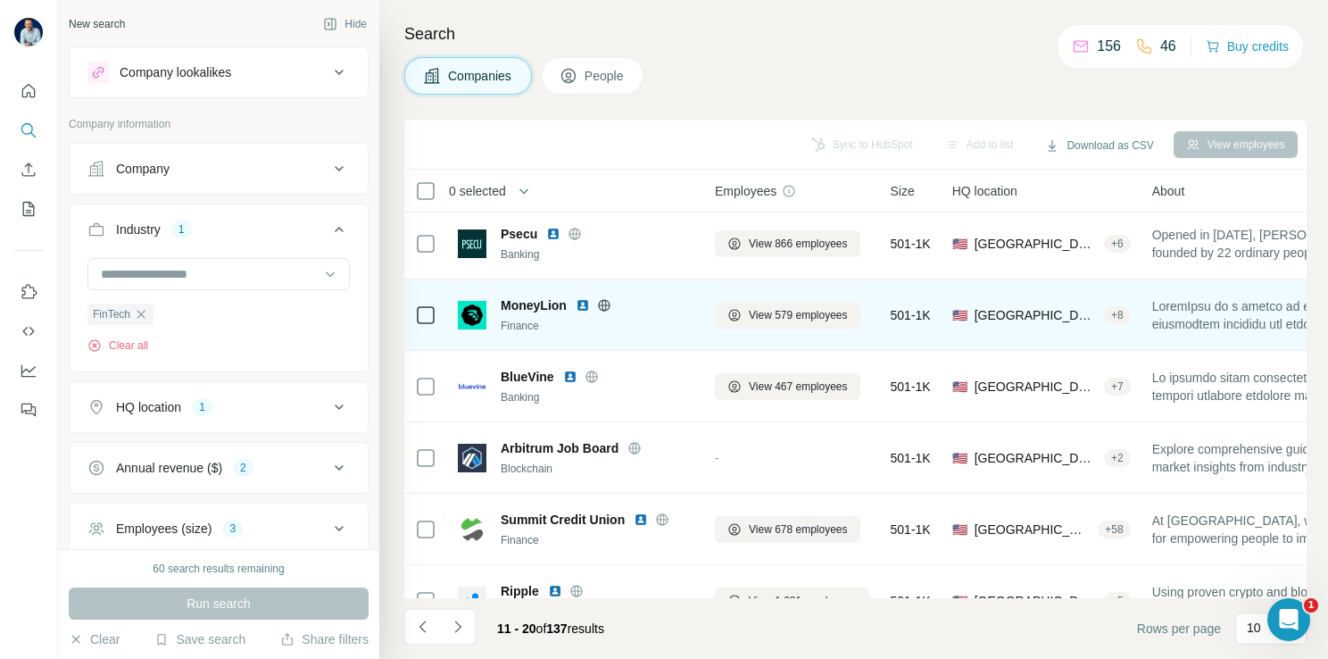
scroll to position [0, 0]
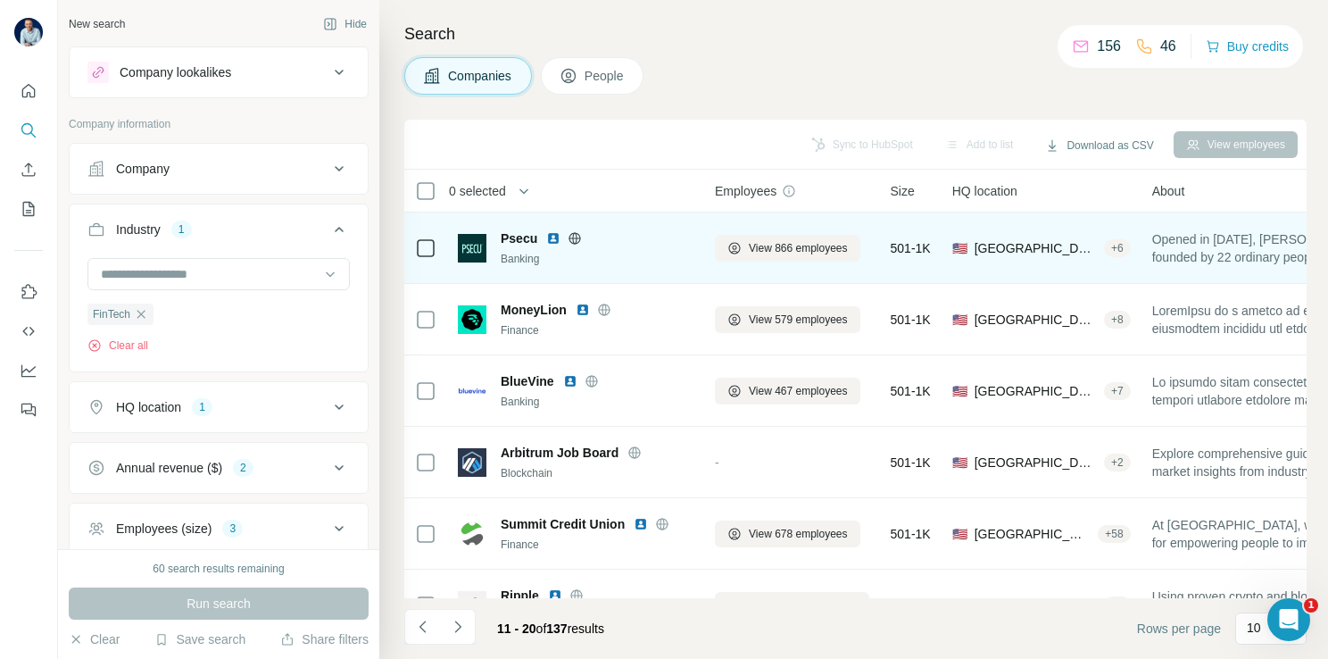
click at [553, 240] on img at bounding box center [553, 238] width 14 height 14
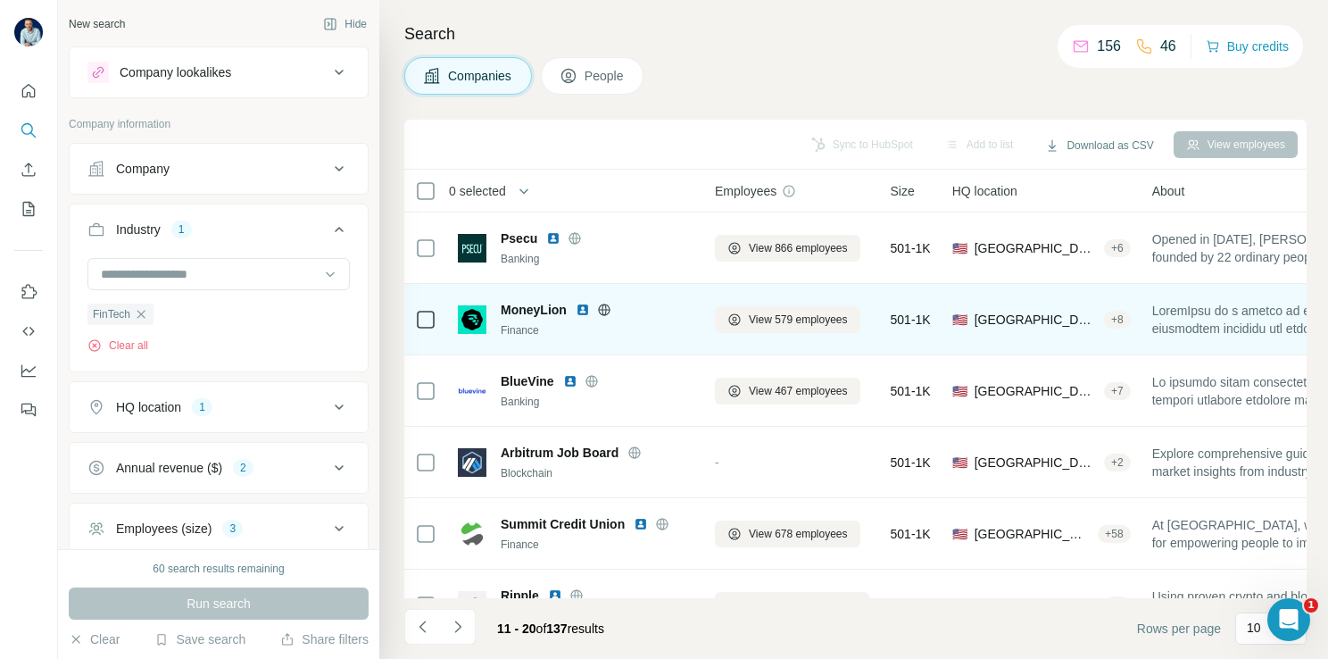
click at [580, 309] on img at bounding box center [583, 310] width 14 height 14
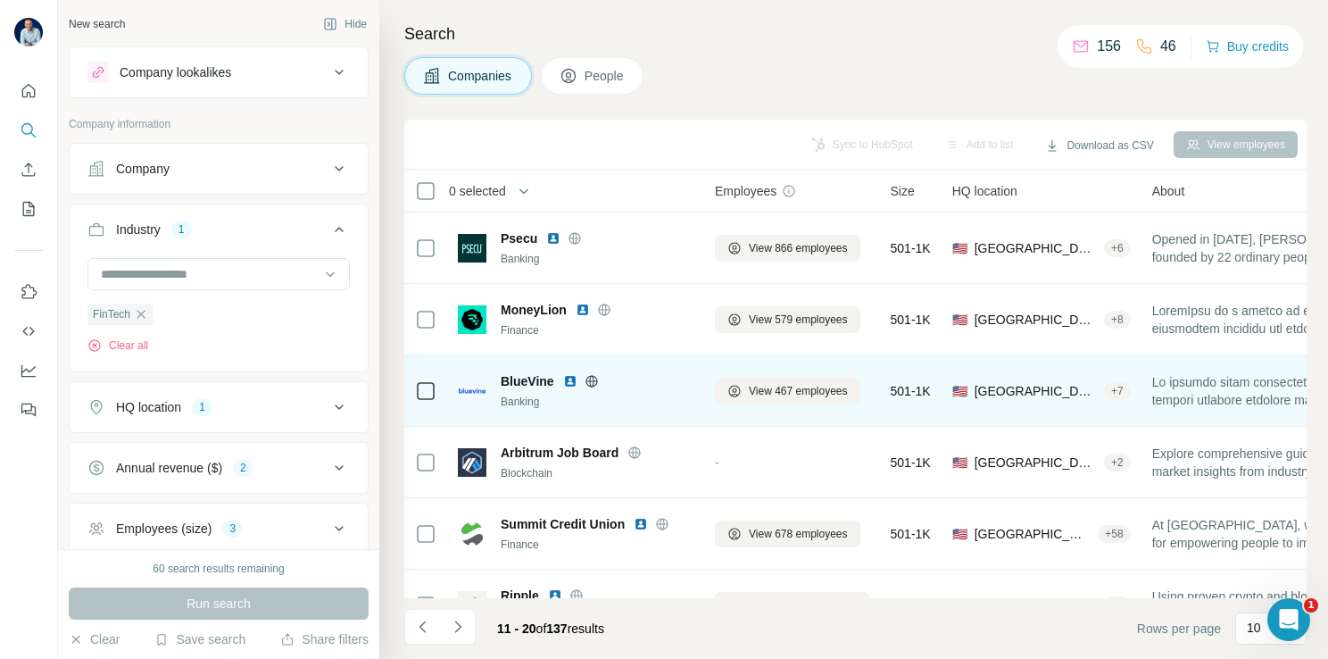
click at [571, 380] on img at bounding box center [570, 381] width 14 height 14
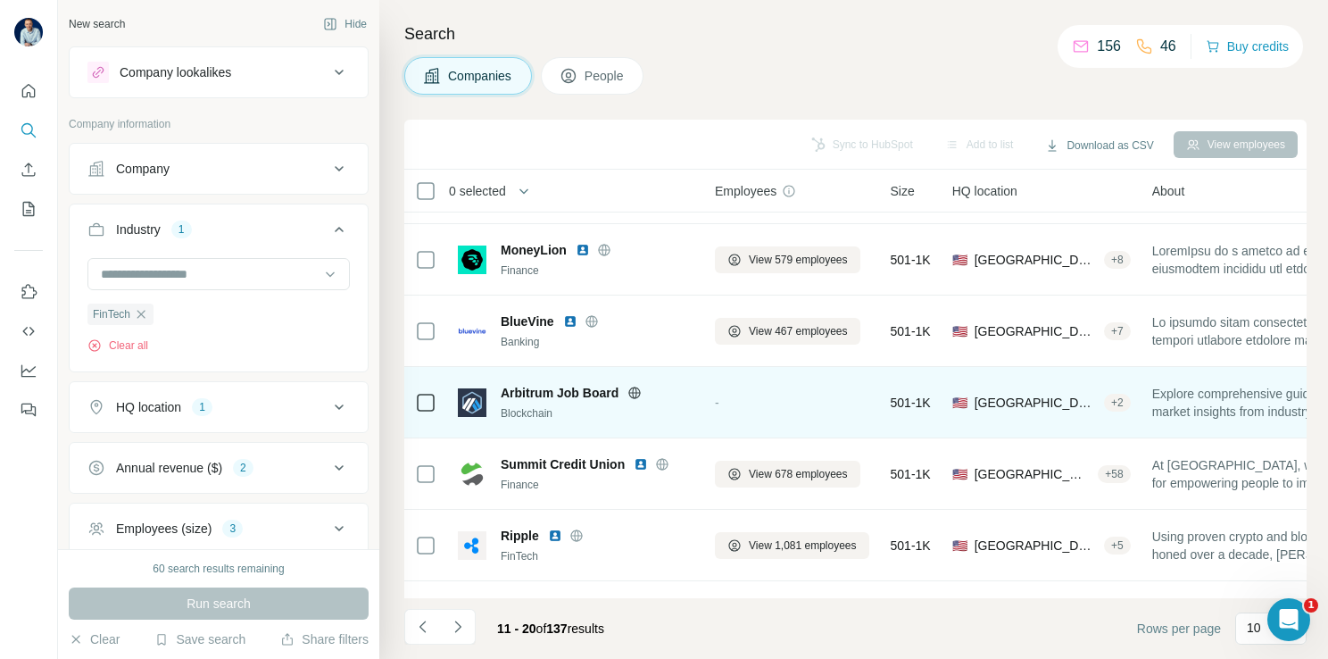
scroll to position [179, 0]
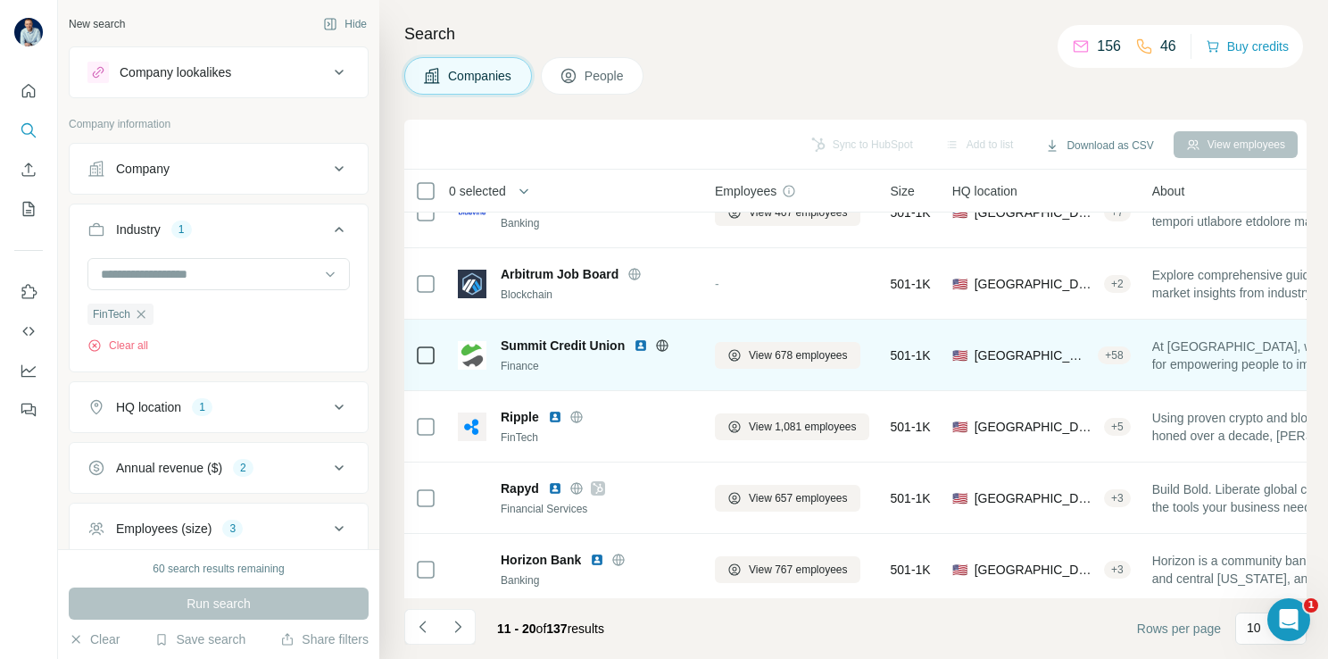
click at [638, 346] on img at bounding box center [641, 345] width 14 height 14
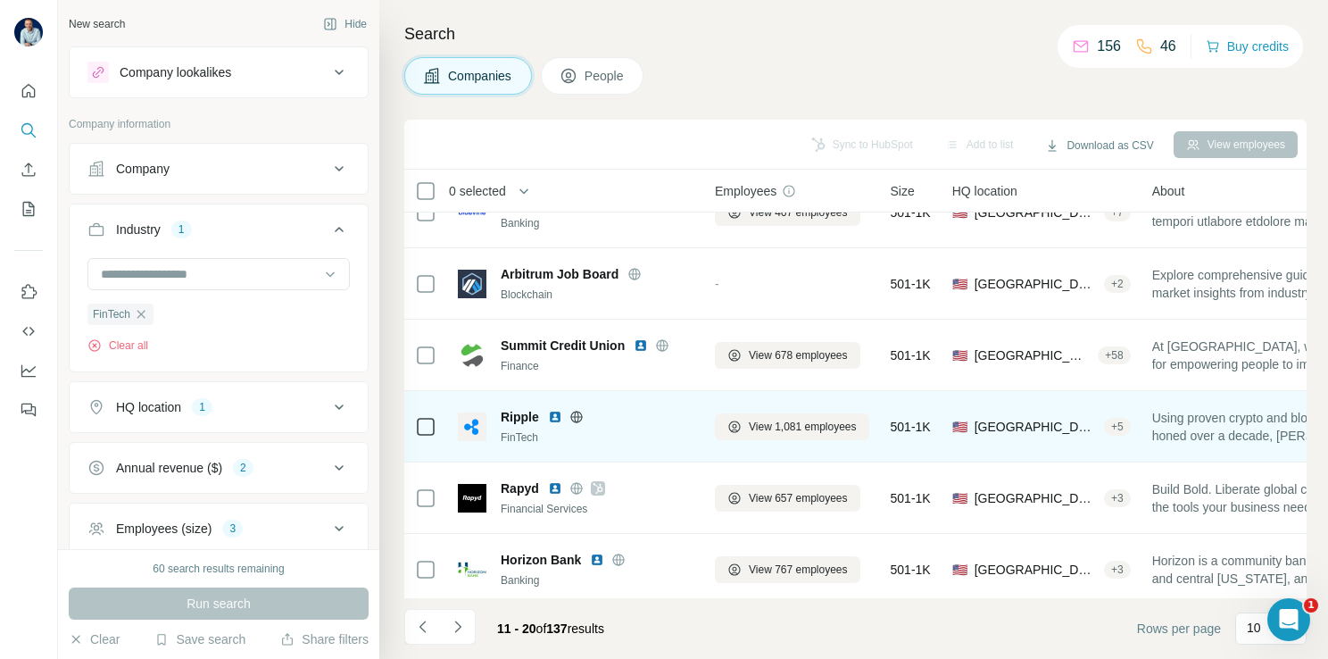
click at [553, 416] on img at bounding box center [555, 417] width 14 height 14
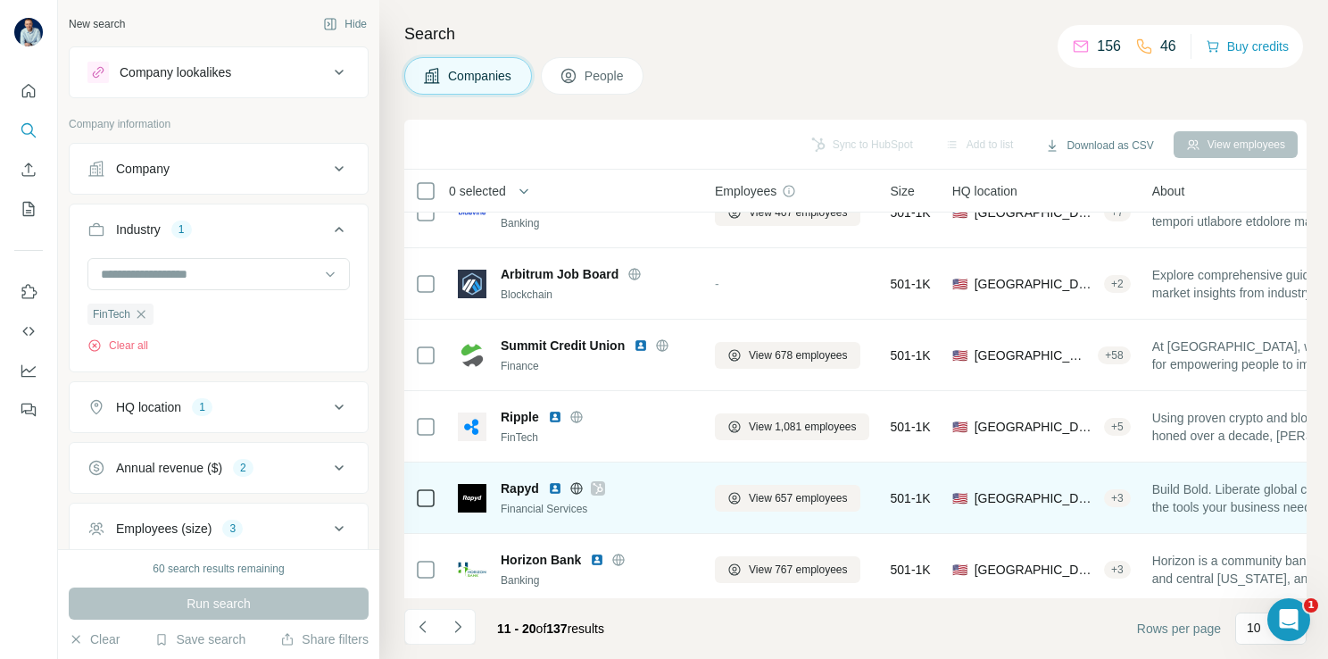
click at [556, 488] on img at bounding box center [555, 488] width 14 height 14
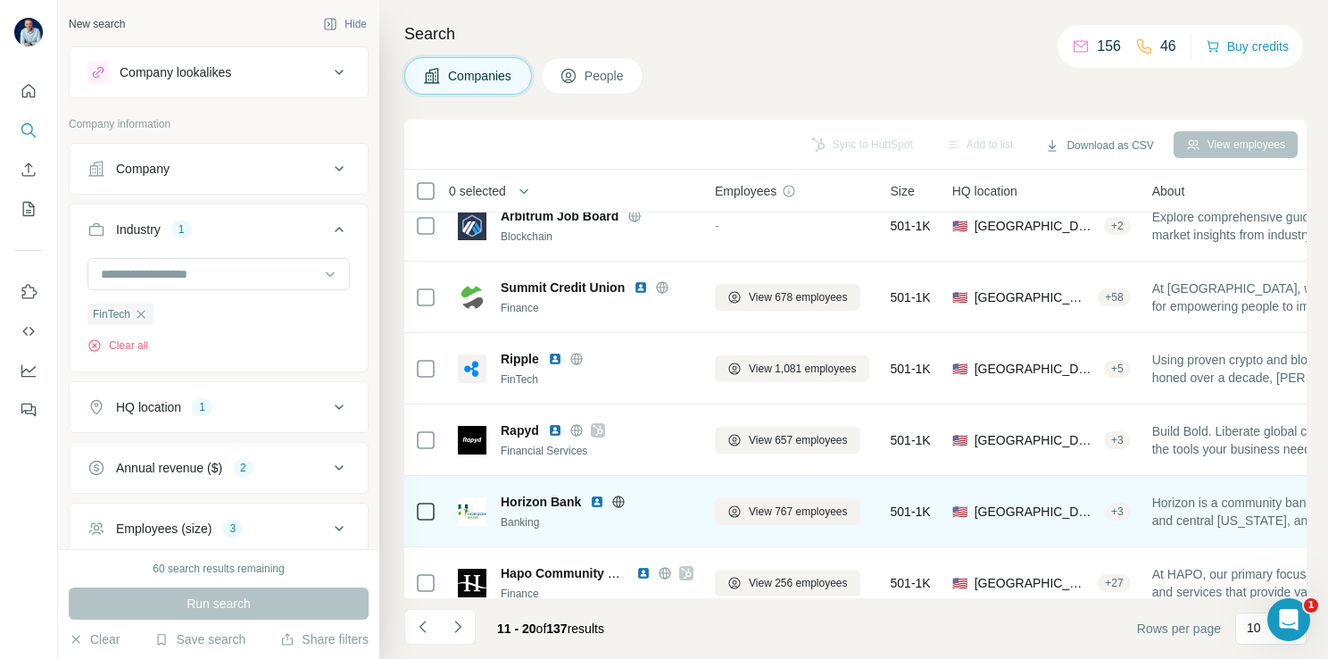
scroll to position [268, 0]
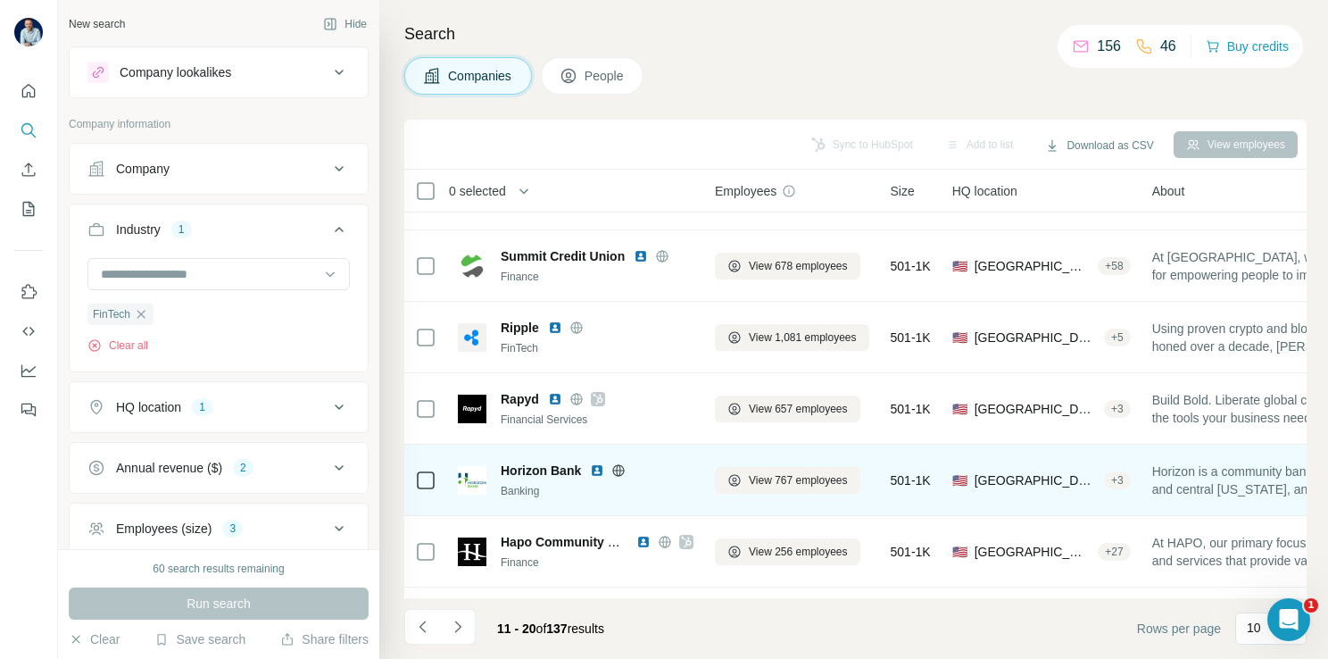
click at [600, 468] on img at bounding box center [597, 470] width 14 height 14
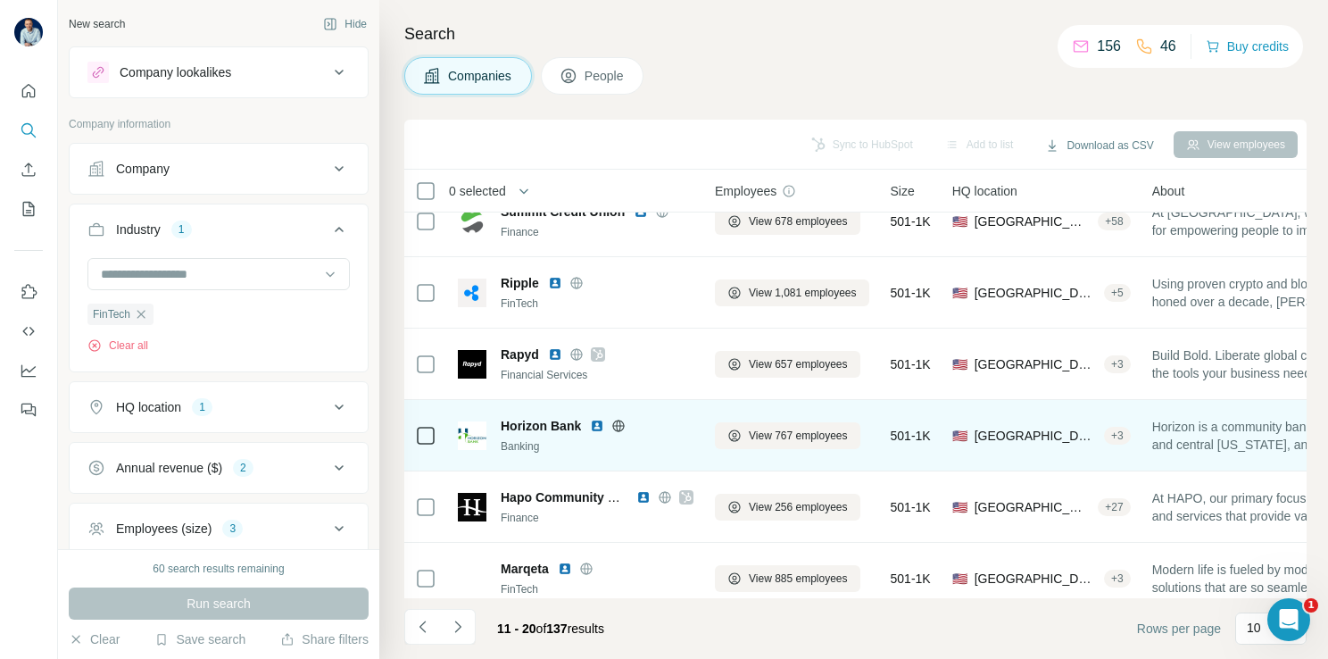
scroll to position [337, 0]
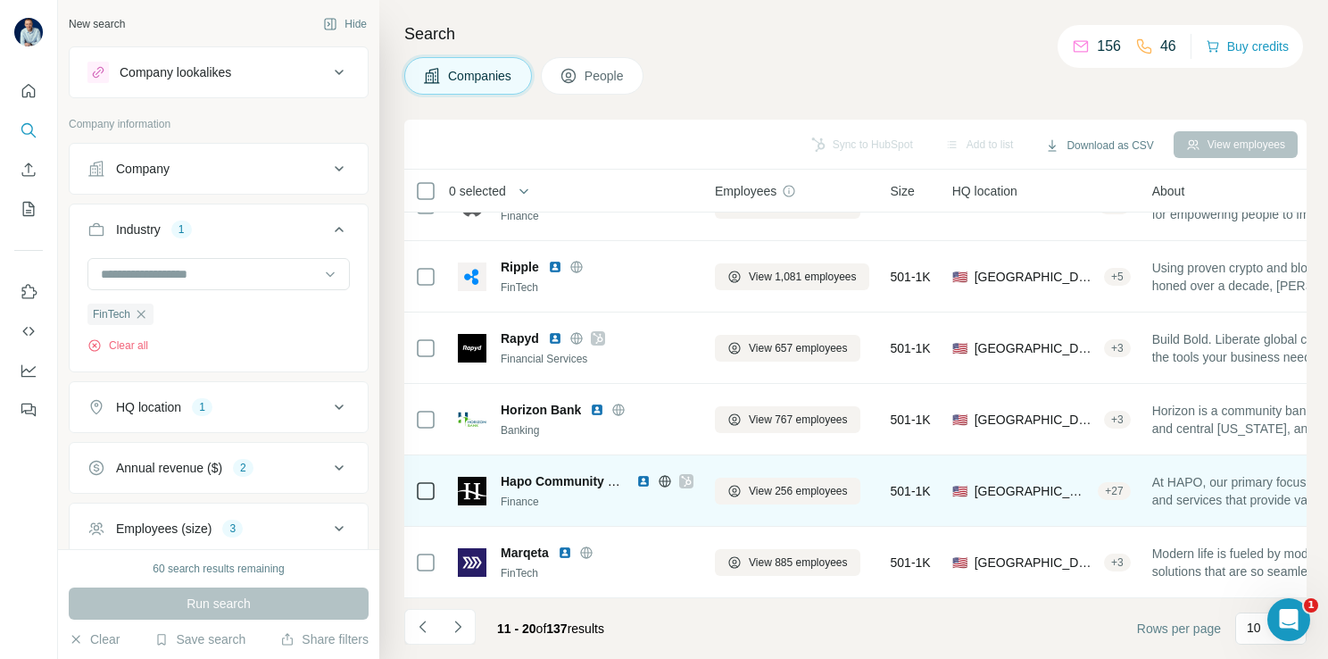
click at [642, 474] on img at bounding box center [643, 481] width 14 height 14
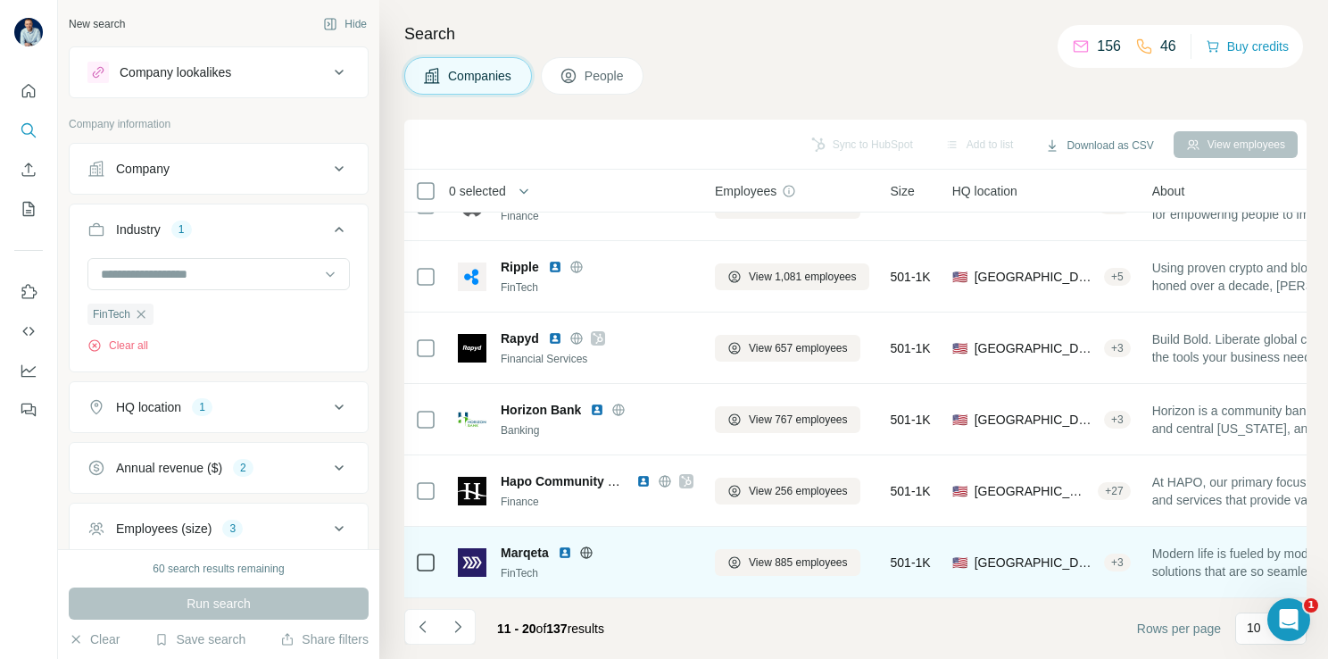
click at [565, 545] on img at bounding box center [565, 552] width 14 height 14
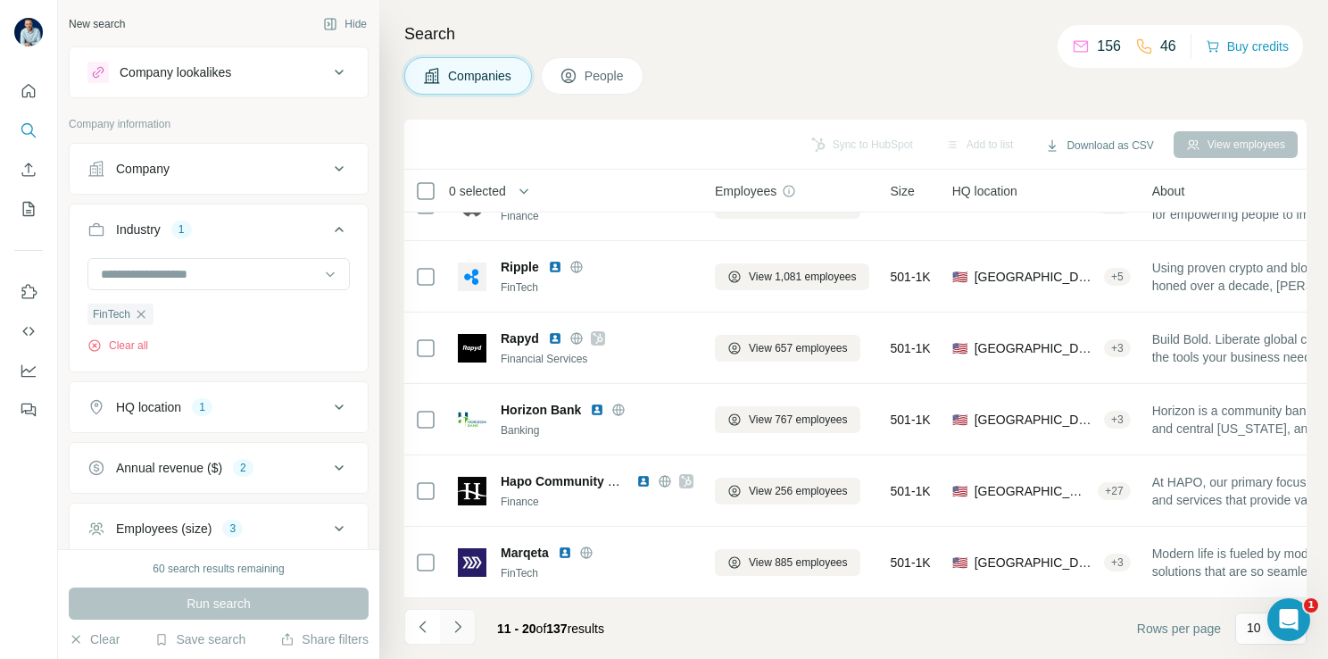
click at [471, 616] on button "Navigate to next page" at bounding box center [458, 627] width 36 height 36
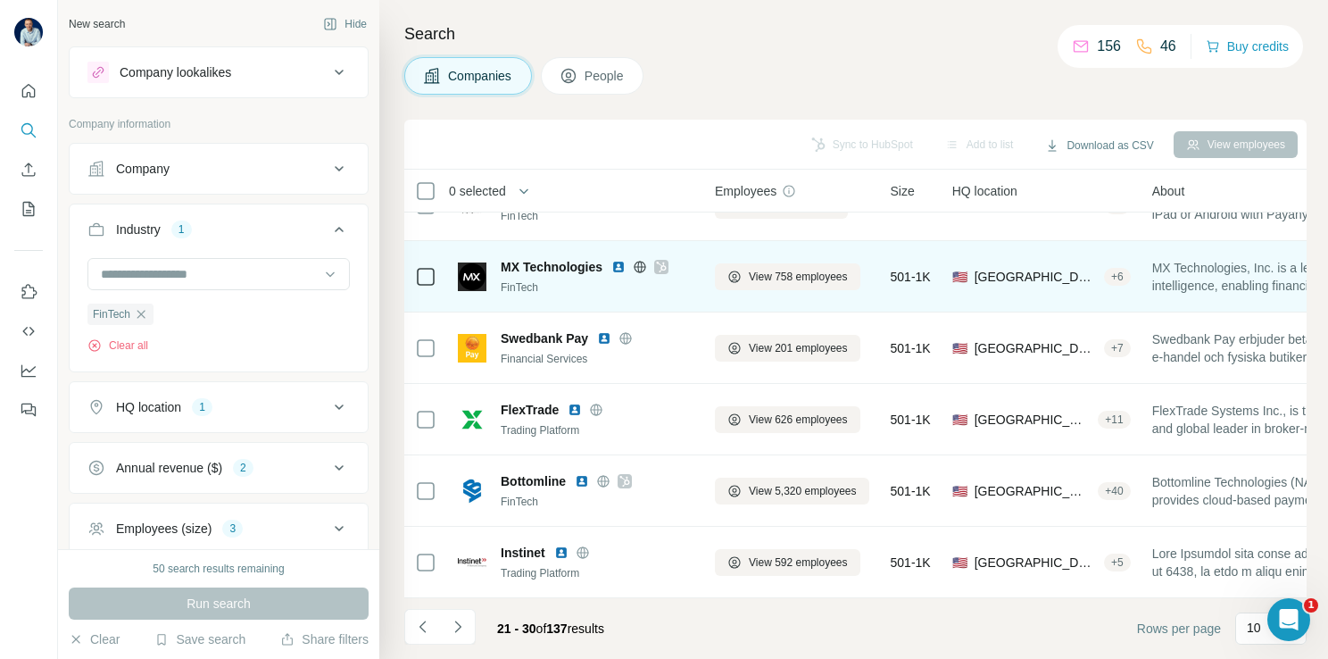
click at [618, 260] on img at bounding box center [618, 267] width 14 height 14
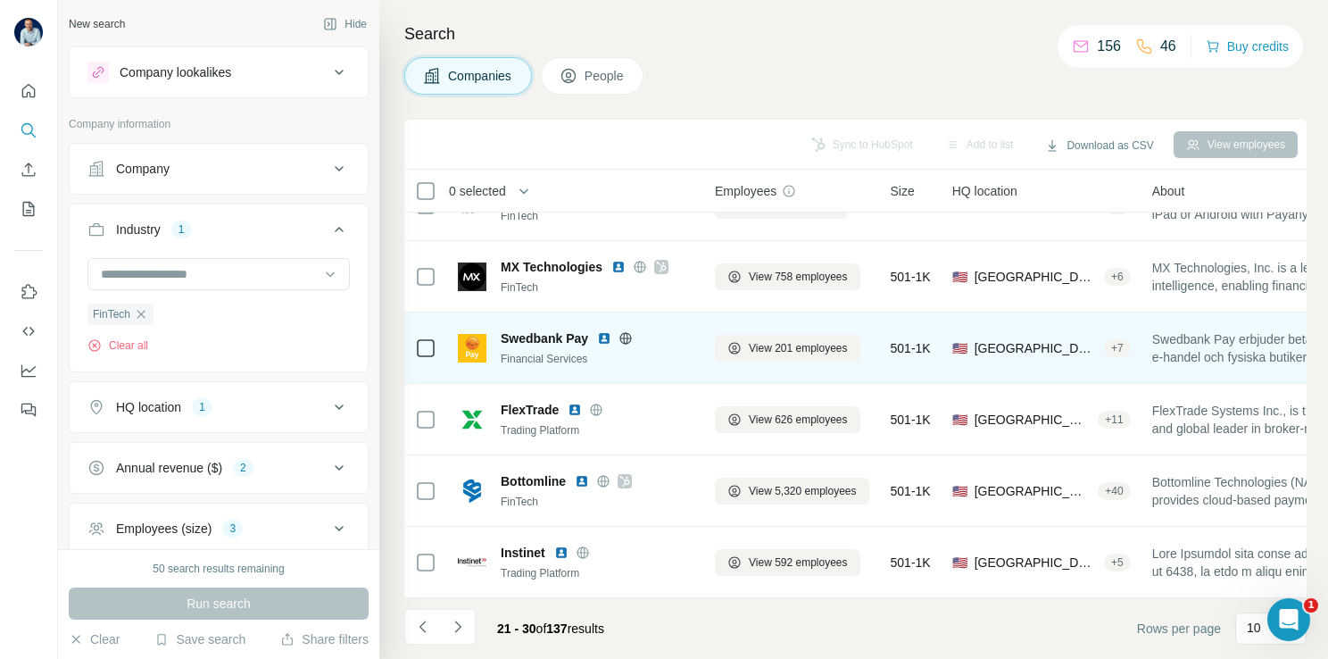
click at [605, 331] on img at bounding box center [604, 338] width 14 height 14
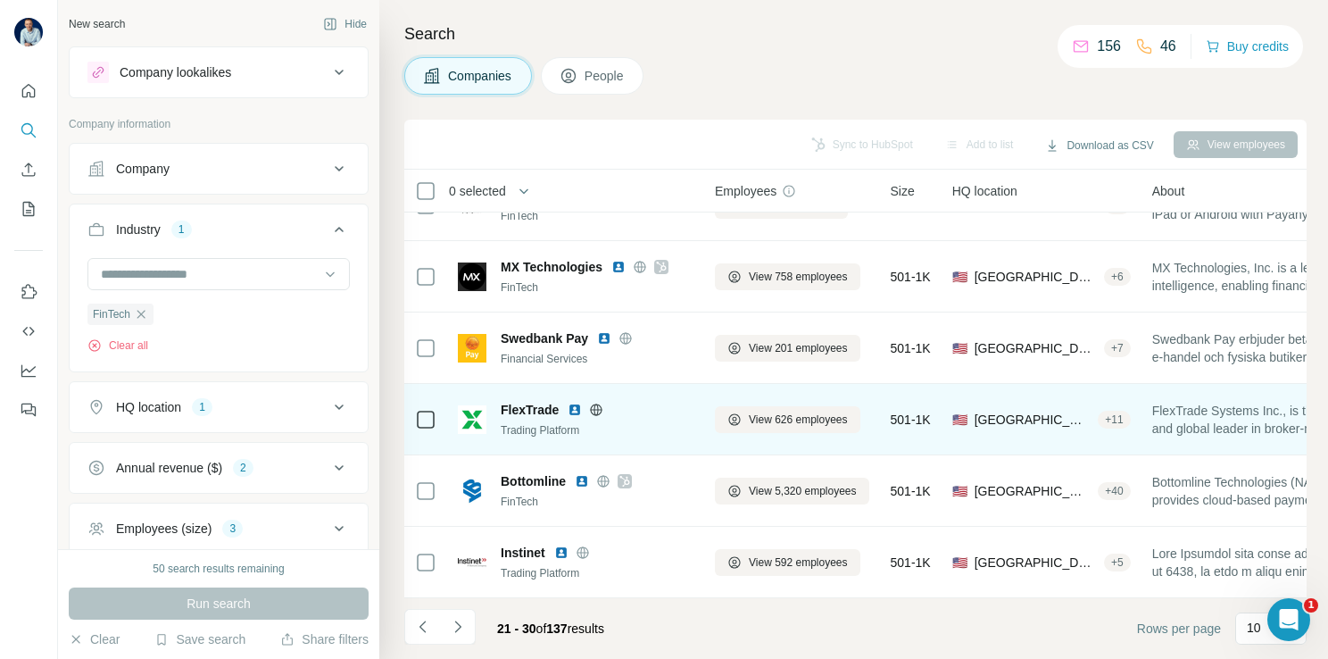
click at [576, 403] on img at bounding box center [575, 410] width 14 height 14
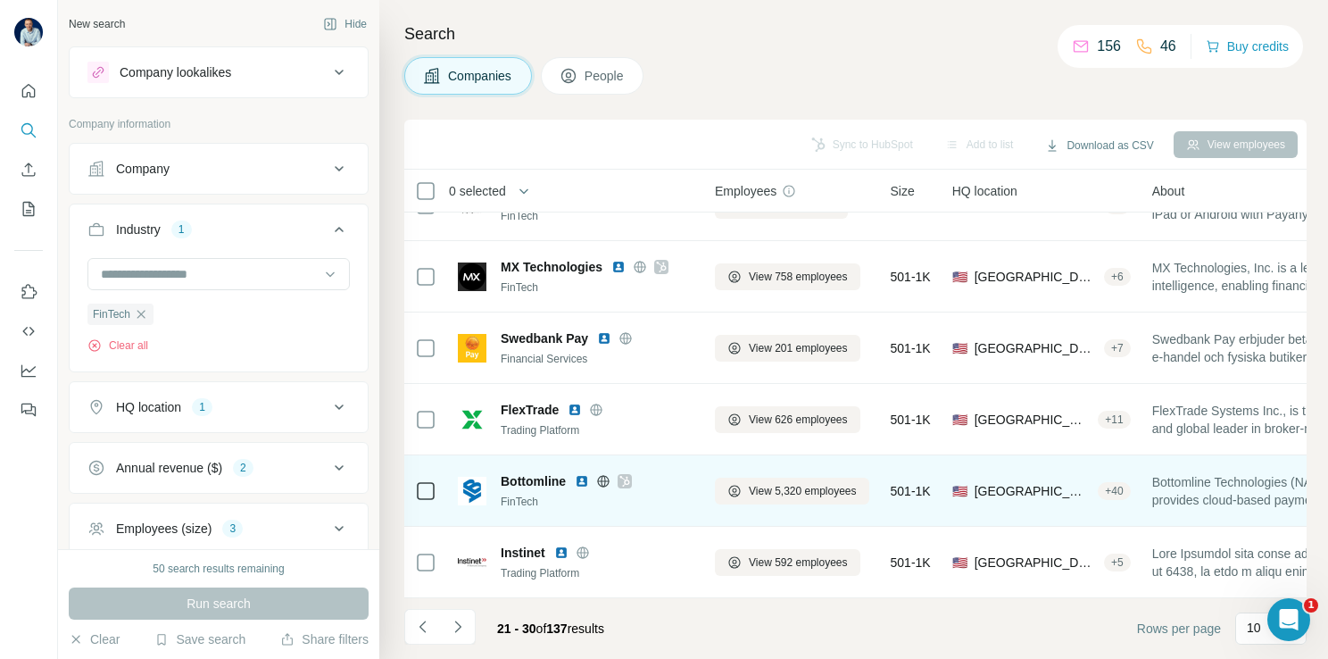
click at [583, 474] on img at bounding box center [582, 481] width 14 height 14
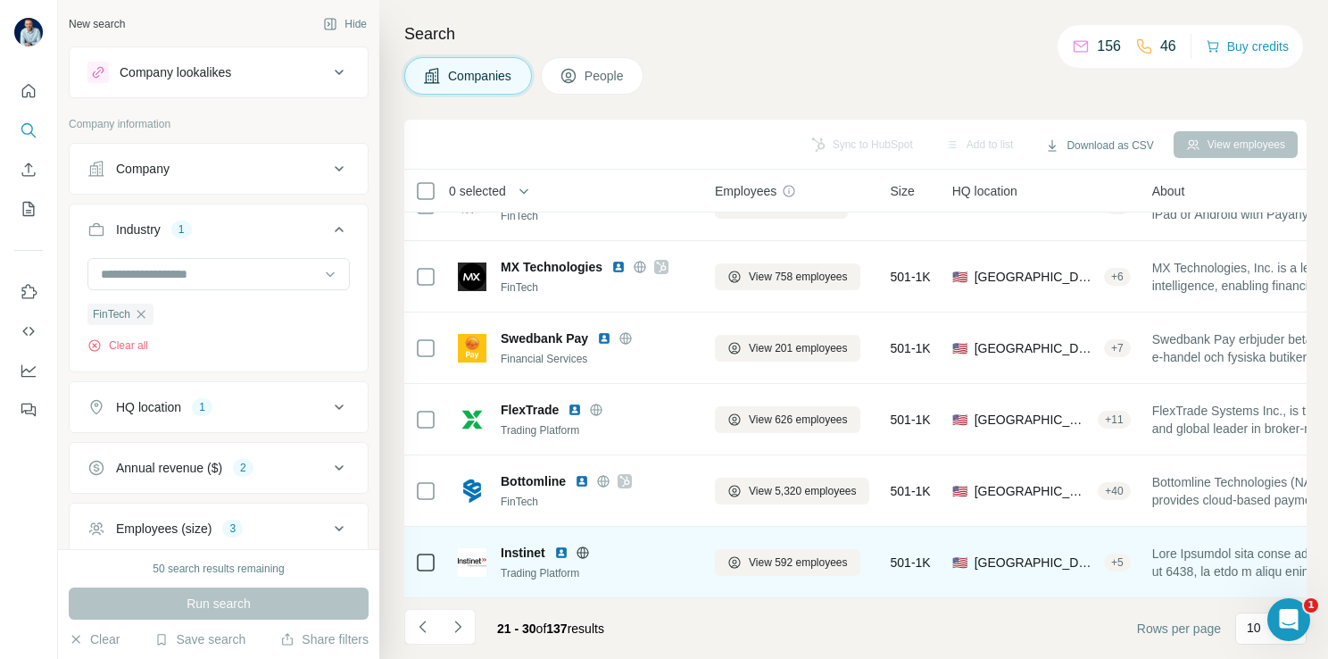
click at [566, 545] on img at bounding box center [561, 552] width 14 height 14
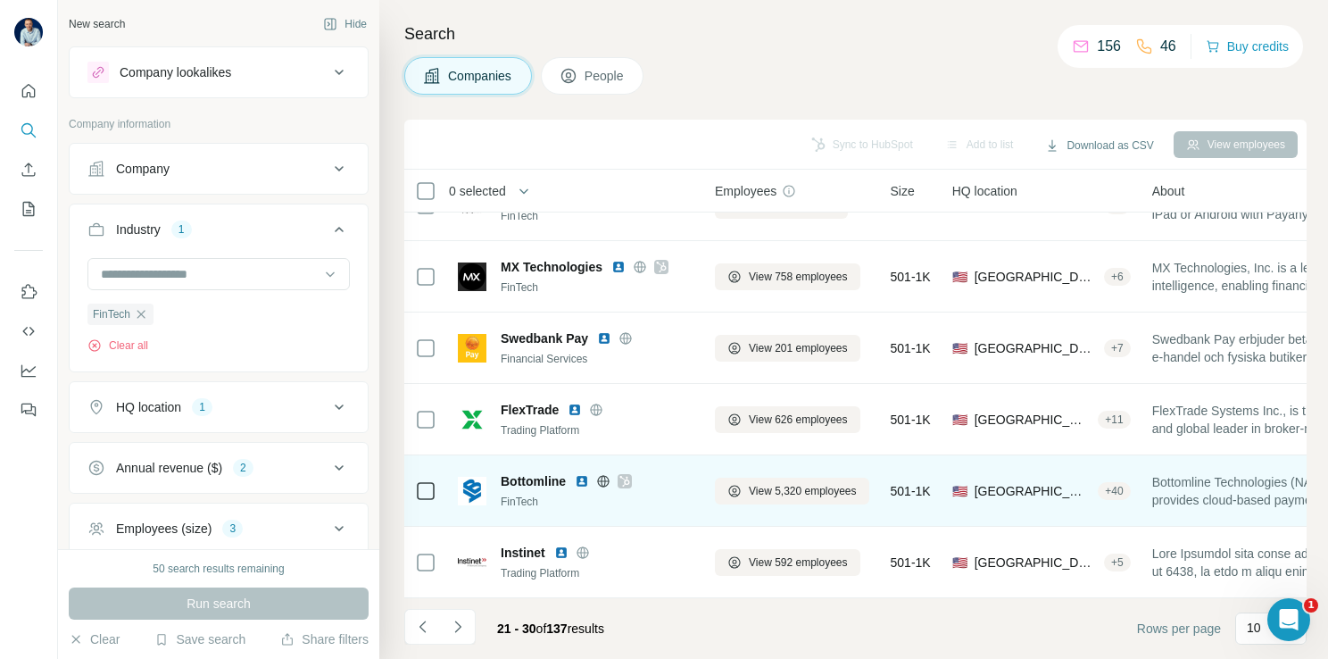
scroll to position [0, 0]
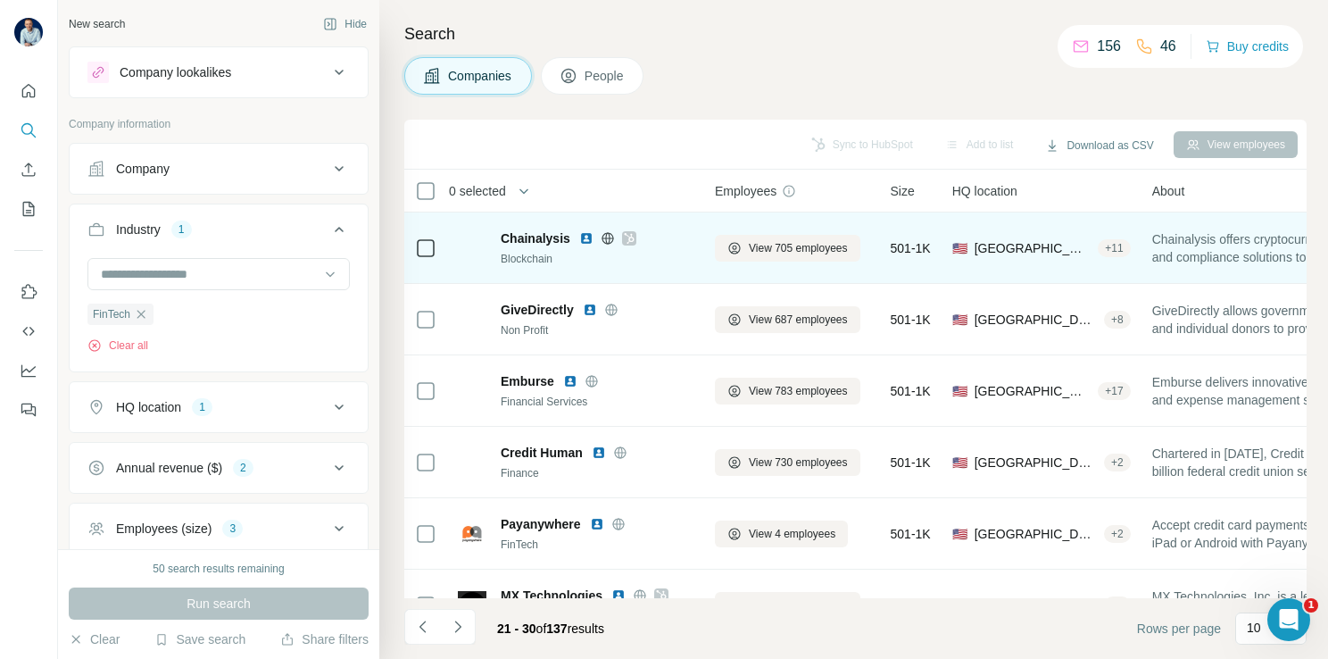
click at [582, 235] on img at bounding box center [586, 238] width 14 height 14
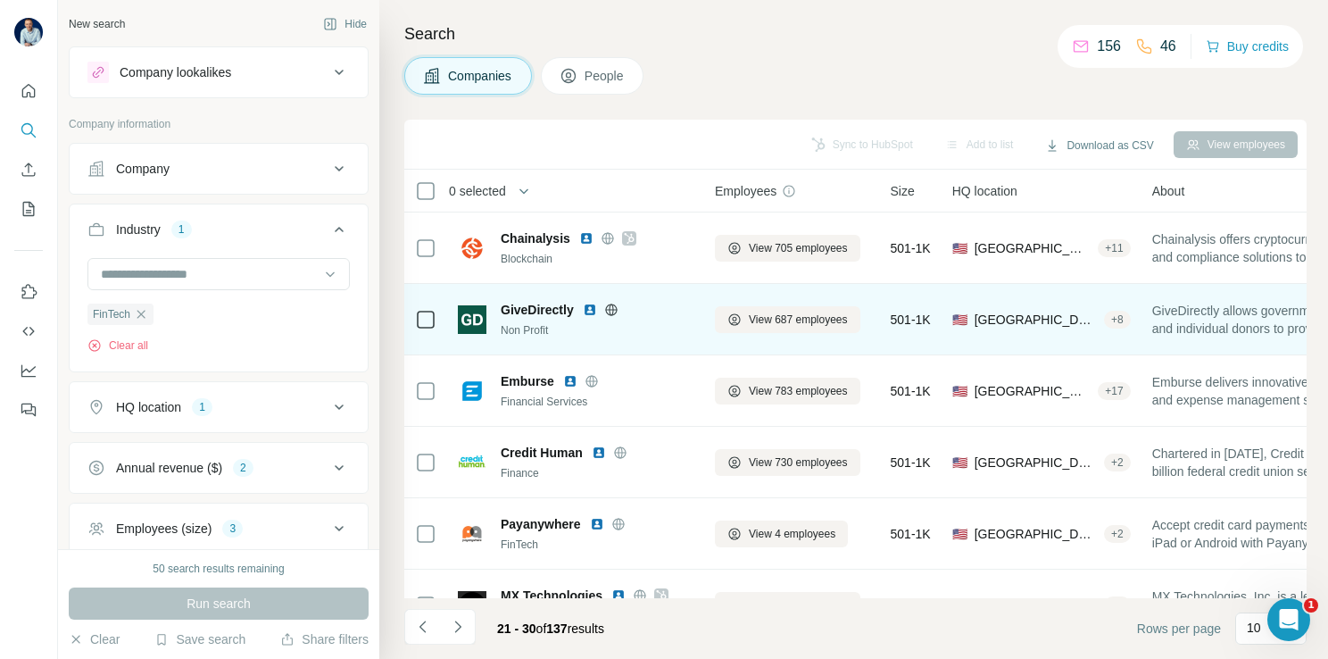
click at [593, 310] on img at bounding box center [590, 310] width 14 height 14
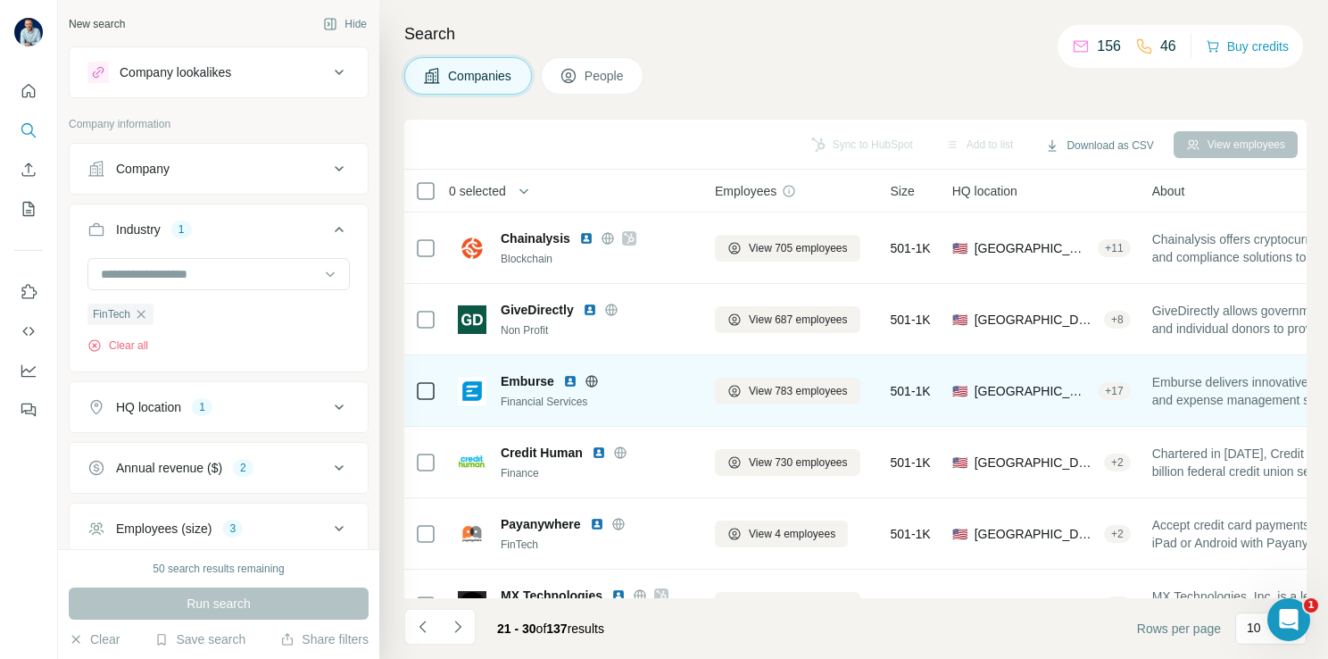
click at [569, 381] on img at bounding box center [570, 381] width 14 height 14
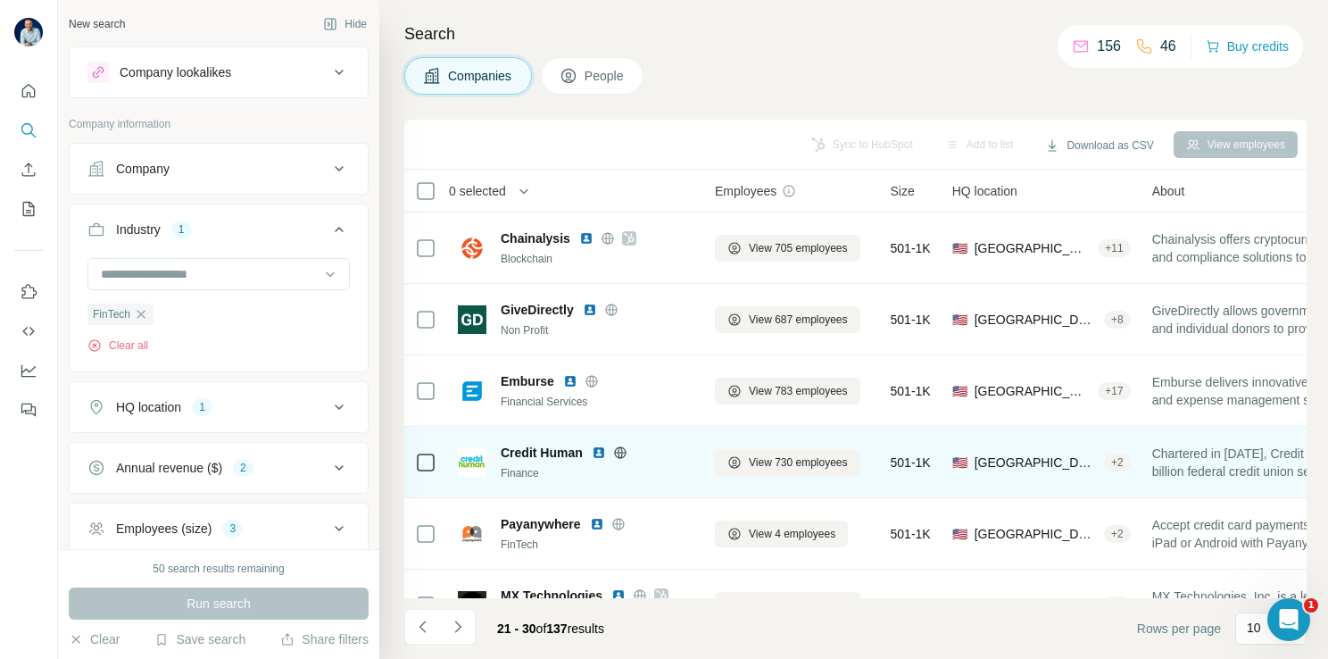
click at [603, 453] on img at bounding box center [599, 452] width 14 height 14
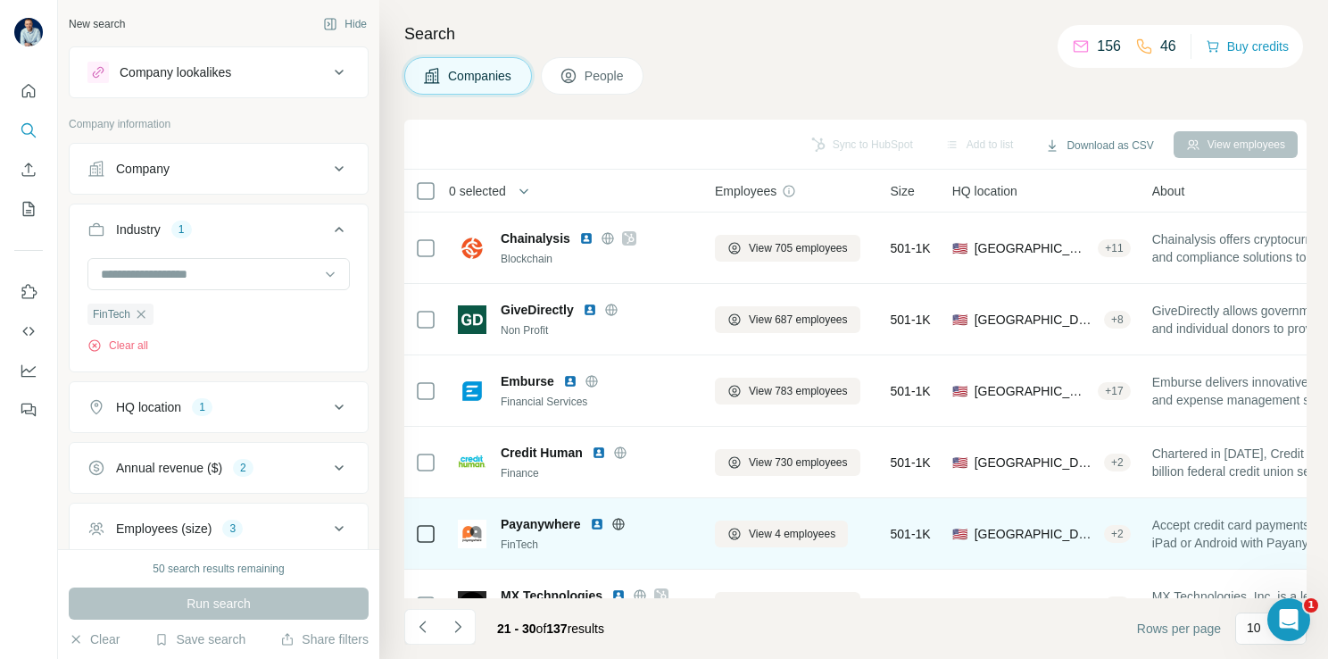
click at [595, 523] on img at bounding box center [597, 524] width 14 height 14
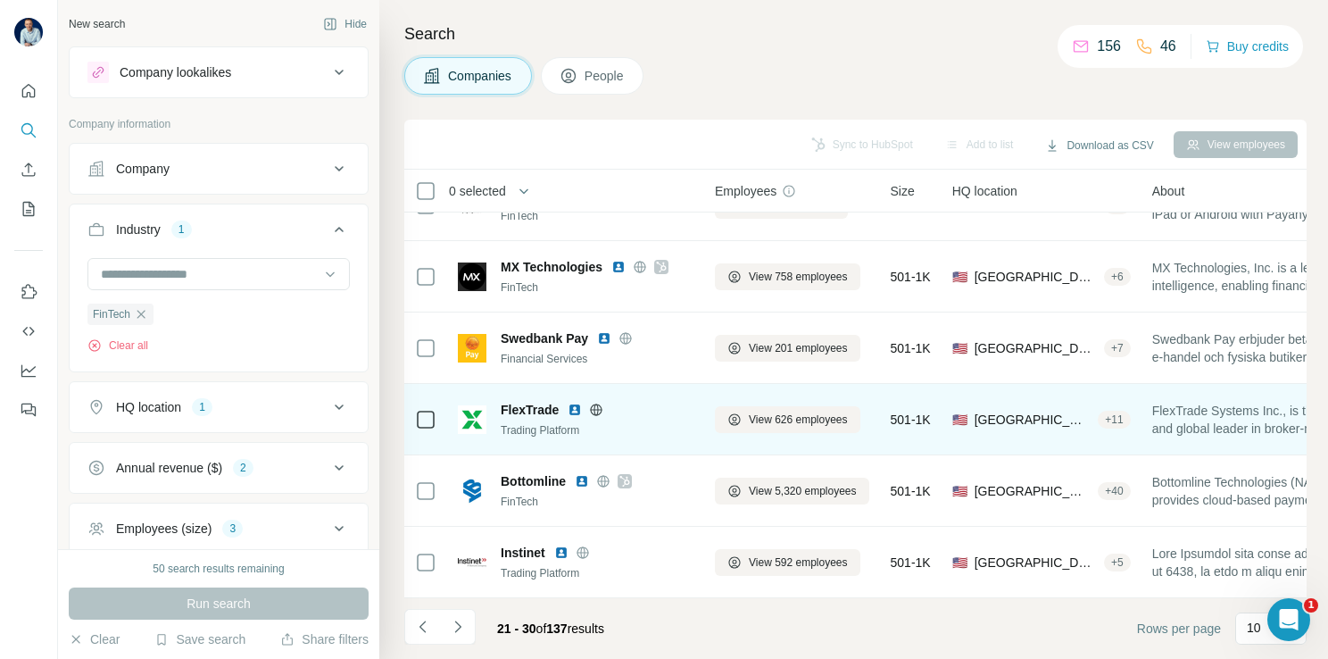
scroll to position [337, 0]
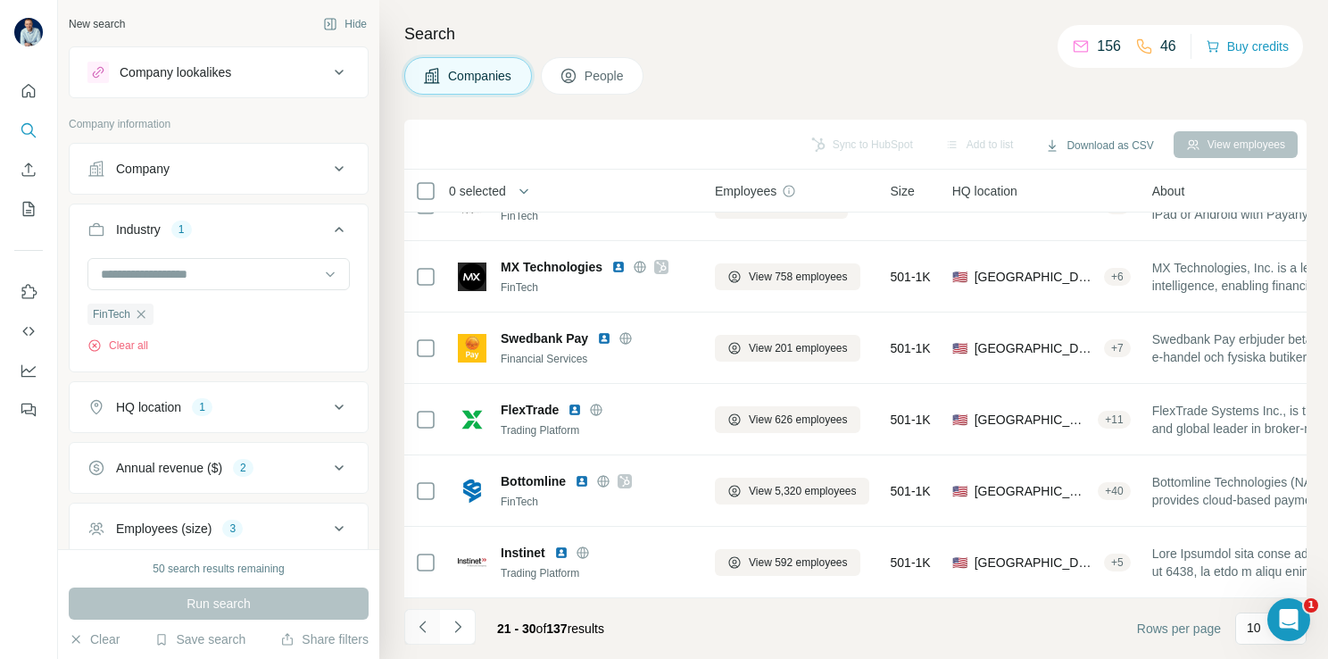
click at [428, 625] on icon "Navigate to previous page" at bounding box center [423, 627] width 18 height 18
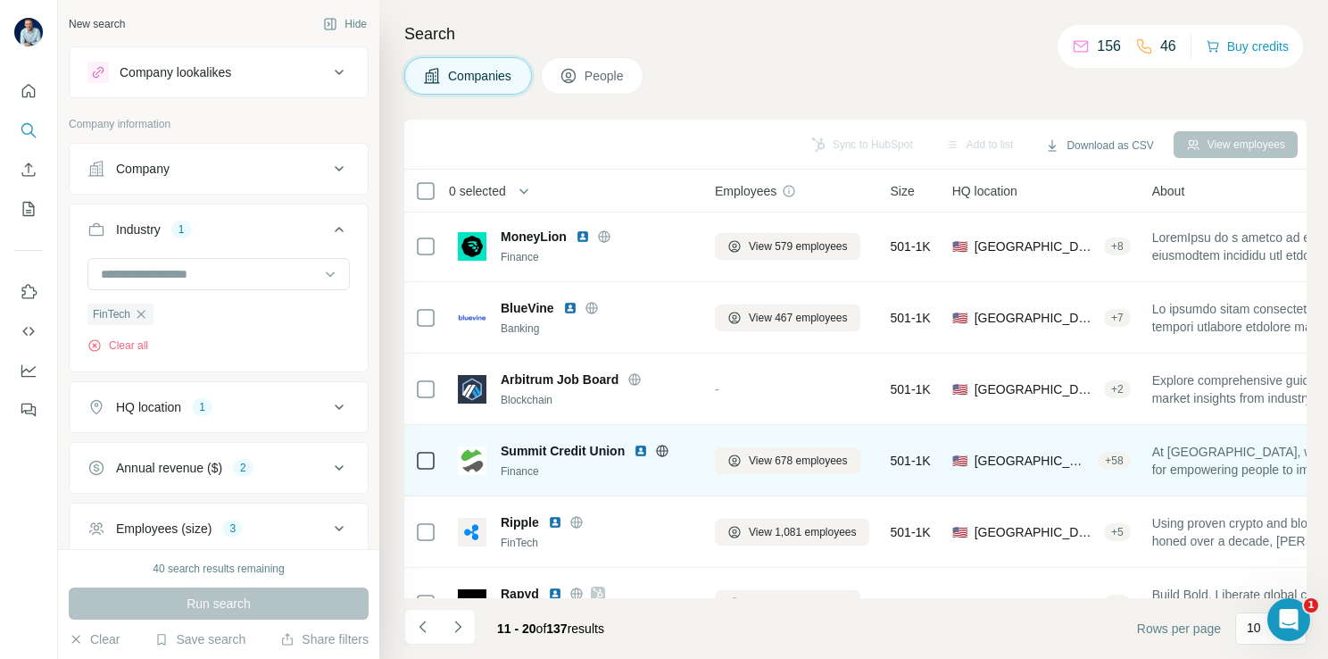
scroll to position [0, 0]
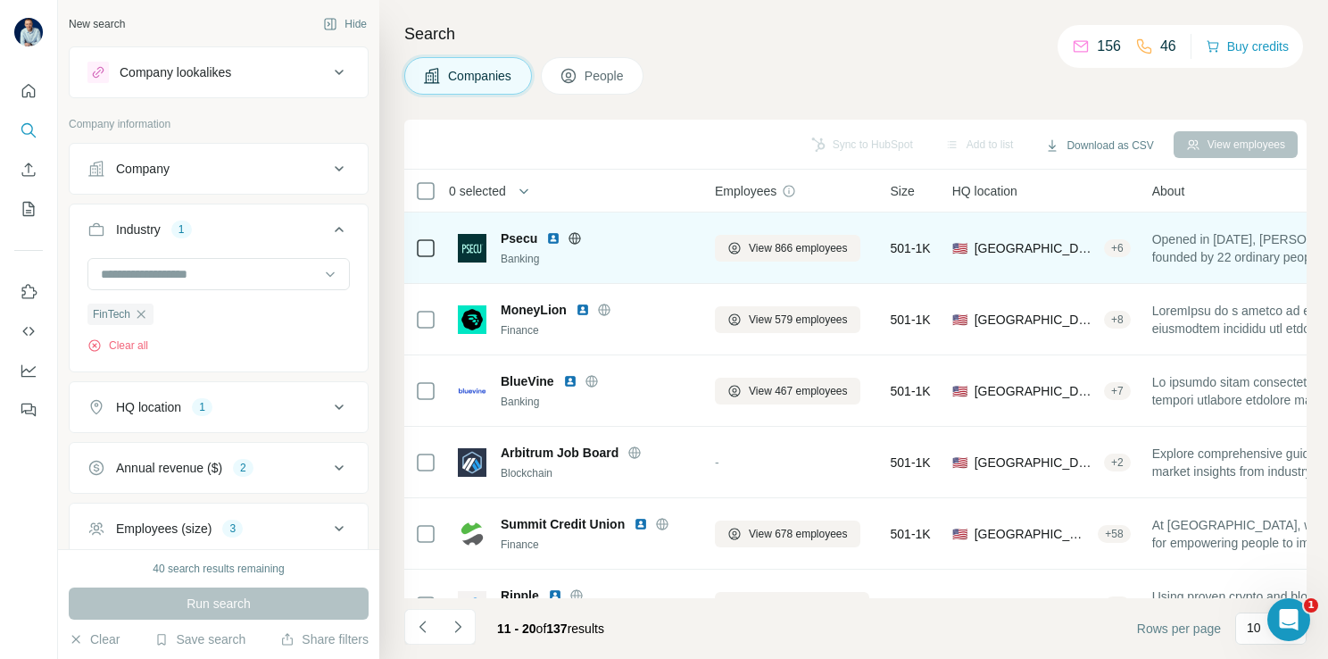
click at [556, 241] on img at bounding box center [553, 238] width 14 height 14
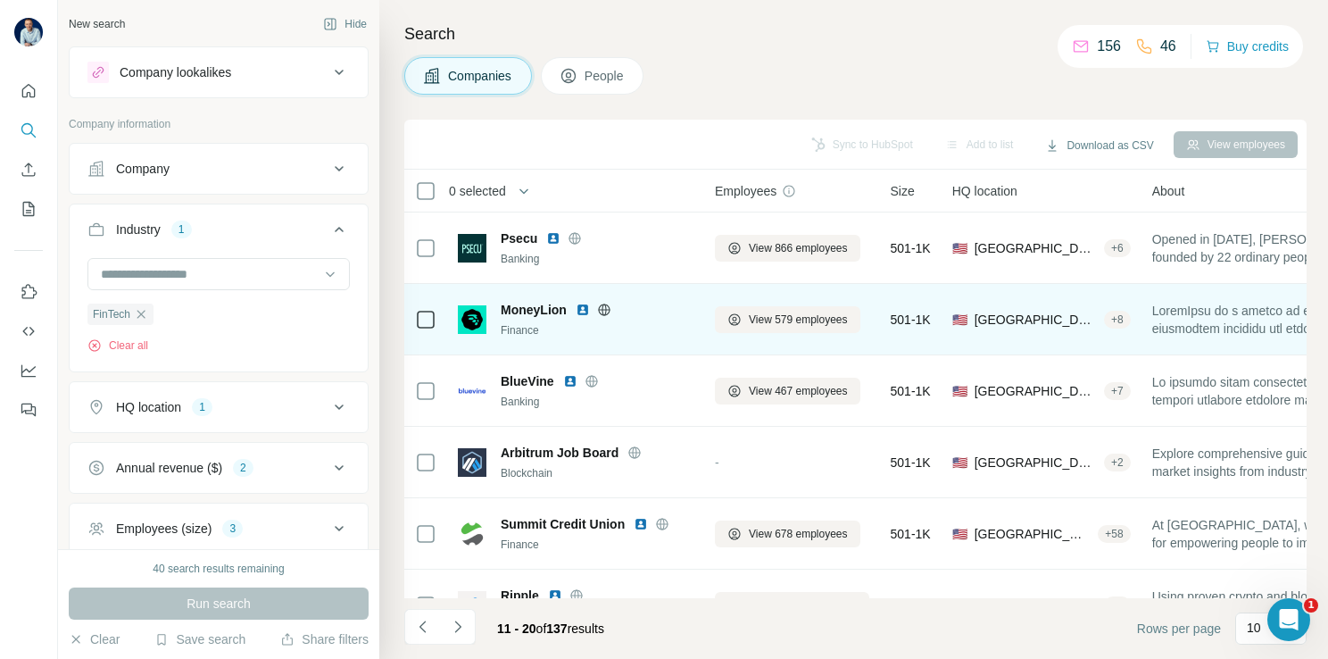
click at [578, 308] on img at bounding box center [583, 310] width 14 height 14
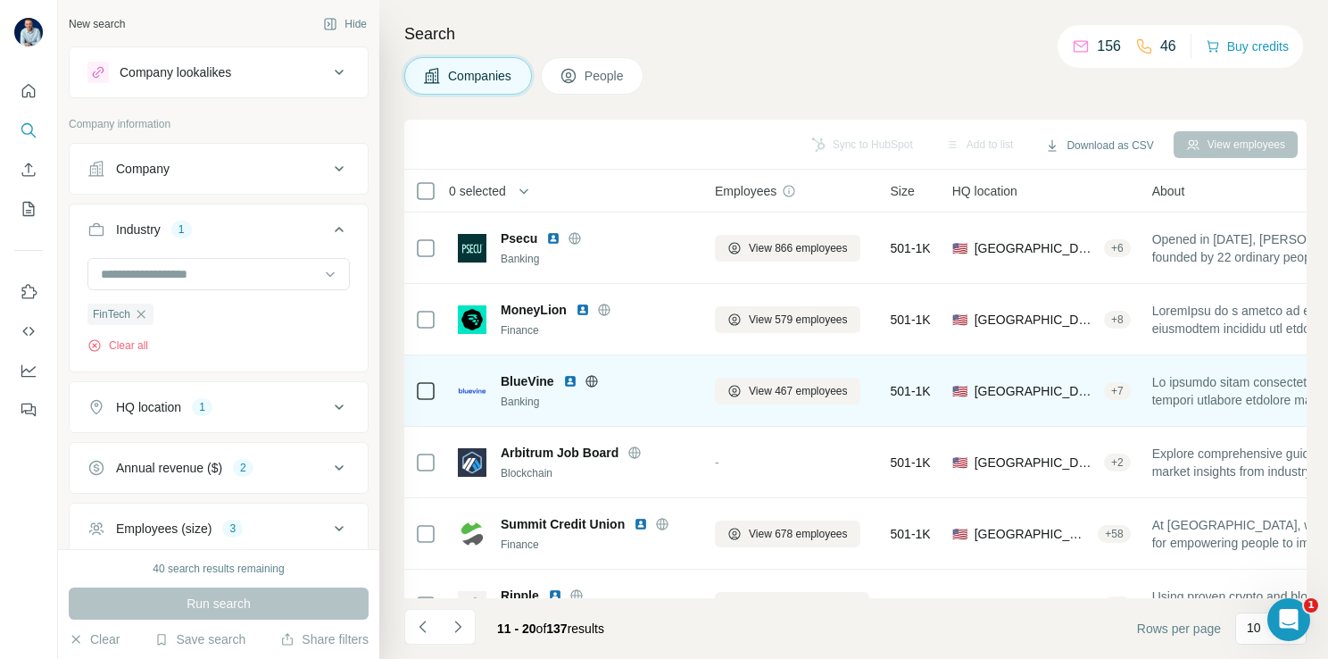
click at [573, 376] on img at bounding box center [570, 381] width 14 height 14
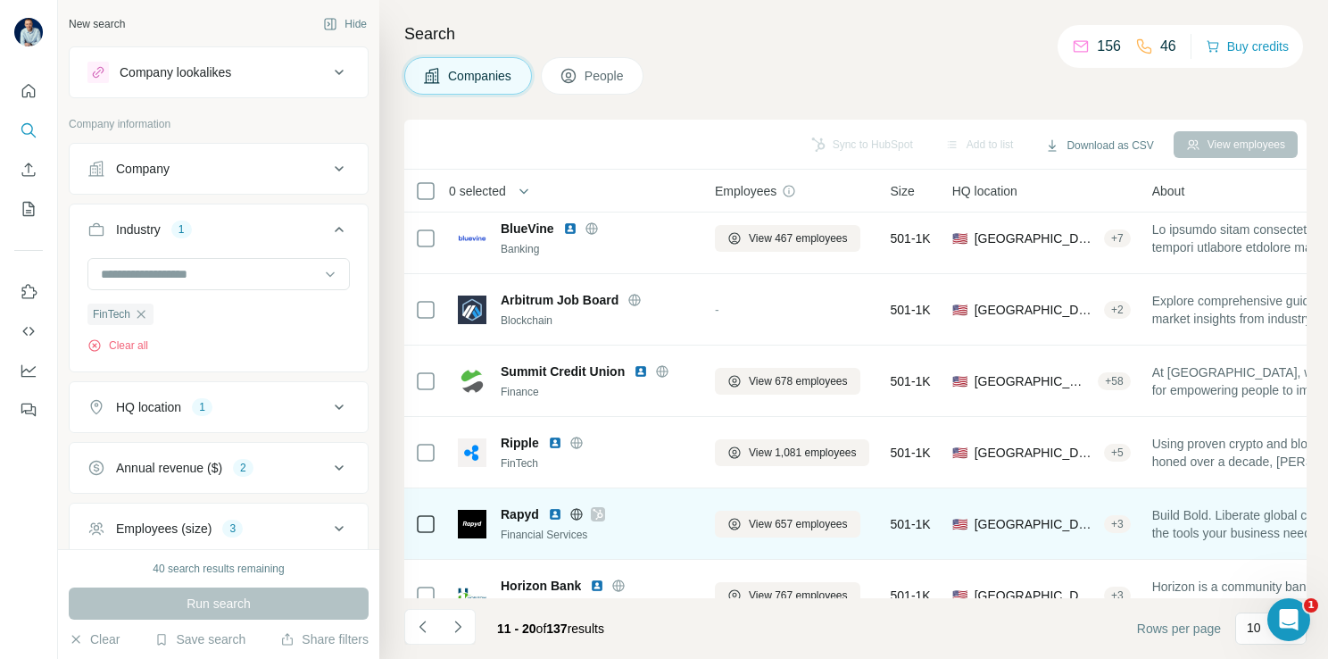
scroll to position [179, 0]
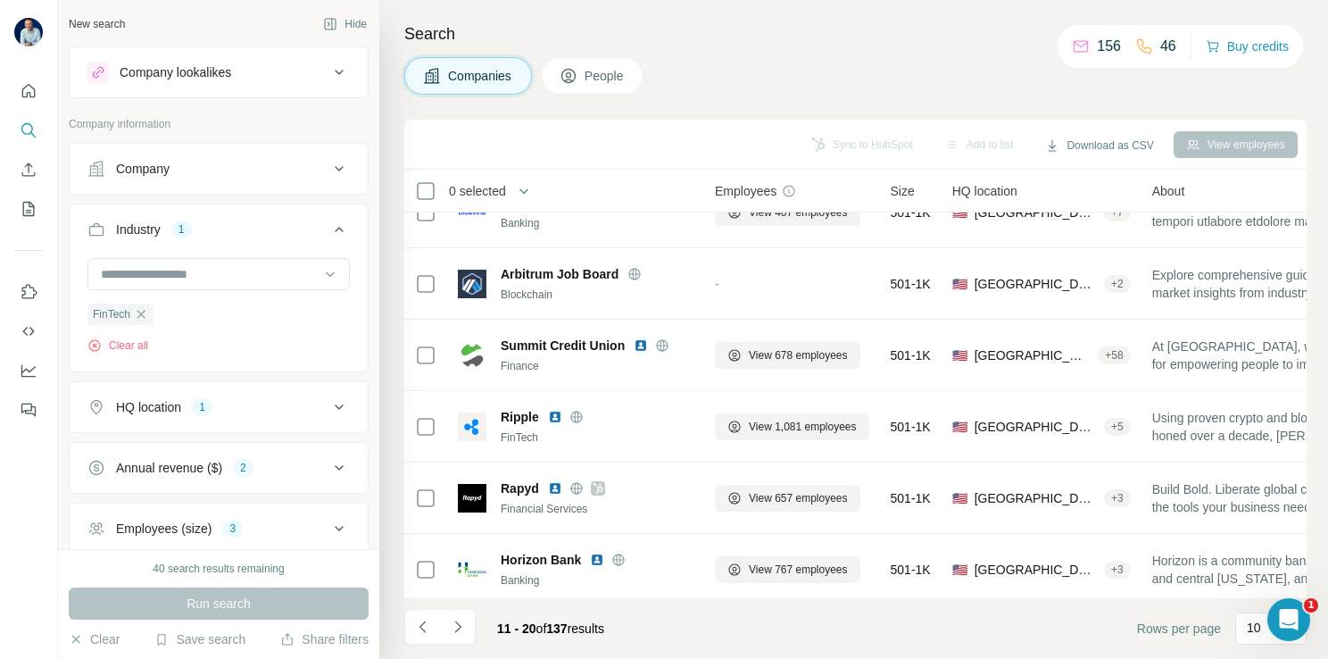
click at [604, 626] on span "11 - 20 of 137 results" at bounding box center [550, 628] width 107 height 14
click at [1252, 630] on p "10" at bounding box center [1254, 628] width 14 height 18
click at [1262, 486] on p "60" at bounding box center [1257, 492] width 14 height 18
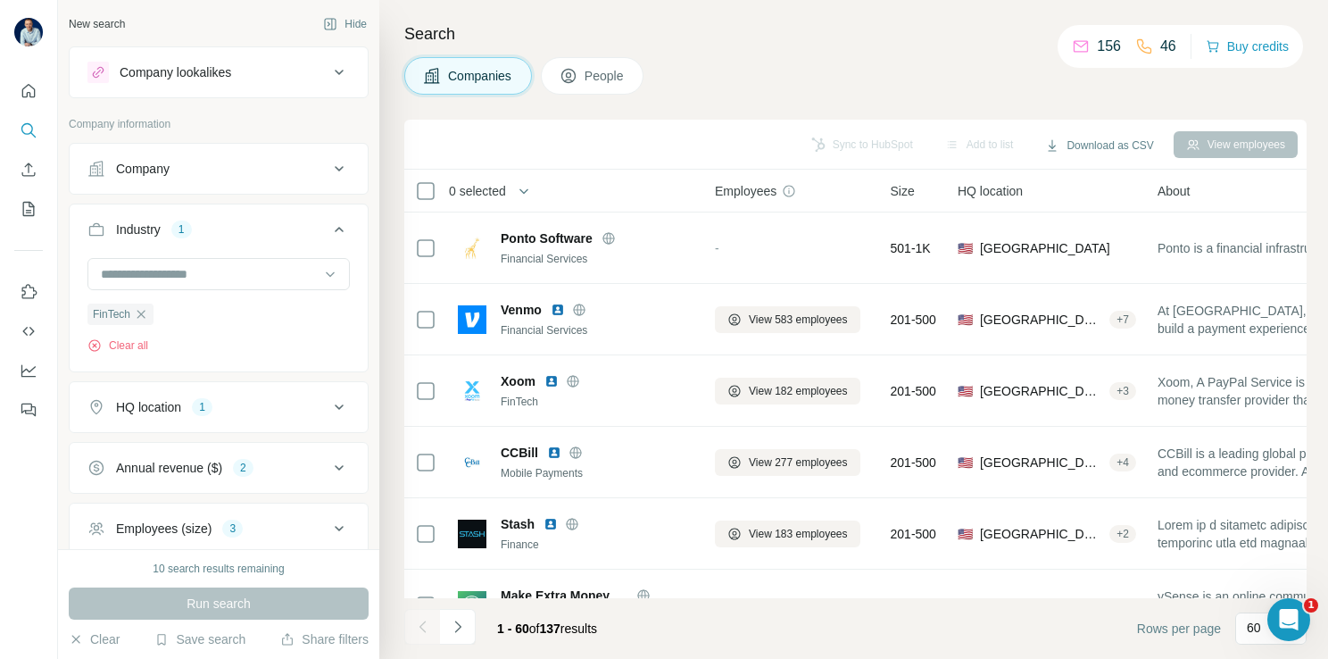
scroll to position [3907, 0]
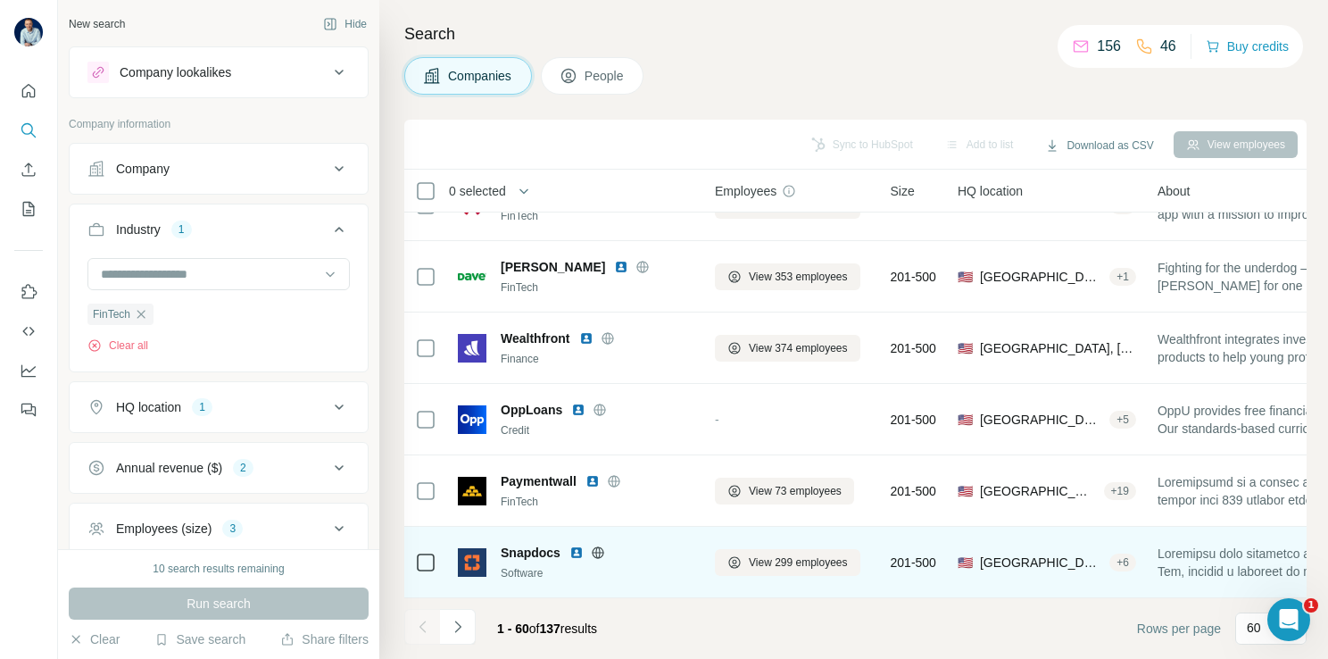
click at [579, 547] on img at bounding box center [576, 552] width 14 height 14
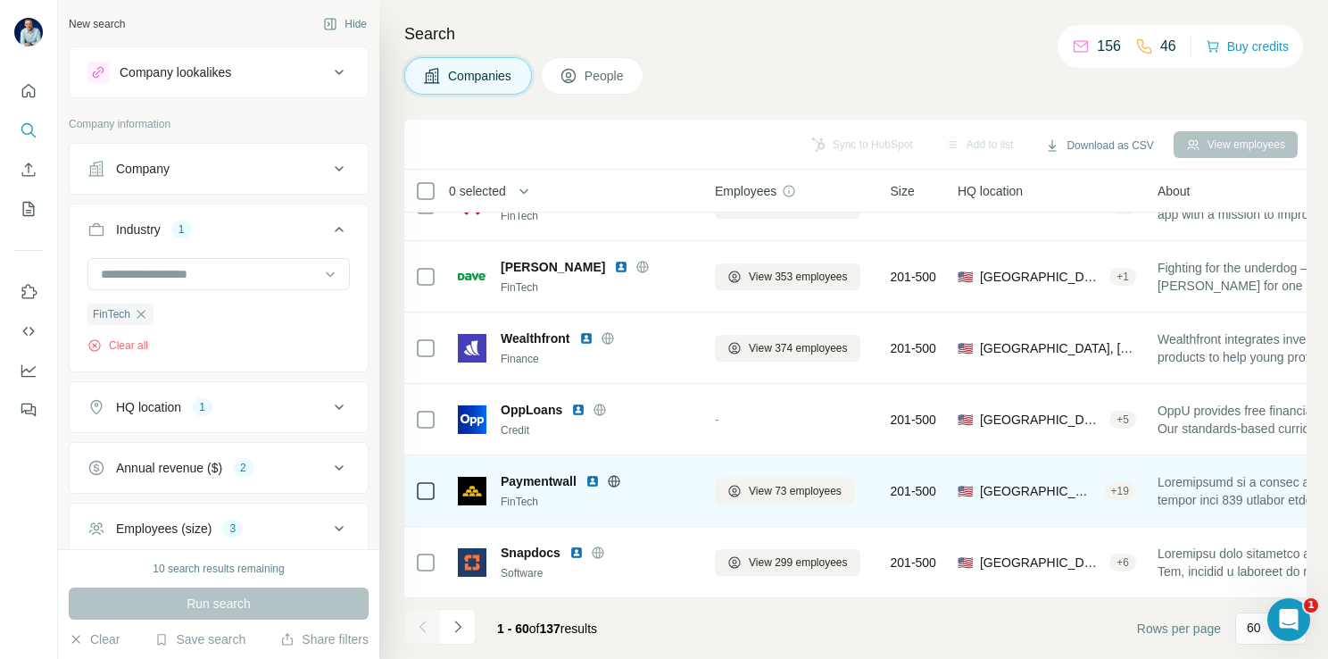
click at [596, 478] on img at bounding box center [593, 481] width 14 height 14
